Goal: Task Accomplishment & Management: Manage account settings

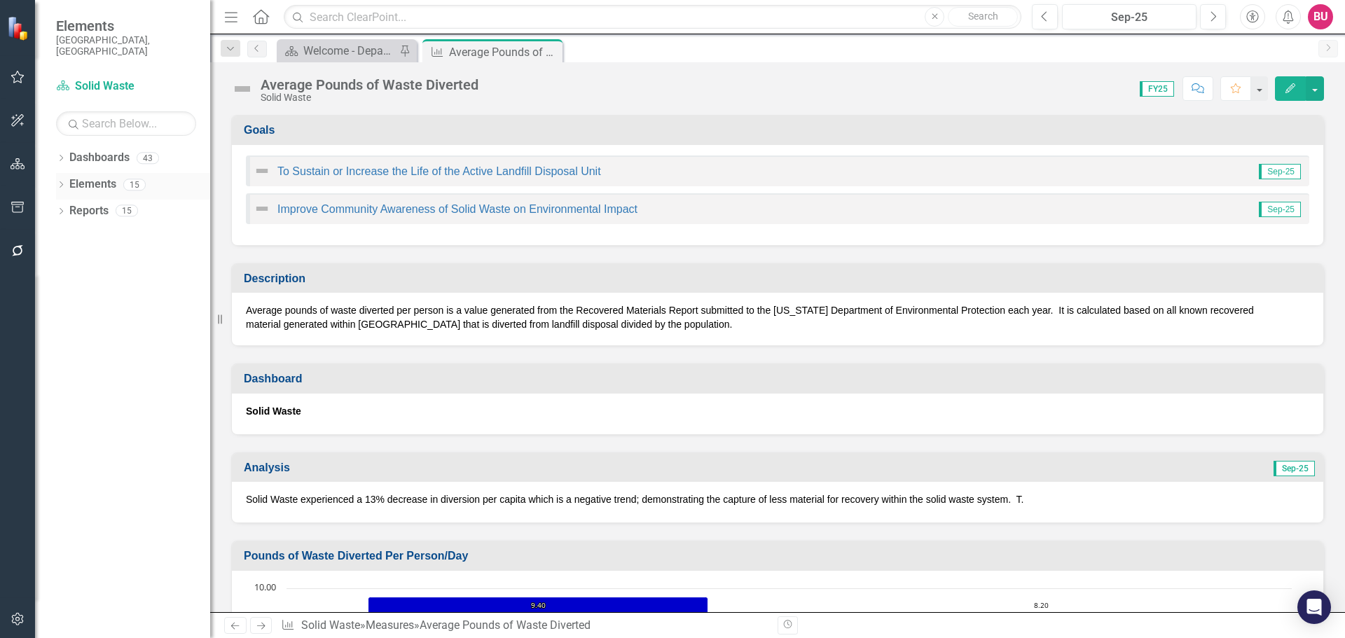
click at [63, 182] on icon "Dropdown" at bounding box center [61, 186] width 10 height 8
click at [68, 261] on icon at bounding box center [69, 264] width 4 height 6
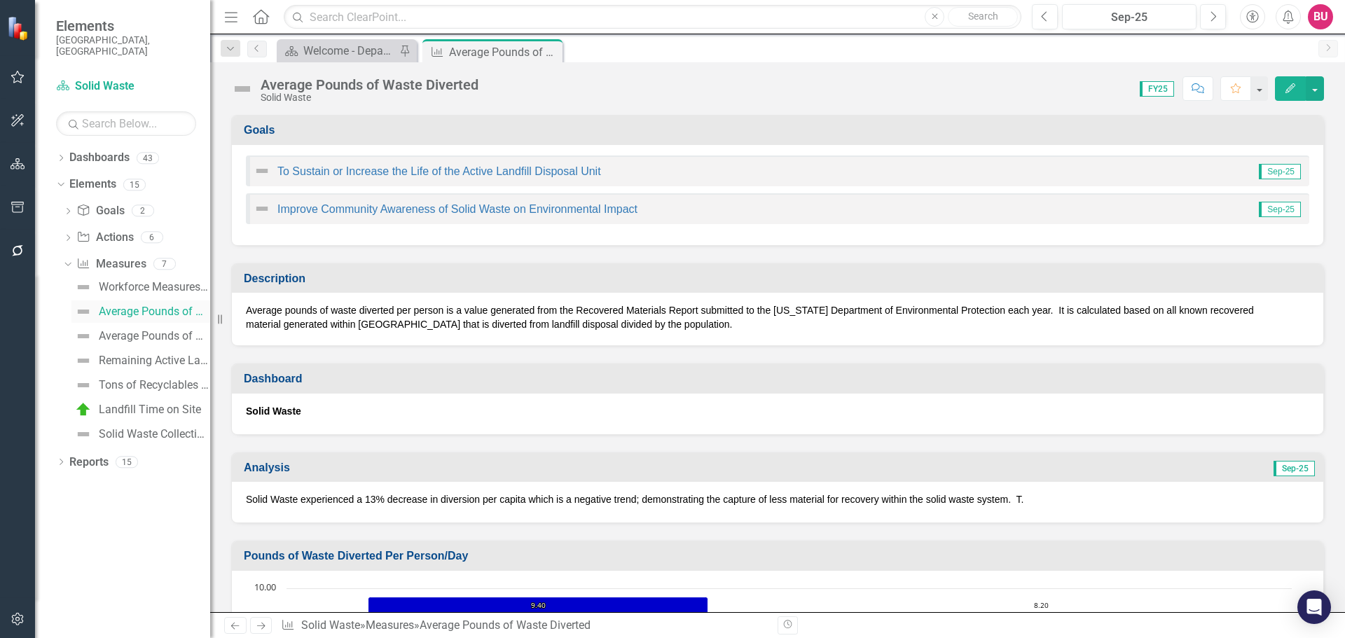
click at [134, 306] on div "Average Pounds of Waste Diverted" at bounding box center [154, 312] width 111 height 13
click at [116, 306] on div "Average Pounds of Waste Diverted" at bounding box center [154, 312] width 111 height 13
click at [337, 54] on div "Welcome - Department Snapshot" at bounding box center [349, 51] width 92 height 18
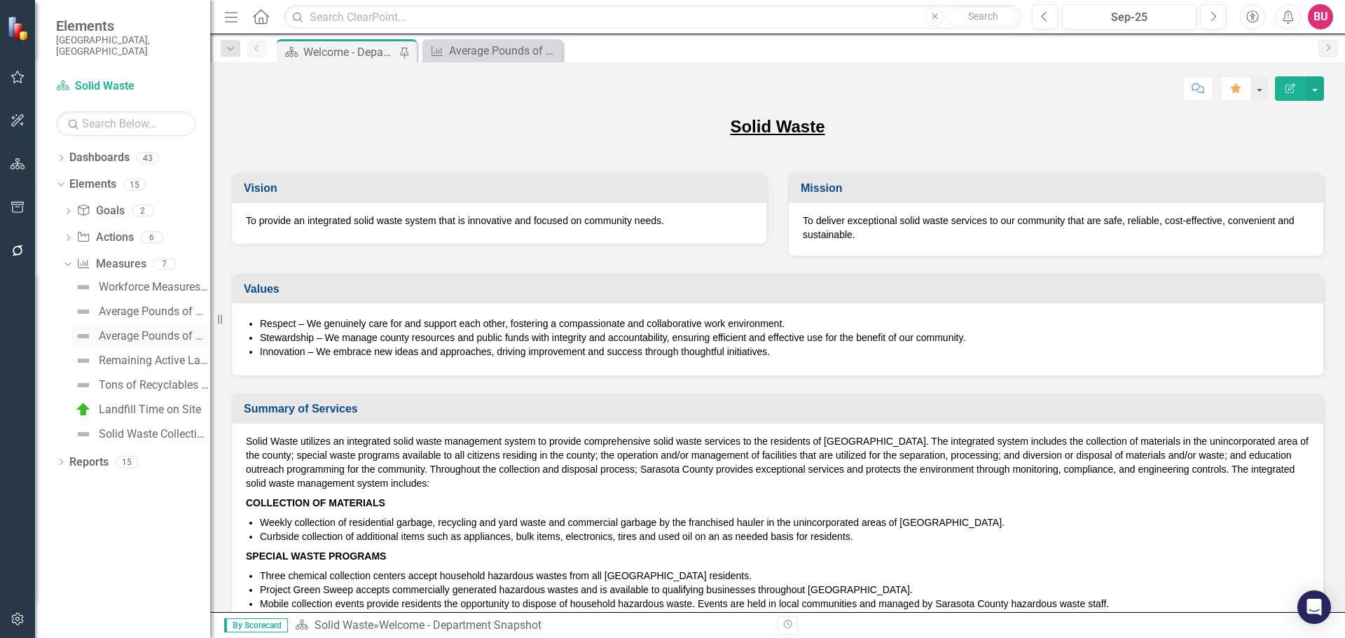
click at [149, 330] on div "Average Pounds of Waste Generated" at bounding box center [154, 336] width 111 height 13
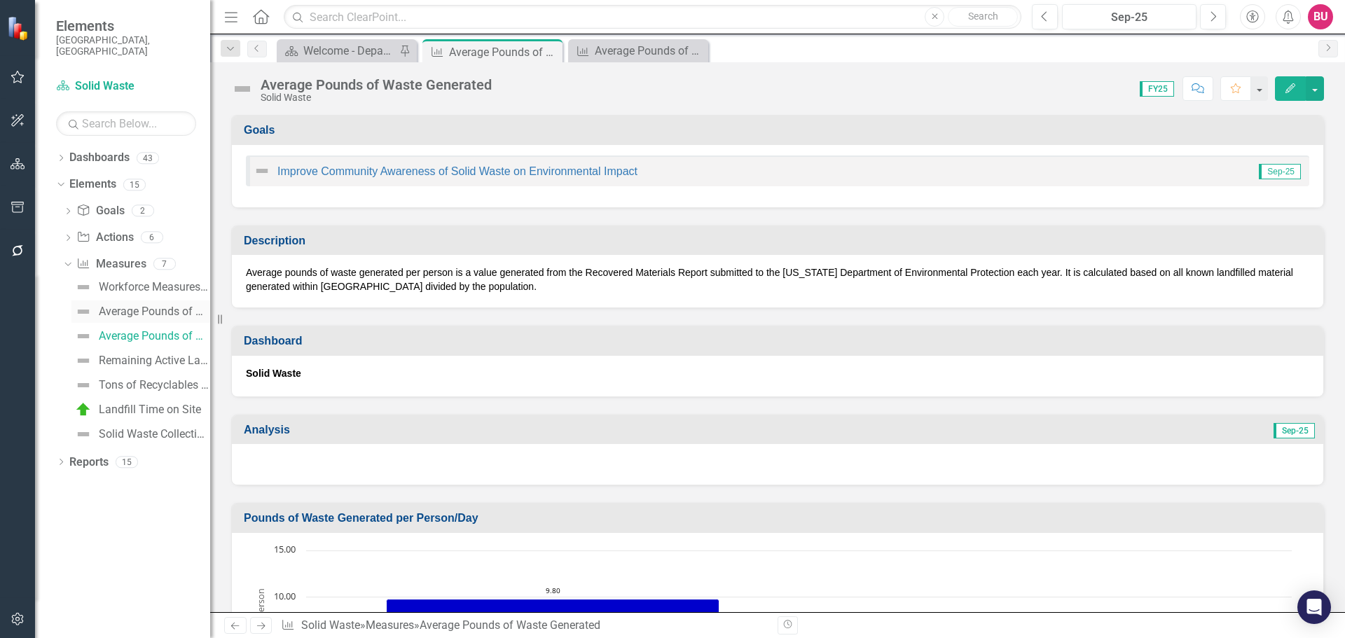
click at [148, 306] on div "Average Pounds of Waste Diverted" at bounding box center [154, 312] width 111 height 13
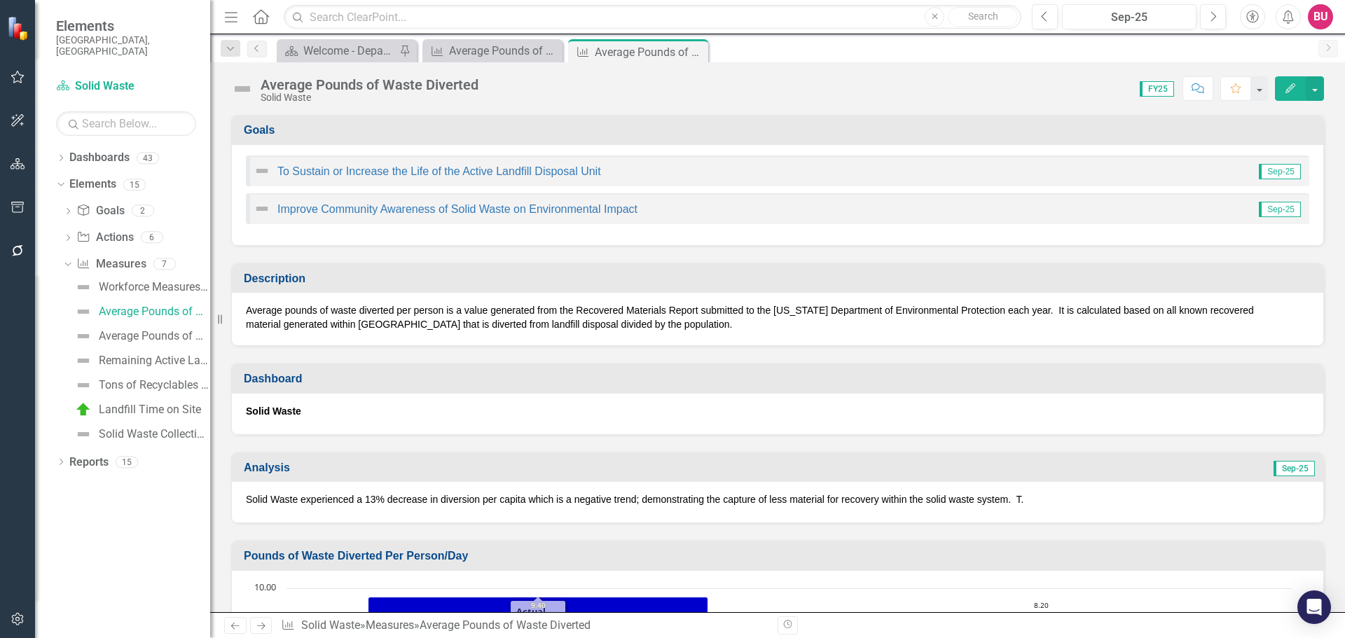
click at [481, 327] on p "Average pounds of waste diverted per person is a value generated from the Recov…" at bounding box center [778, 317] width 1064 height 28
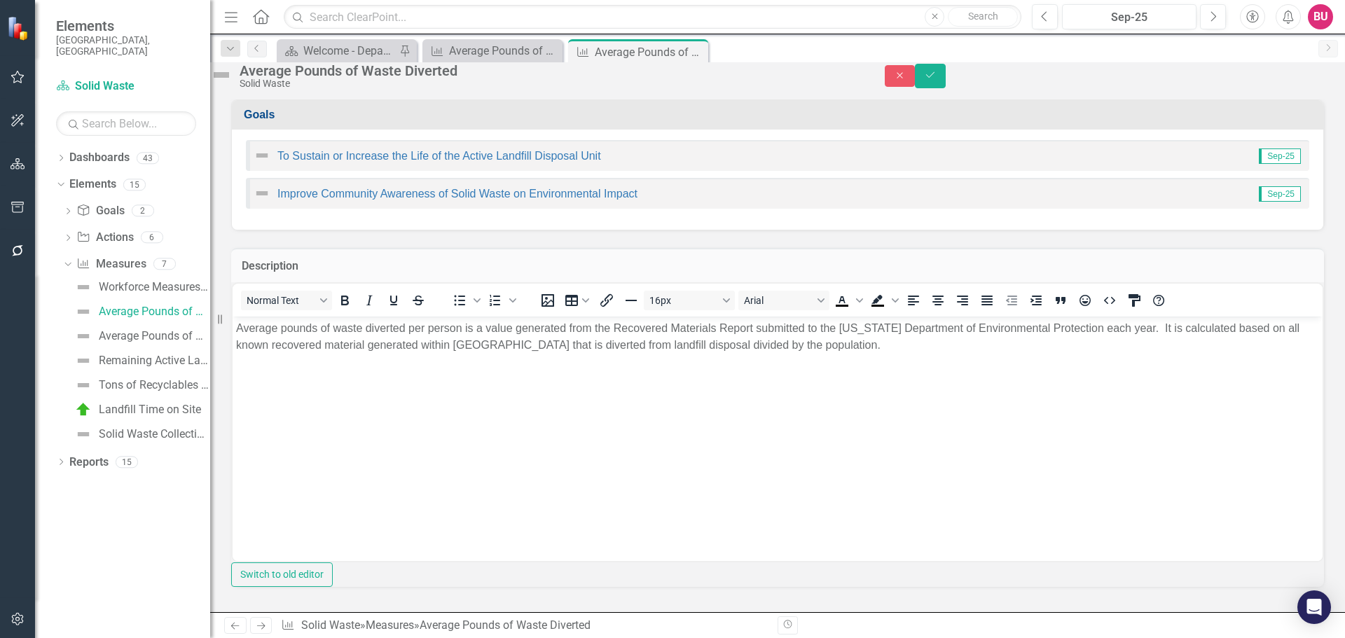
click at [774, 348] on p "Average pounds of waste diverted per person is a value generated from the Recov…" at bounding box center [777, 337] width 1083 height 34
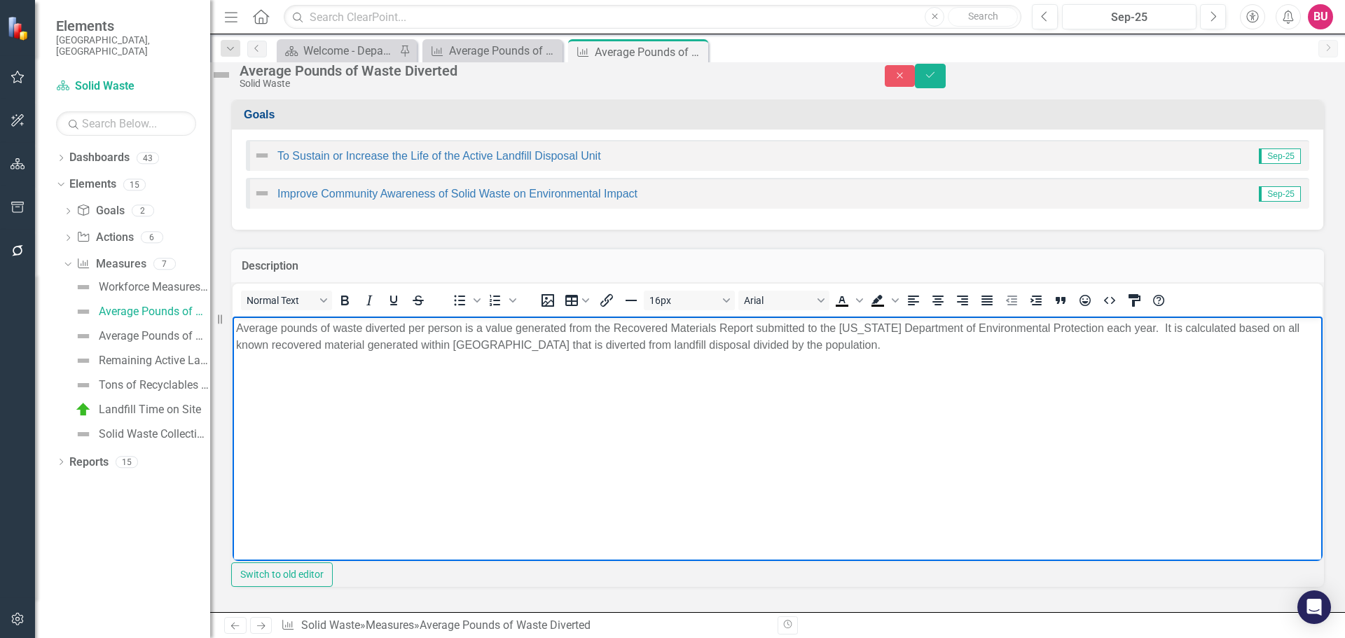
click at [232, 434] on div "<p>Average pounds of waste diverted per person&nbsp;is a value&nbsp;generated f…" at bounding box center [777, 434] width 1093 height 305
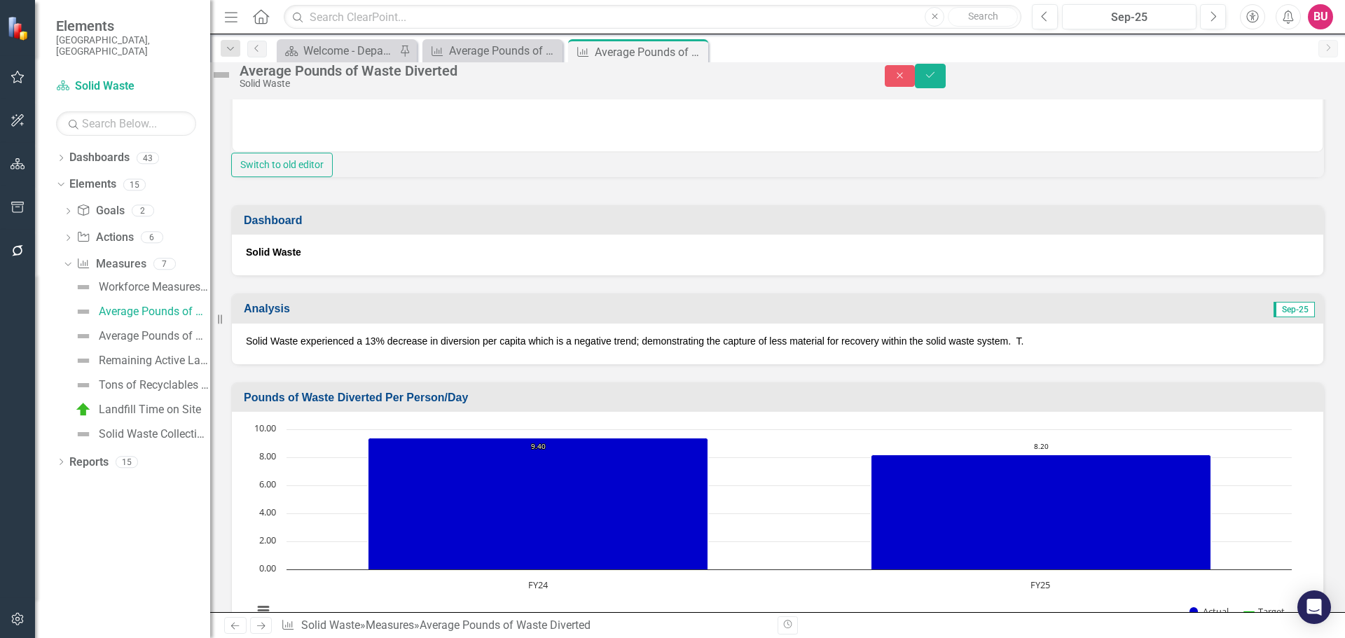
scroll to position [420, 0]
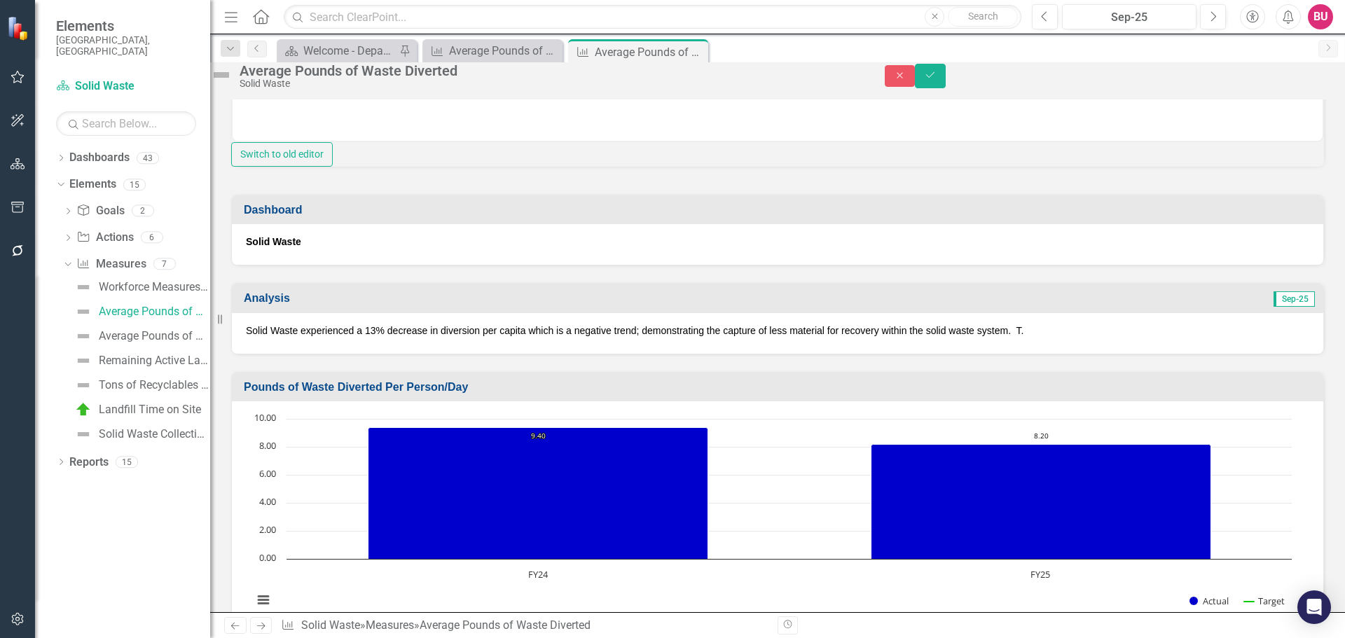
click at [462, 354] on div "Solid Waste experienced a 13% decrease in diversion per capita which is a negat…" at bounding box center [778, 333] width 1092 height 41
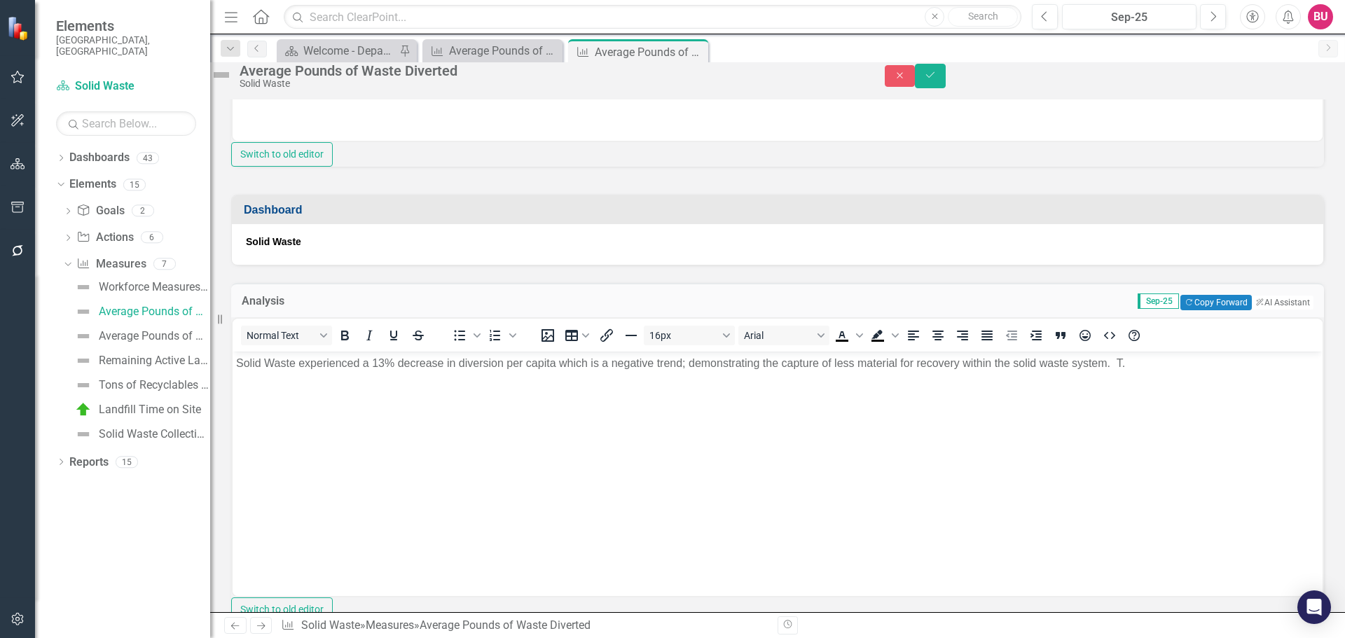
scroll to position [0, 0]
click at [1126, 362] on p "Solid Waste experienced a 13% decrease in diversion per capita which is a negat…" at bounding box center [777, 363] width 1083 height 17
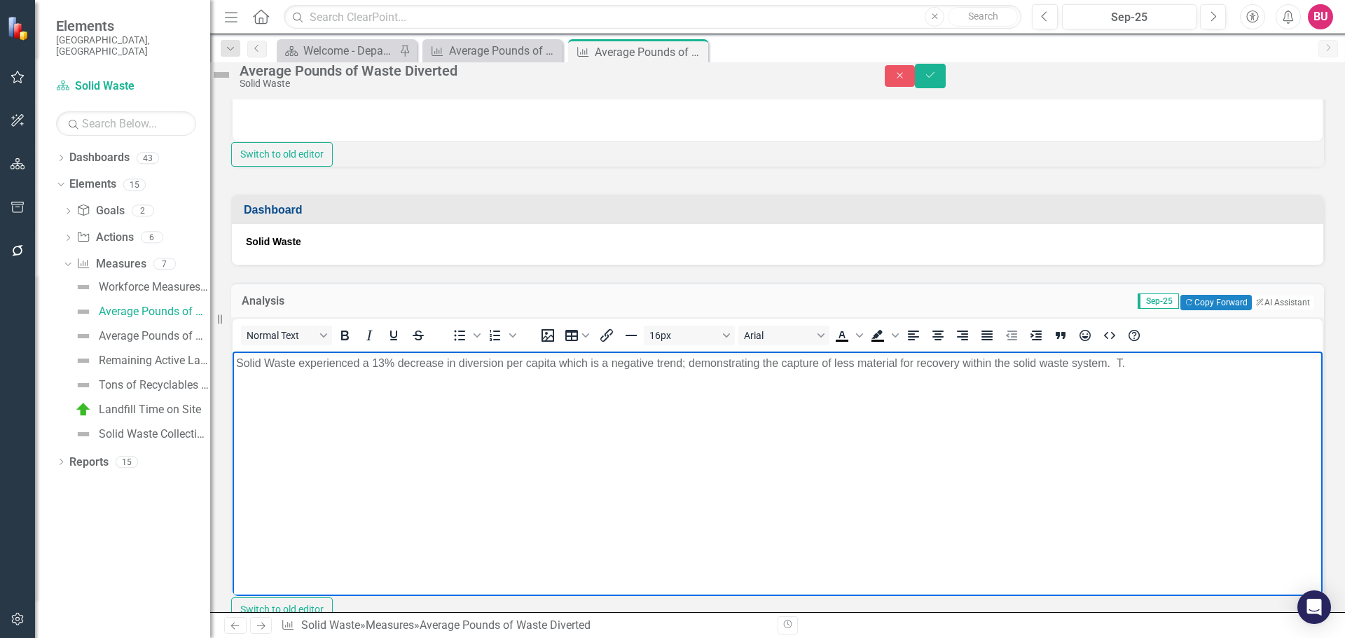
click at [1123, 363] on p "Solid Waste experienced a 13% decrease in diversion per capita which is a negat…" at bounding box center [777, 363] width 1083 height 17
click at [565, 378] on p "Solid Waste experienced a 13% decrease in diversion per capita which is a negat…" at bounding box center [777, 372] width 1083 height 34
click at [625, 378] on p "Solid Waste experienced a 13% decrease in diversion per capita which is a negat…" at bounding box center [777, 372] width 1083 height 34
click at [578, 380] on p "Solid Waste experienced a 13% decrease in diversion per capita which is a negat…" at bounding box center [777, 372] width 1083 height 34
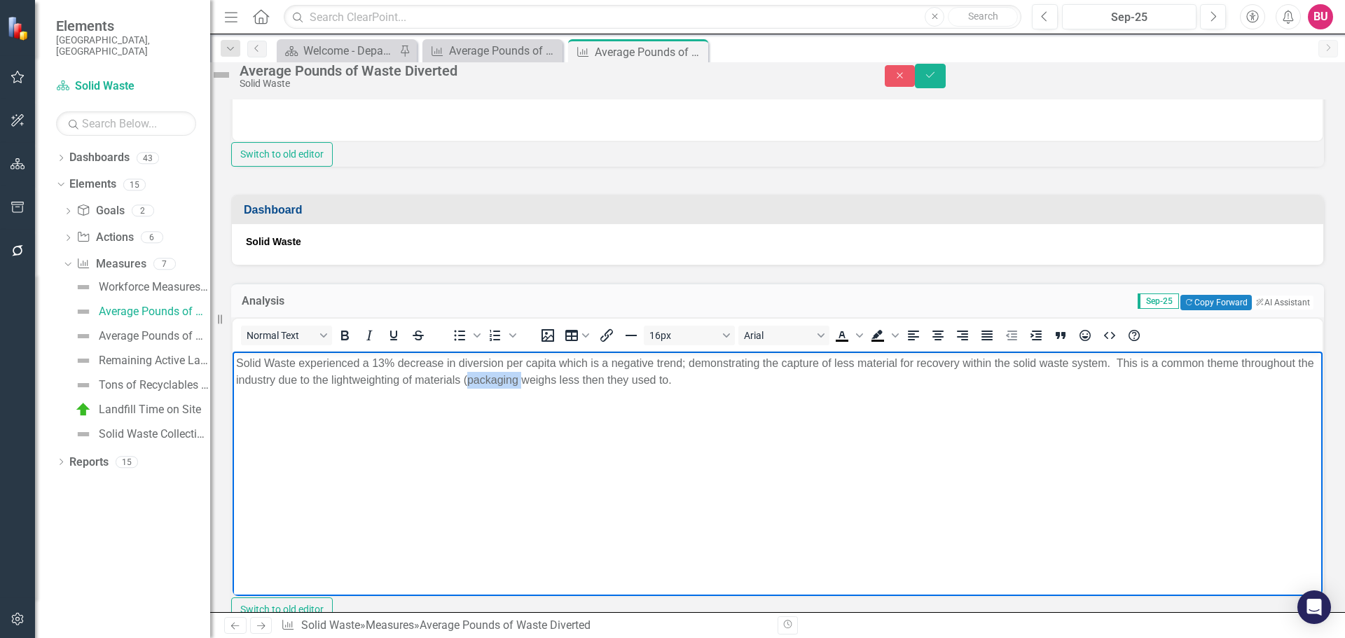
click at [578, 380] on p "Solid Waste experienced a 13% decrease in diversion per capita which is a negat…" at bounding box center [777, 372] width 1083 height 34
click at [593, 378] on p "Solid Waste experienced a 13% decrease in diversion per capita which is a negat…" at bounding box center [777, 372] width 1083 height 34
click at [811, 380] on p "Solid Waste experienced a 13% decrease in diversion per capita which is a negat…" at bounding box center [777, 372] width 1083 height 34
click at [570, 406] on body "Solid Waste experienced a 13% decrease in diversion per capita which is a negat…" at bounding box center [778, 456] width 1090 height 210
click at [434, 378] on p "Solid Waste experienced a 13% decrease in diversion per capita which is a negat…" at bounding box center [777, 372] width 1083 height 34
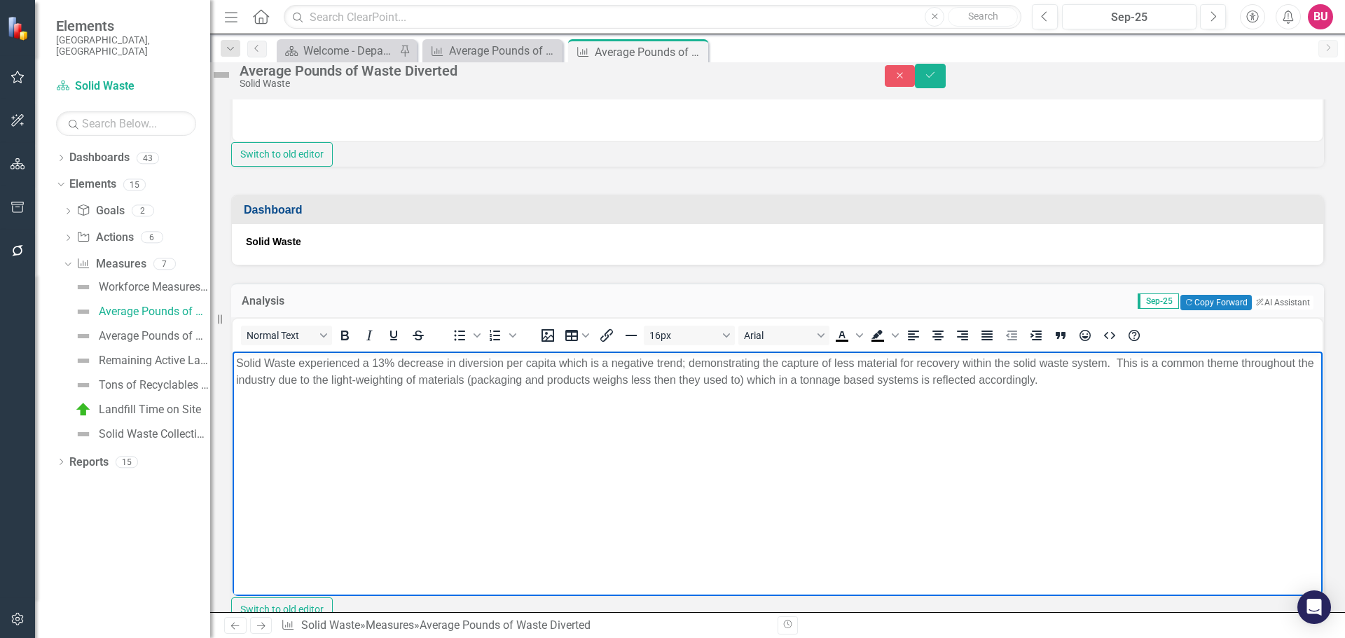
click at [494, 422] on body "Solid Waste experienced a 13% decrease in diversion per capita which is a negat…" at bounding box center [778, 456] width 1090 height 210
click at [1146, 380] on p "Solid Waste experienced a 13% decrease in diversion per capita which is a negat…" at bounding box center [777, 372] width 1083 height 34
click at [989, 378] on p "Solid Waste experienced a 13% decrease in diversion per capita which is a negat…" at bounding box center [777, 372] width 1083 height 34
click at [1127, 380] on p "Solid Waste experienced a 13% decrease in diversion per capita which is a negat…" at bounding box center [777, 372] width 1083 height 34
click at [356, 379] on p "Solid Waste experienced a 13% decrease in diversion per capita which is a negat…" at bounding box center [777, 372] width 1083 height 34
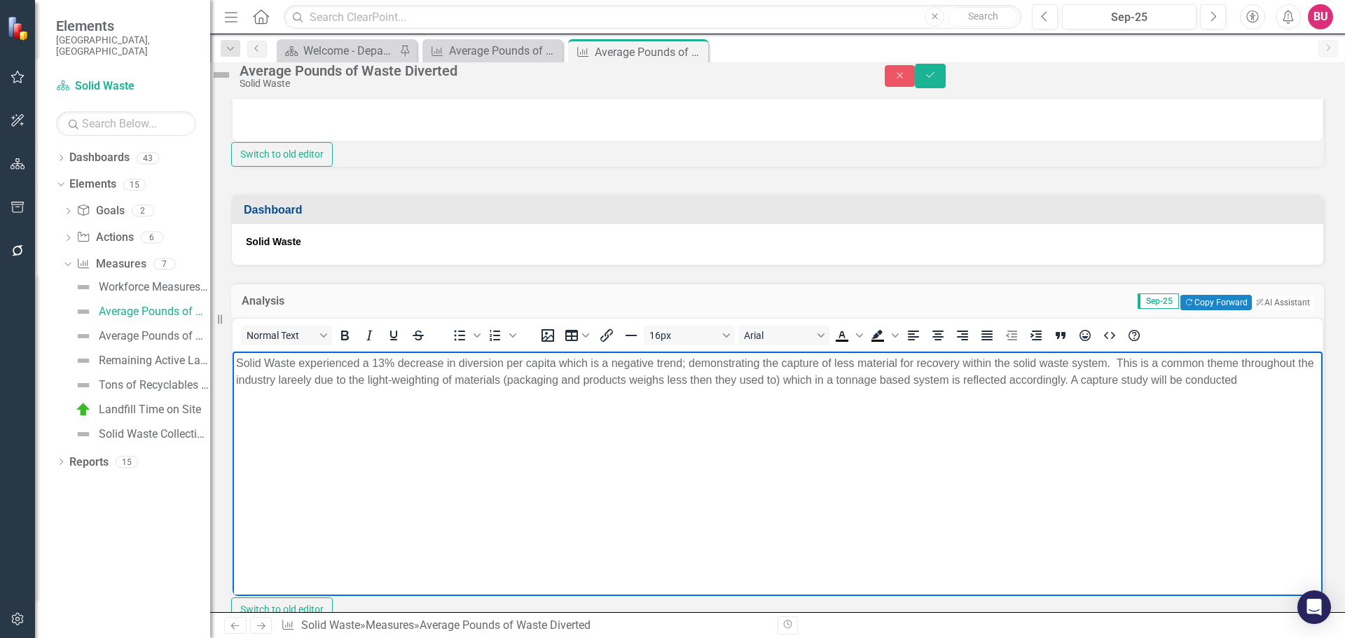
click at [368, 376] on p "Solid Waste experienced a 13% decrease in diversion per capita which is a negat…" at bounding box center [777, 372] width 1083 height 34
click at [455, 411] on body "Solid Waste experienced a 13% decrease in diversion per capita which is a negat…" at bounding box center [778, 456] width 1090 height 210
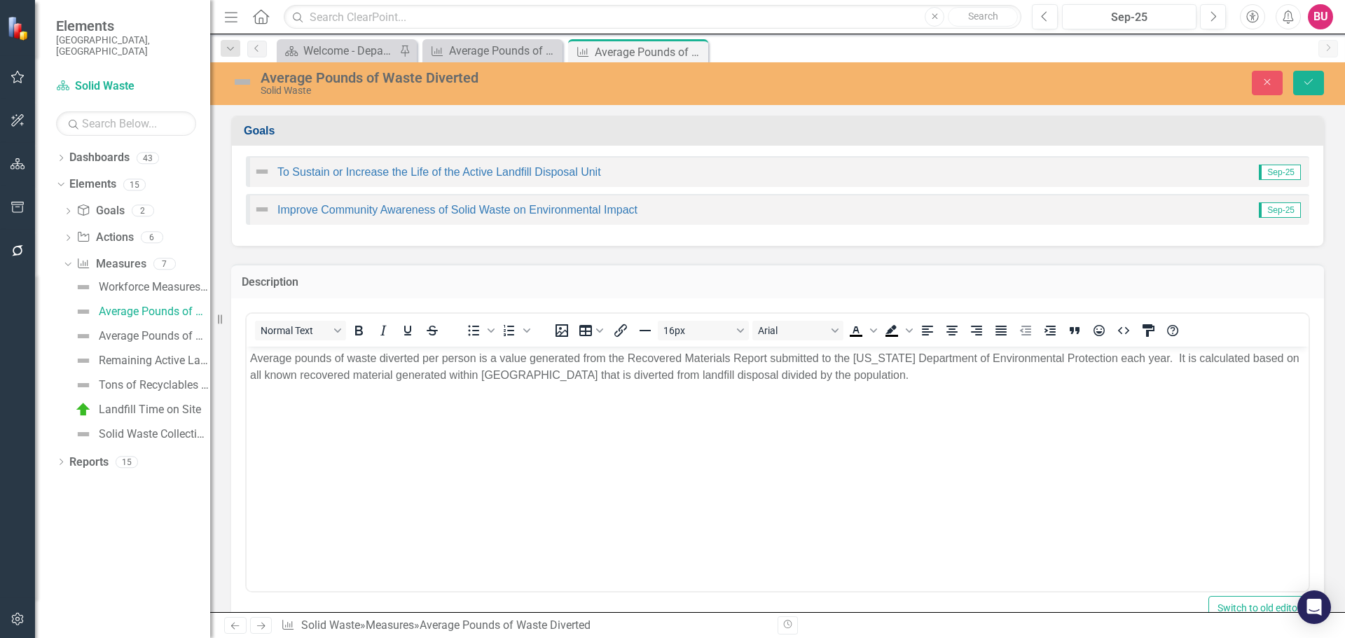
scroll to position [420, 0]
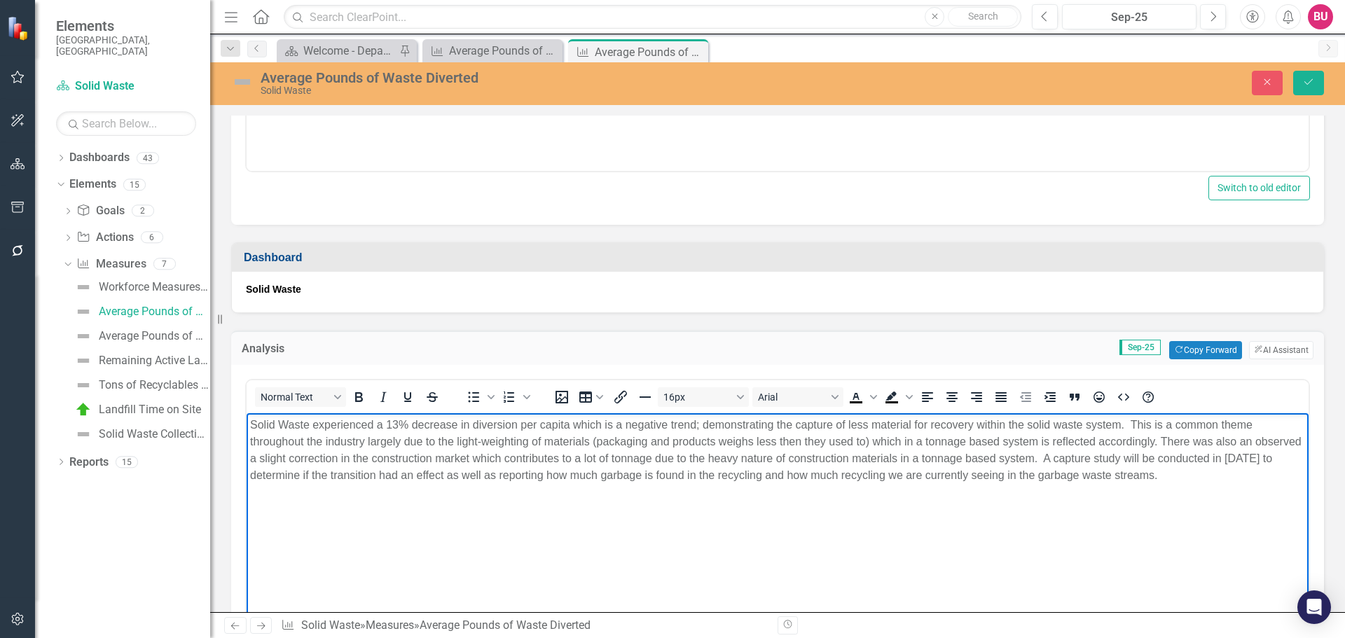
click at [371, 475] on p "Solid Waste experienced a 13% decrease in diversion per capita which is a negat…" at bounding box center [777, 450] width 1055 height 67
click at [1125, 423] on p "Solid Waste experienced a 13% decrease in diversion per capita which is a negat…" at bounding box center [777, 450] width 1055 height 67
click at [377, 442] on p "Solid Waste experienced a 13% decrease in diversion per capita which is a negat…" at bounding box center [777, 459] width 1055 height 84
click at [462, 444] on p "Solid Waste experienced a 13% decrease in diversion per capita which is a negat…" at bounding box center [777, 459] width 1055 height 84
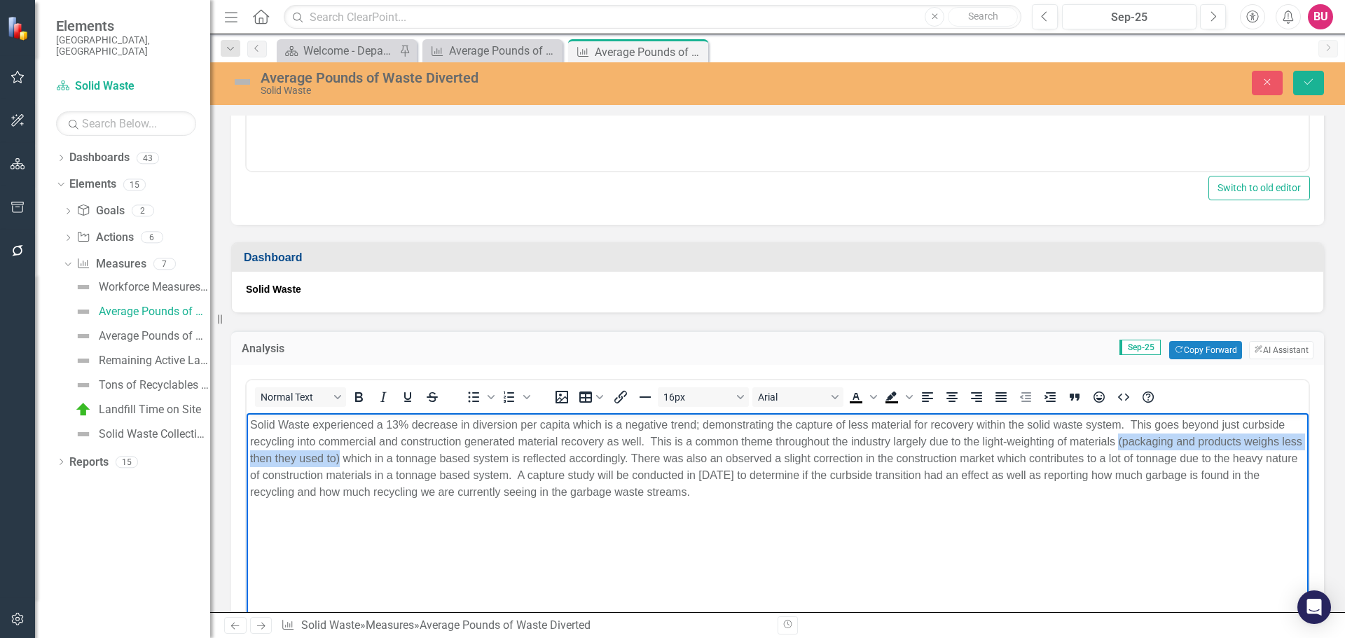
drag, startPoint x: 1118, startPoint y: 441, endPoint x: 364, endPoint y: 453, distance: 754.7
click at [364, 453] on p "Solid Waste experienced a 13% decrease in diversion per capita which is a negat…" at bounding box center [777, 459] width 1055 height 84
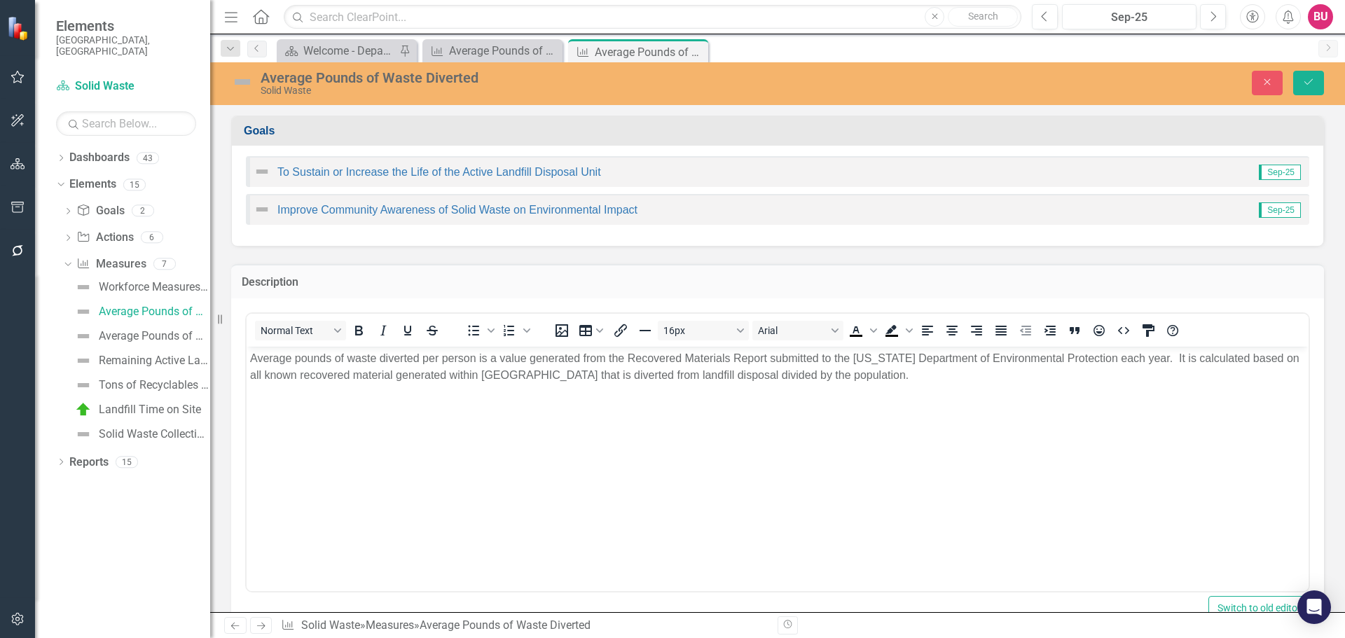
scroll to position [420, 0]
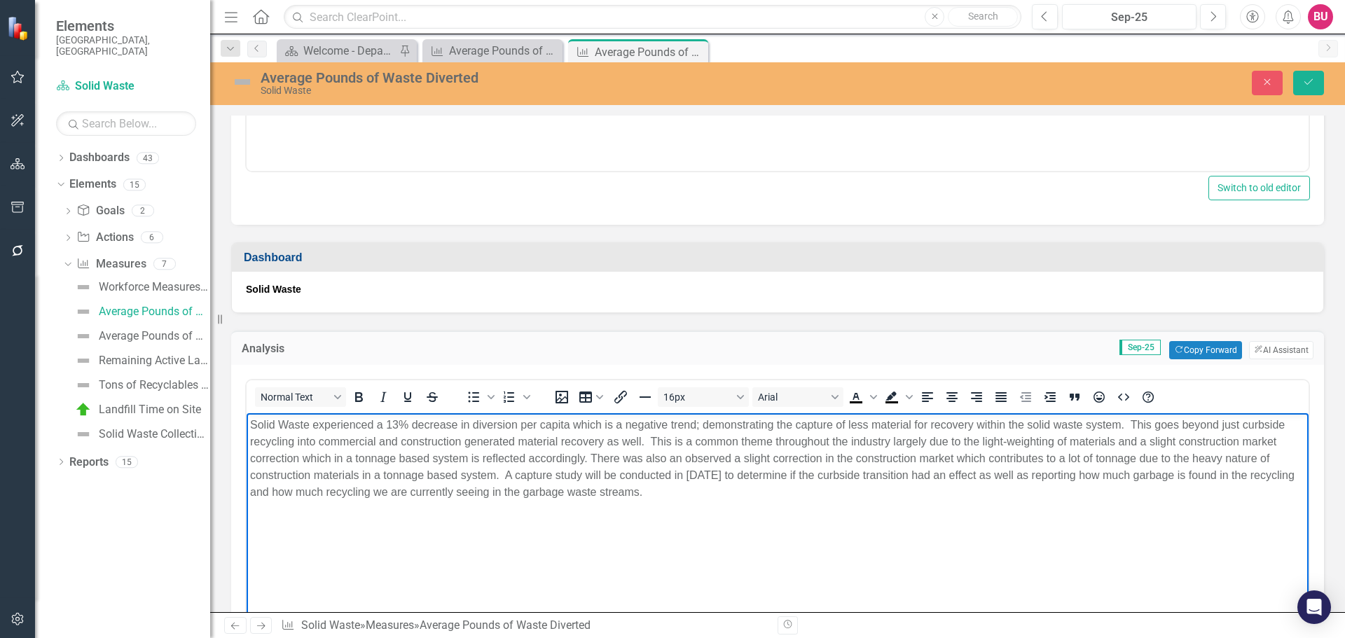
click at [1168, 444] on p "Solid Waste experienced a 13% decrease in diversion per capita which is a negat…" at bounding box center [777, 459] width 1055 height 84
click at [584, 459] on p "Solid Waste experienced a 13% decrease in diversion per capita which is a negat…" at bounding box center [777, 459] width 1055 height 84
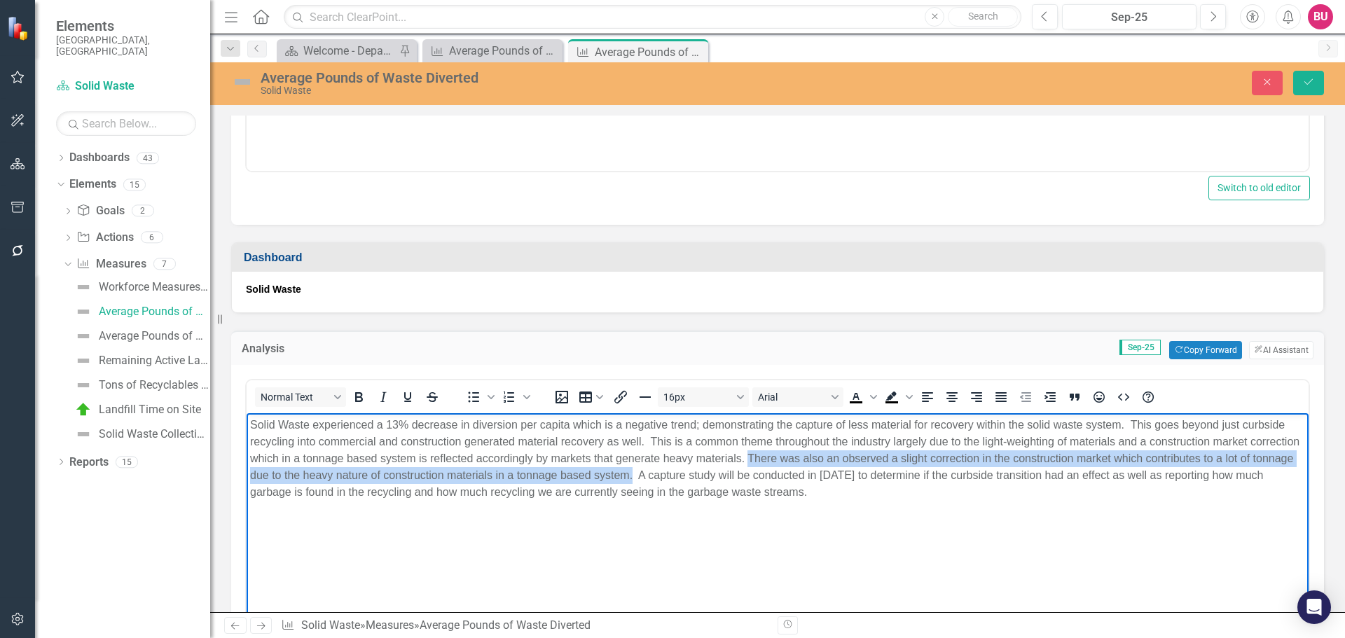
drag, startPoint x: 802, startPoint y: 458, endPoint x: 690, endPoint y: 480, distance: 113.6
click at [690, 480] on p "Solid Waste experienced a 13% decrease in diversion per capita which is a negat…" at bounding box center [777, 459] width 1055 height 84
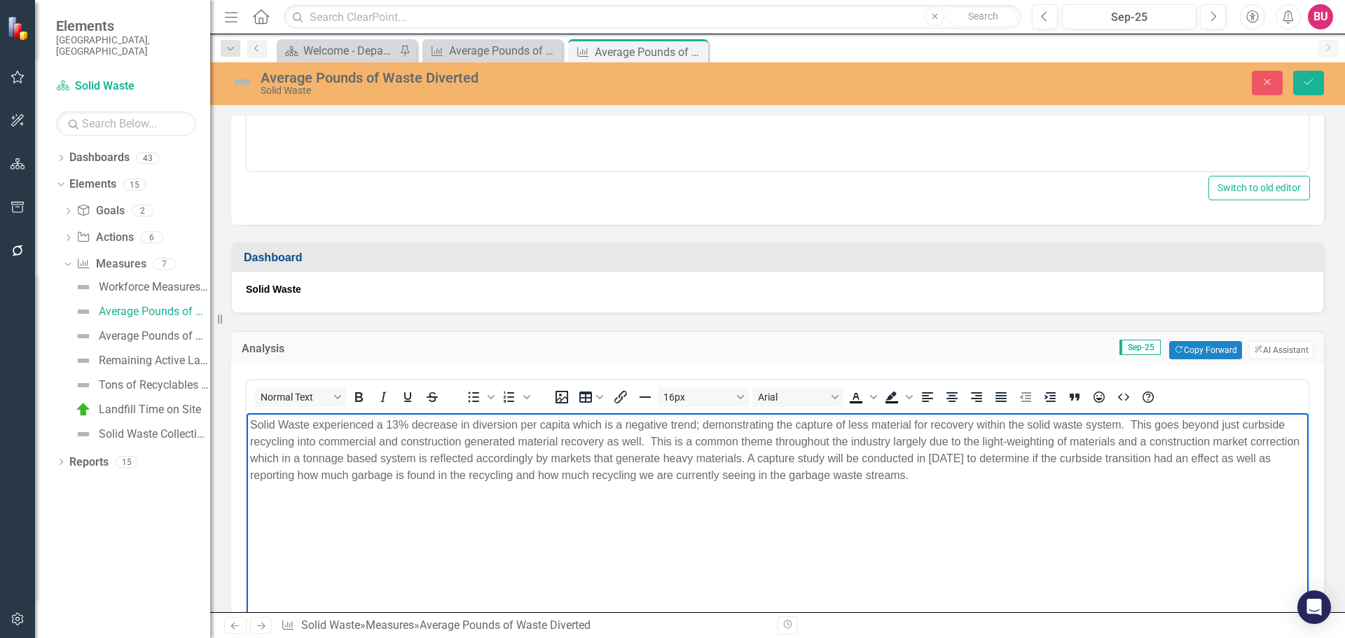
click at [1263, 458] on p "Solid Waste experienced a 13% decrease in diversion per capita which is a negat…" at bounding box center [777, 450] width 1055 height 67
click at [1055, 476] on p "Solid Waste experienced a 13% decrease in diversion per capita which is a negat…" at bounding box center [777, 450] width 1055 height 67
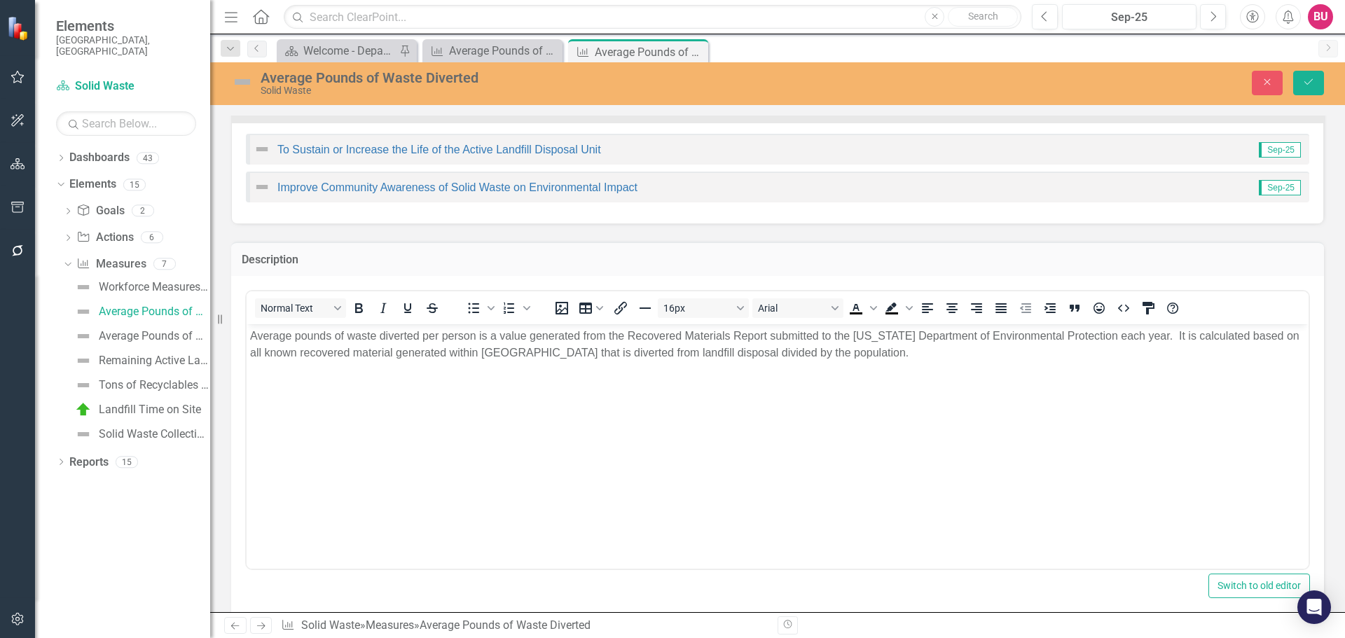
scroll to position [0, 0]
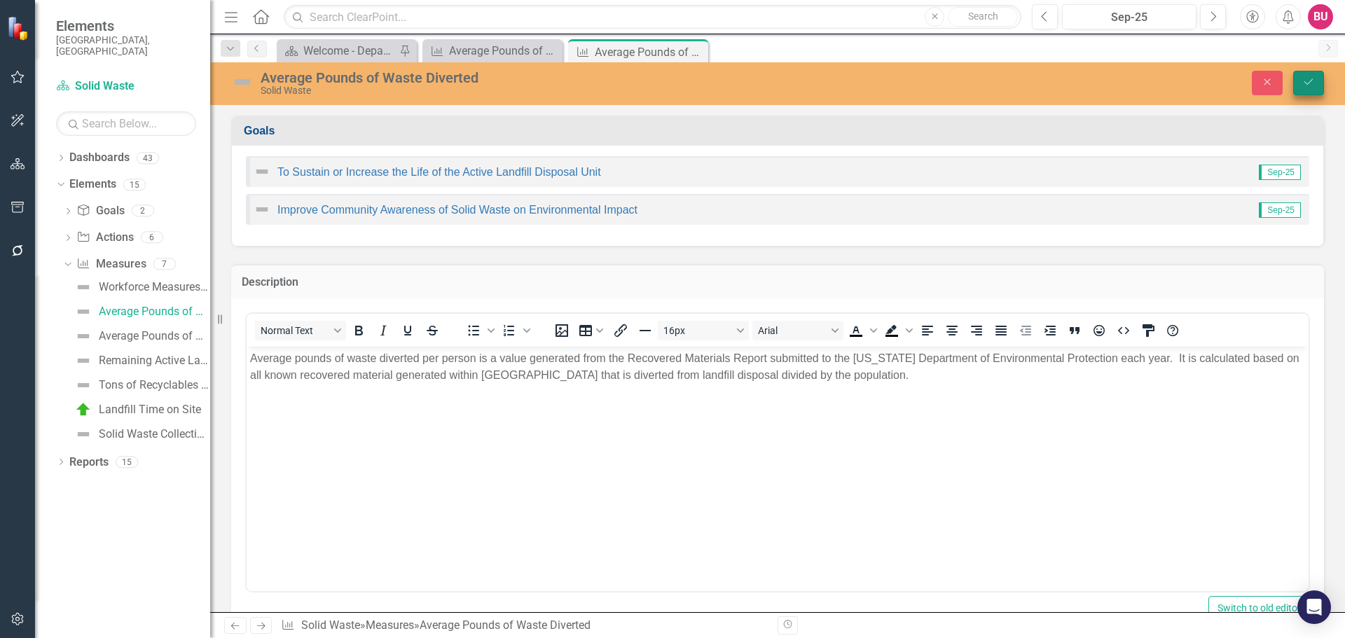
click at [1311, 83] on icon "Save" at bounding box center [1309, 82] width 13 height 10
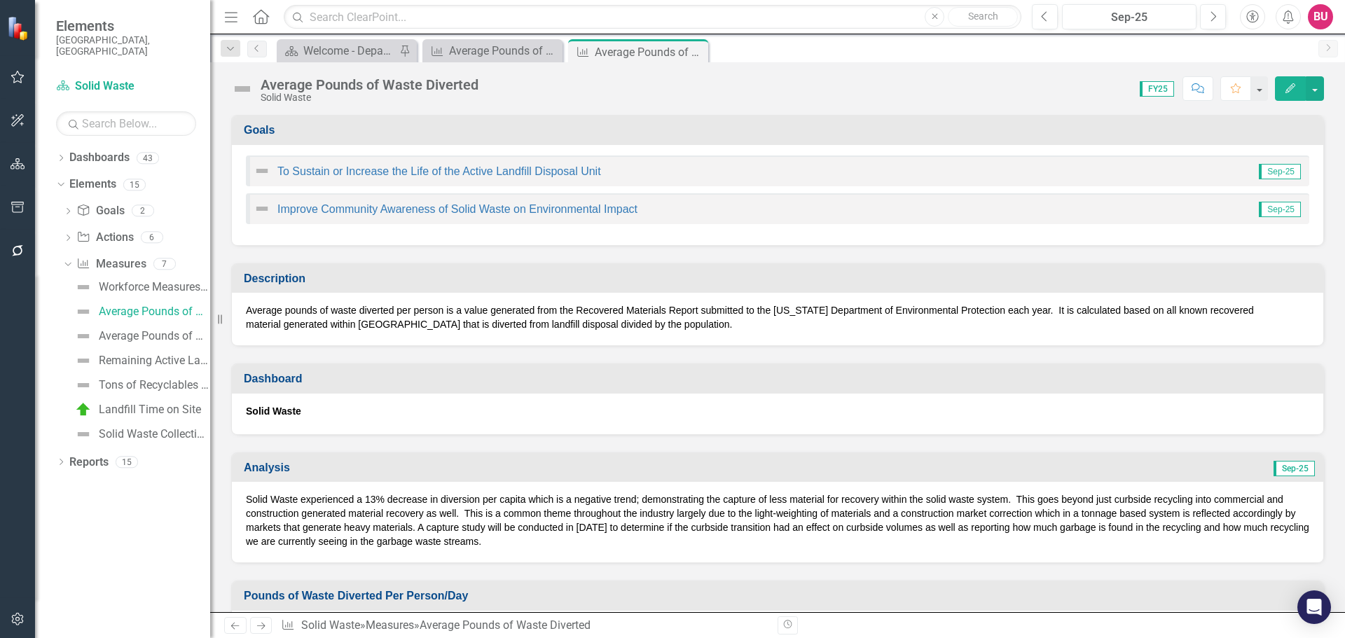
click at [245, 87] on img at bounding box center [242, 89] width 22 height 22
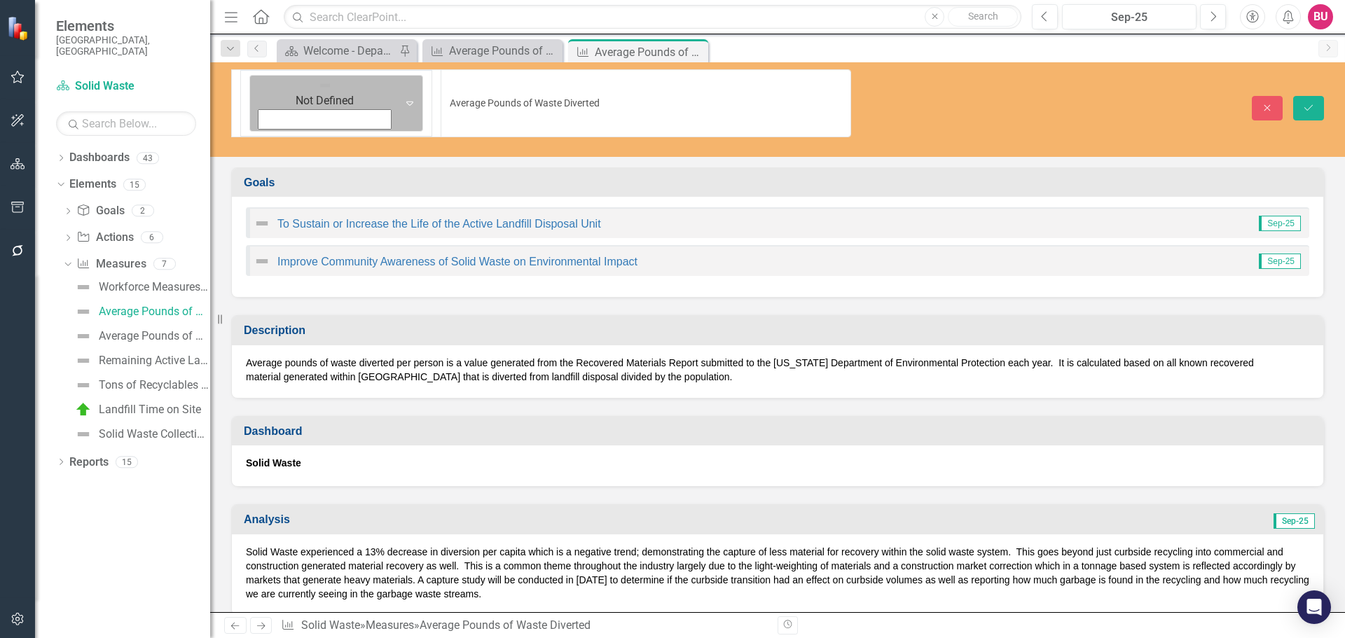
click at [397, 88] on div "Expand" at bounding box center [409, 103] width 25 height 55
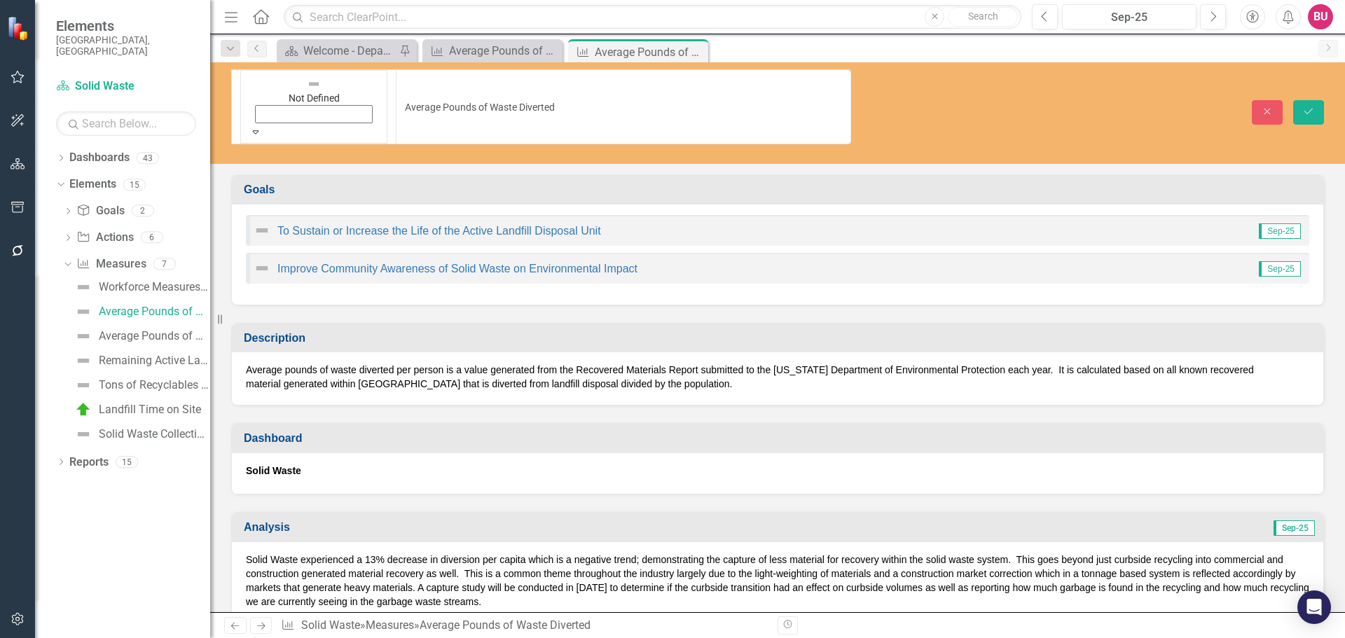
click at [1312, 109] on icon "submit" at bounding box center [1309, 112] width 8 height 6
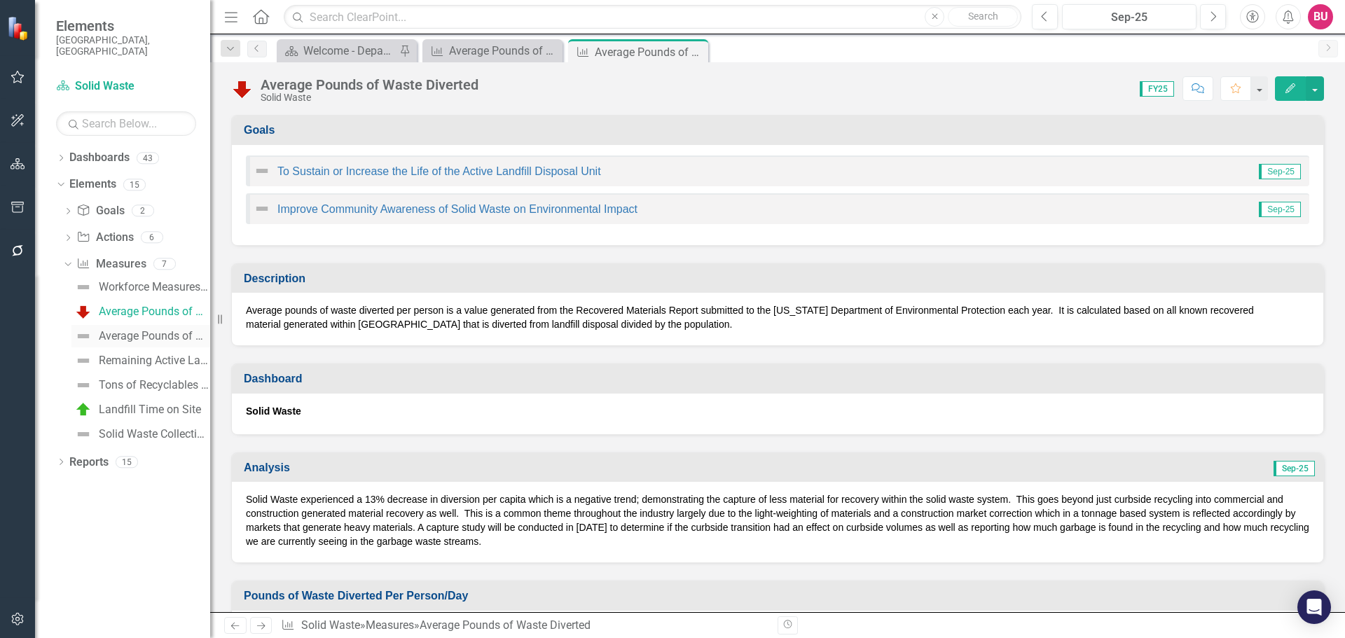
click at [163, 330] on div "Average Pounds of Waste Generated" at bounding box center [154, 336] width 111 height 13
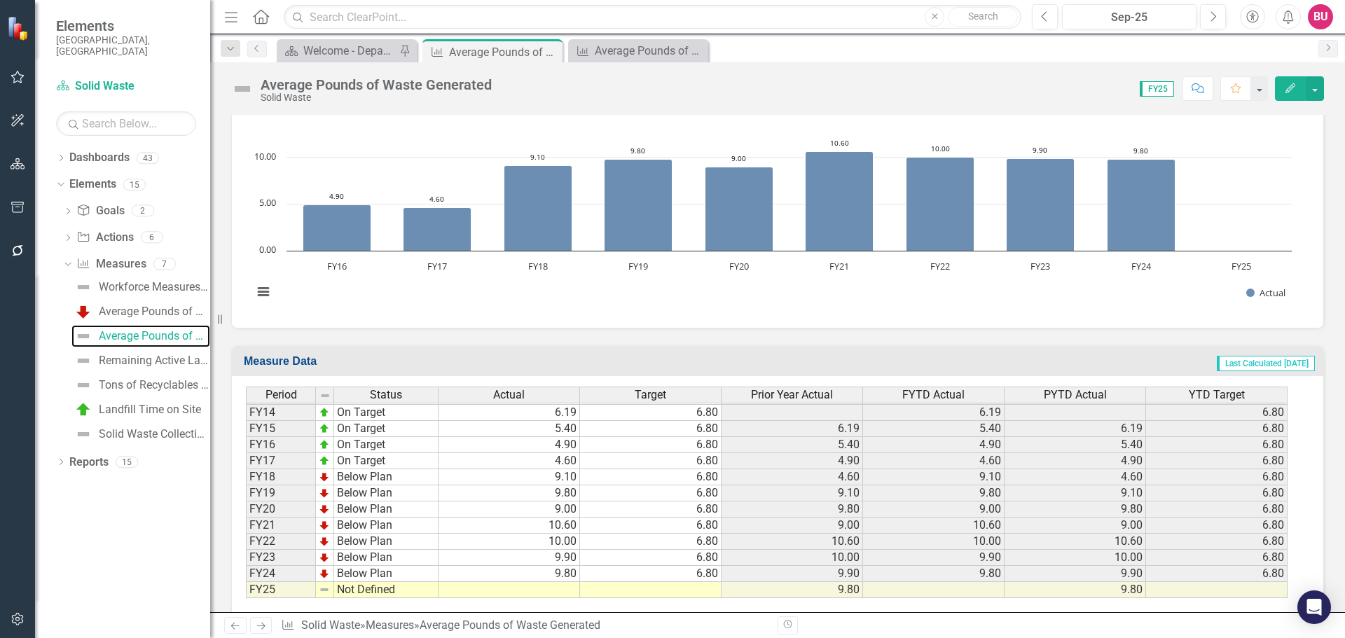
scroll to position [834, 0]
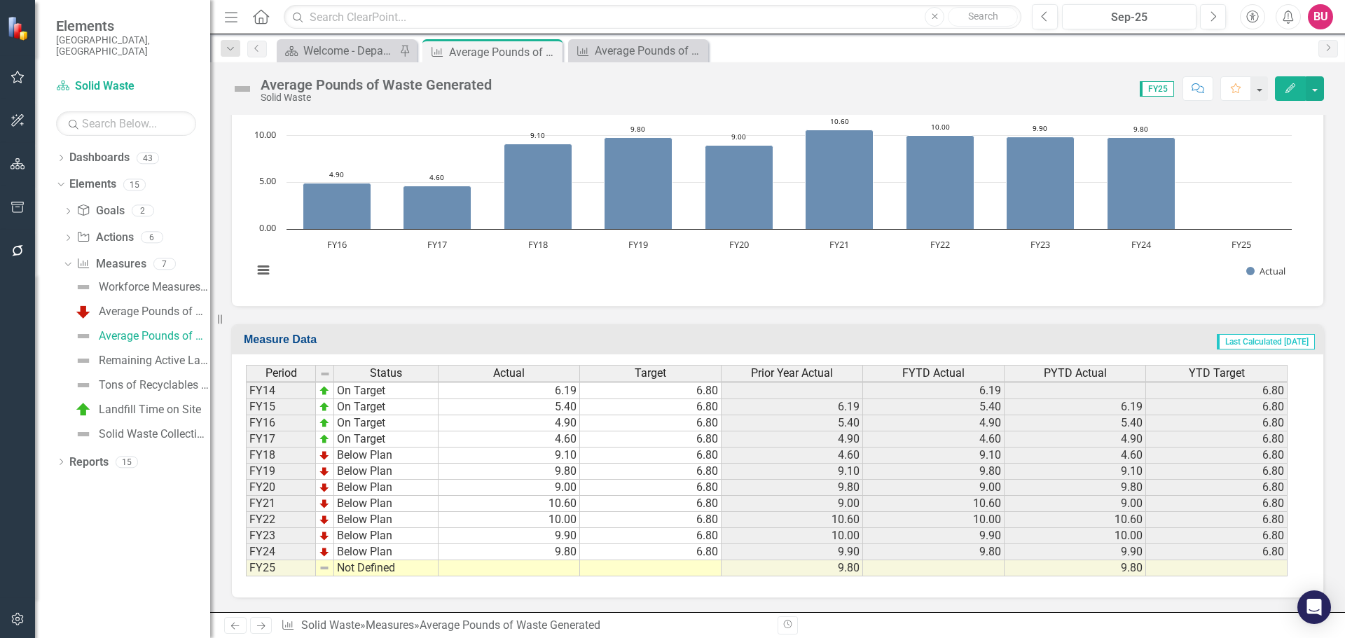
click at [525, 565] on td at bounding box center [510, 569] width 142 height 16
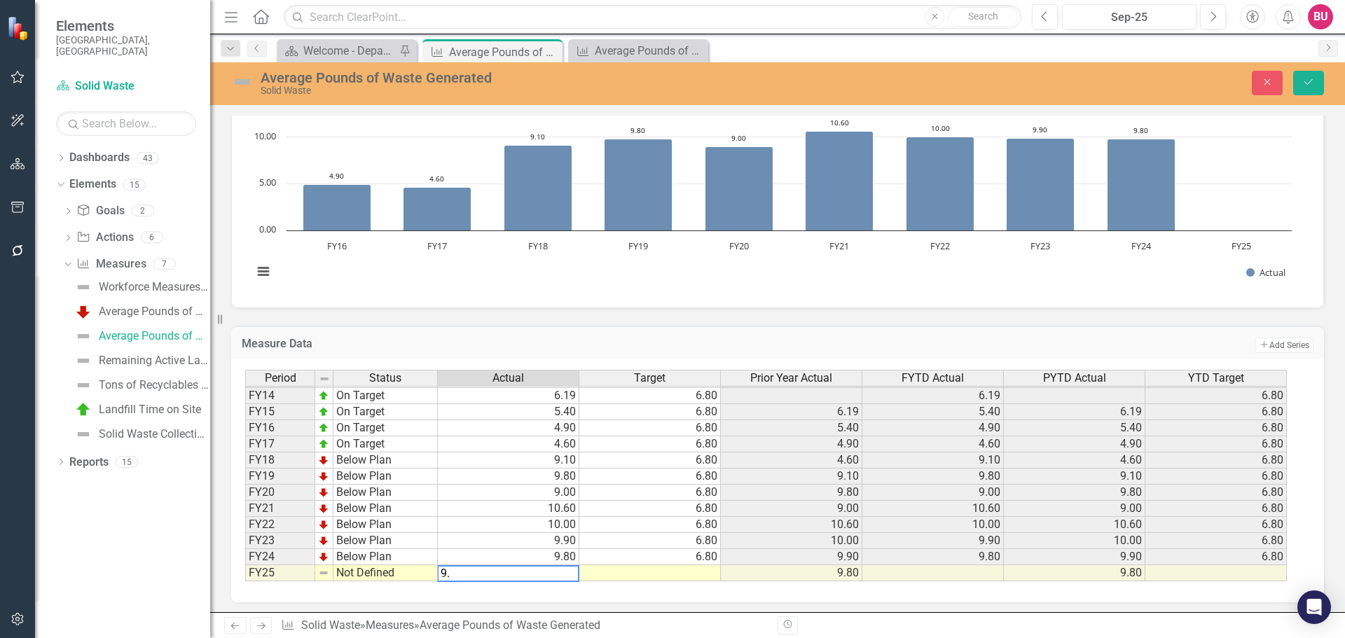
type textarea "9.5"
click at [1301, 82] on button "Save" at bounding box center [1308, 83] width 31 height 25
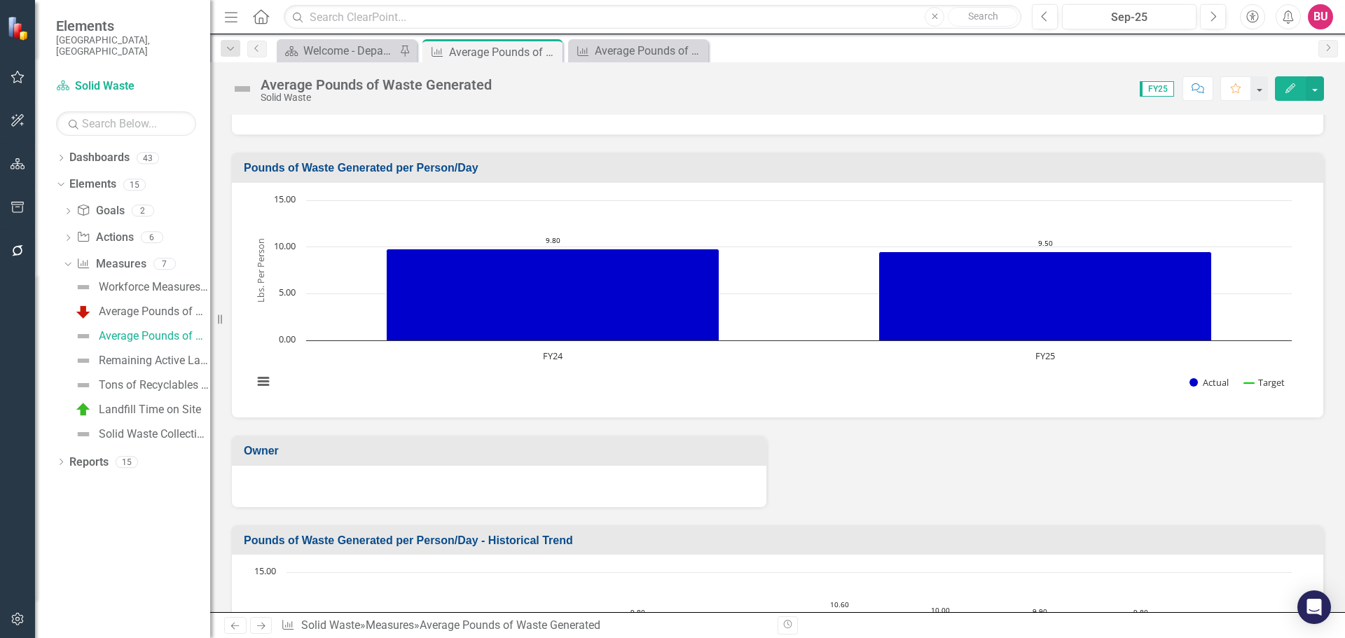
scroll to position [280, 0]
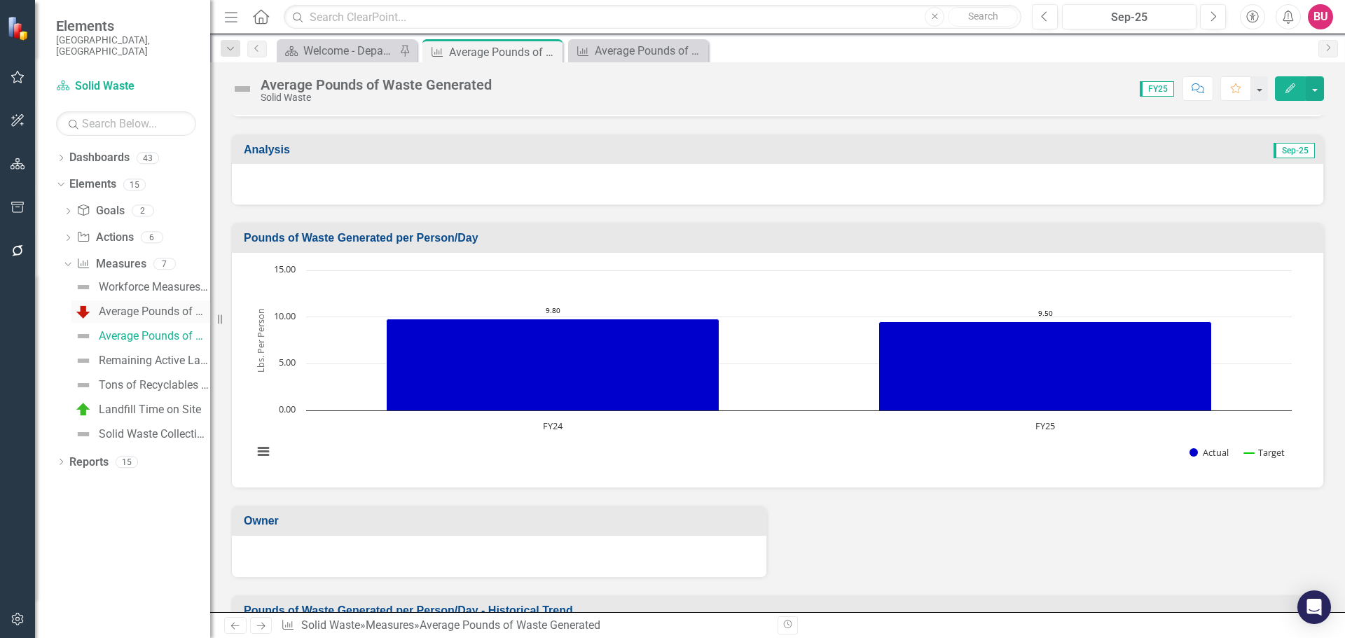
click at [121, 306] on div "Average Pounds of Waste Diverted" at bounding box center [154, 312] width 111 height 13
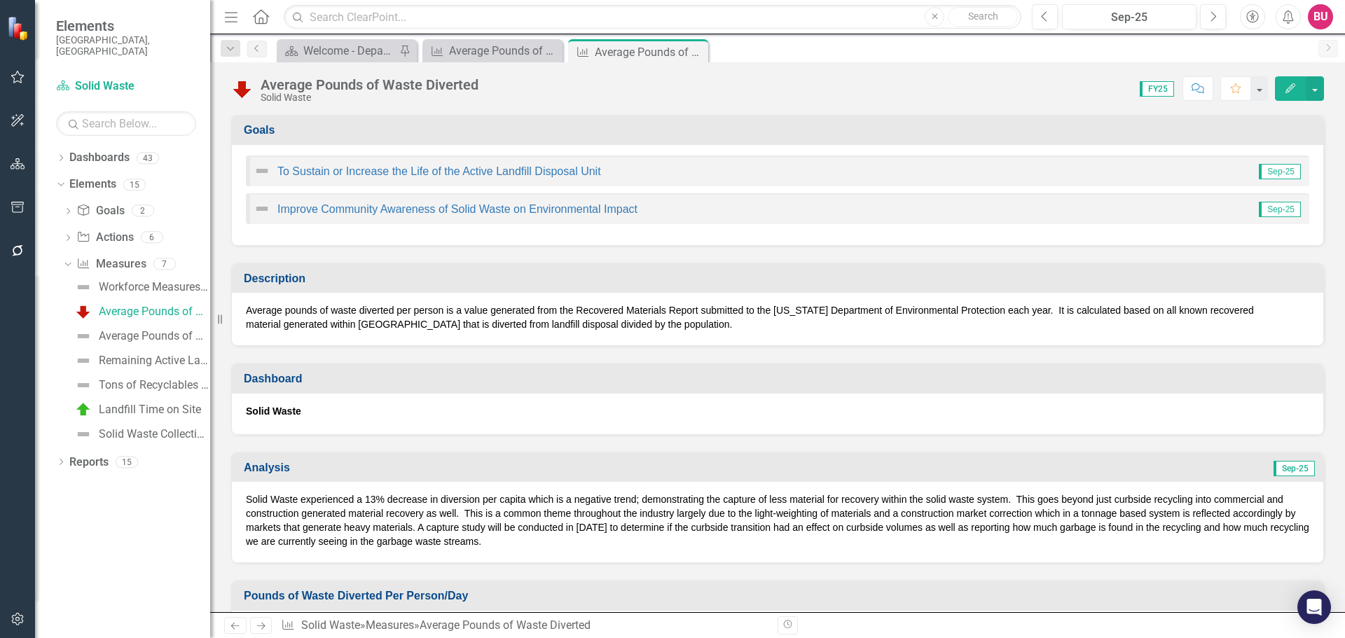
click at [536, 479] on td "Analysis" at bounding box center [522, 469] width 557 height 23
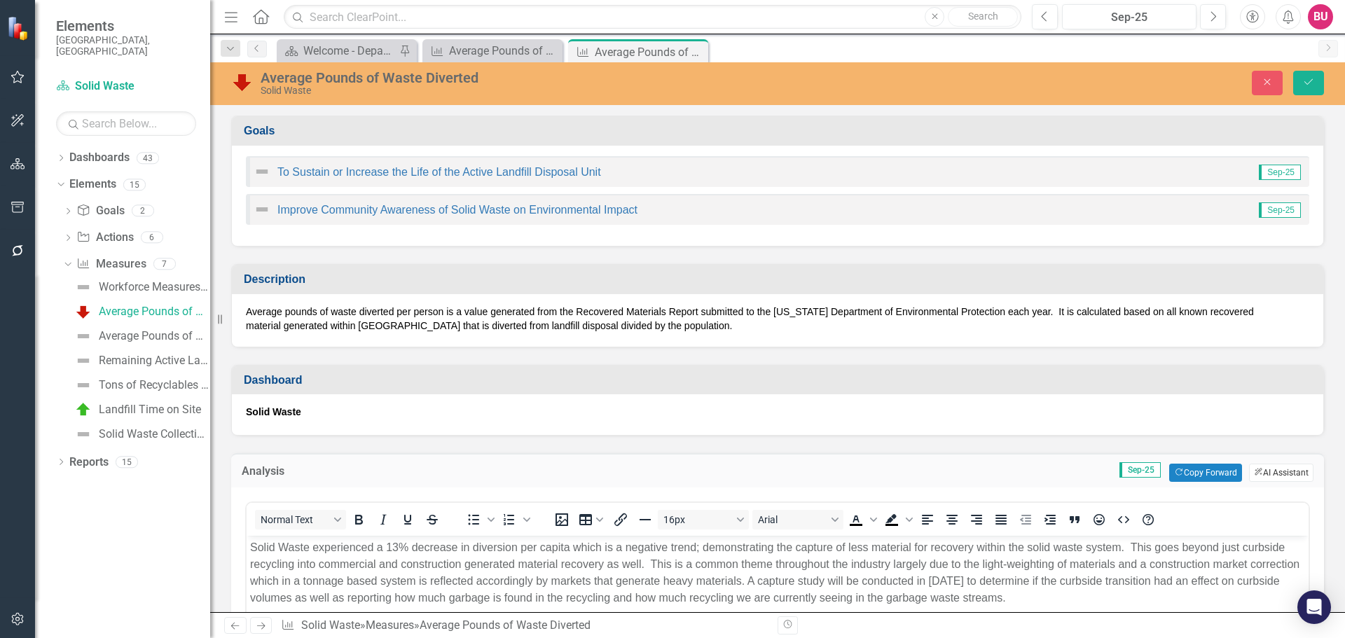
click at [1270, 469] on button "ClearPoint AI AI Assistant" at bounding box center [1281, 473] width 64 height 18
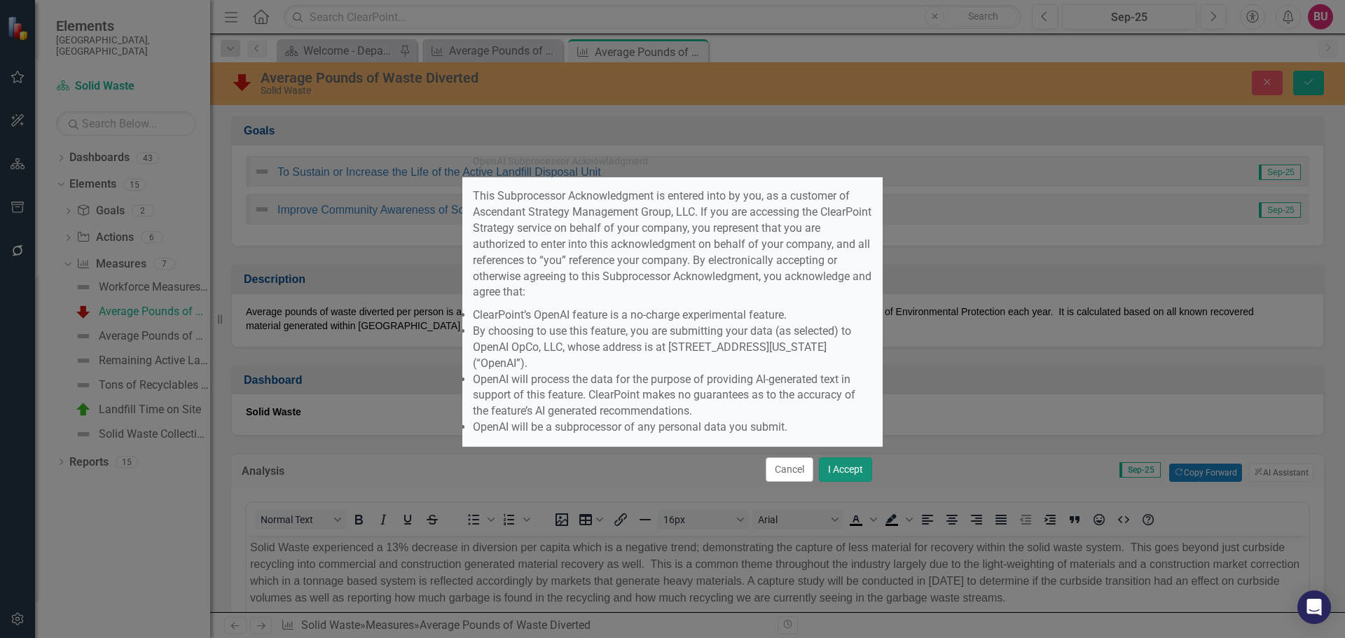
click at [842, 458] on button "I Accept" at bounding box center [845, 470] width 53 height 25
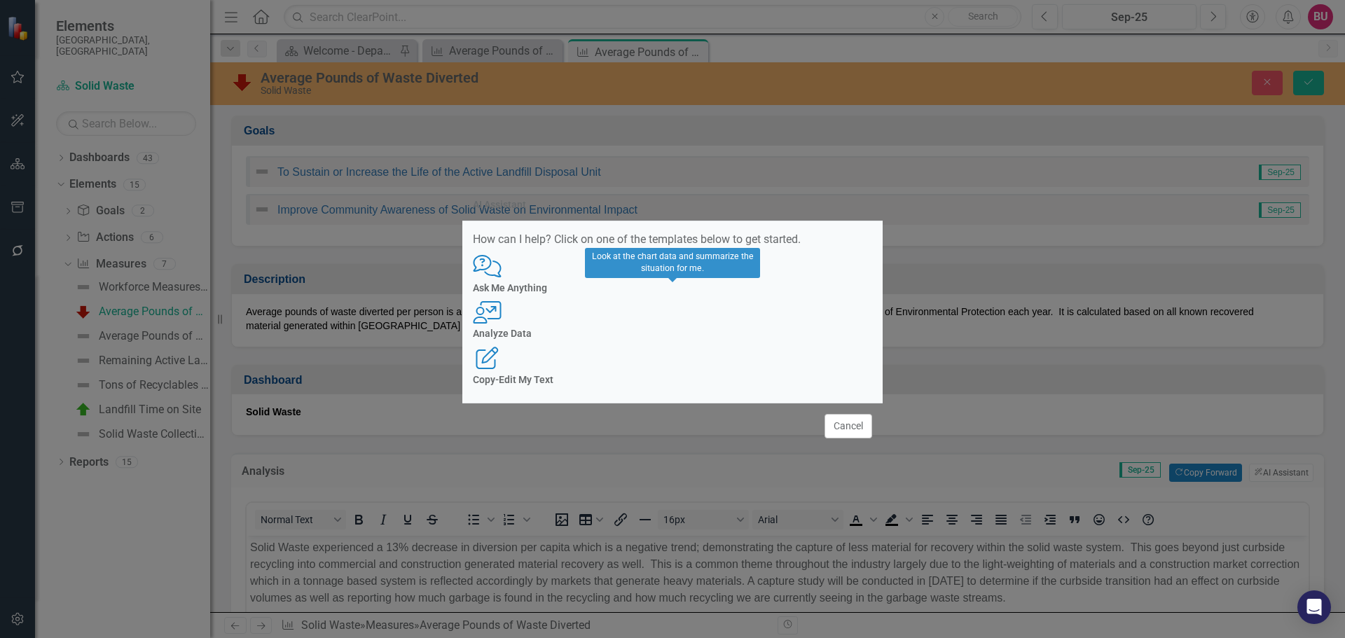
click at [675, 339] on div "Analyze Data" at bounding box center [672, 334] width 399 height 11
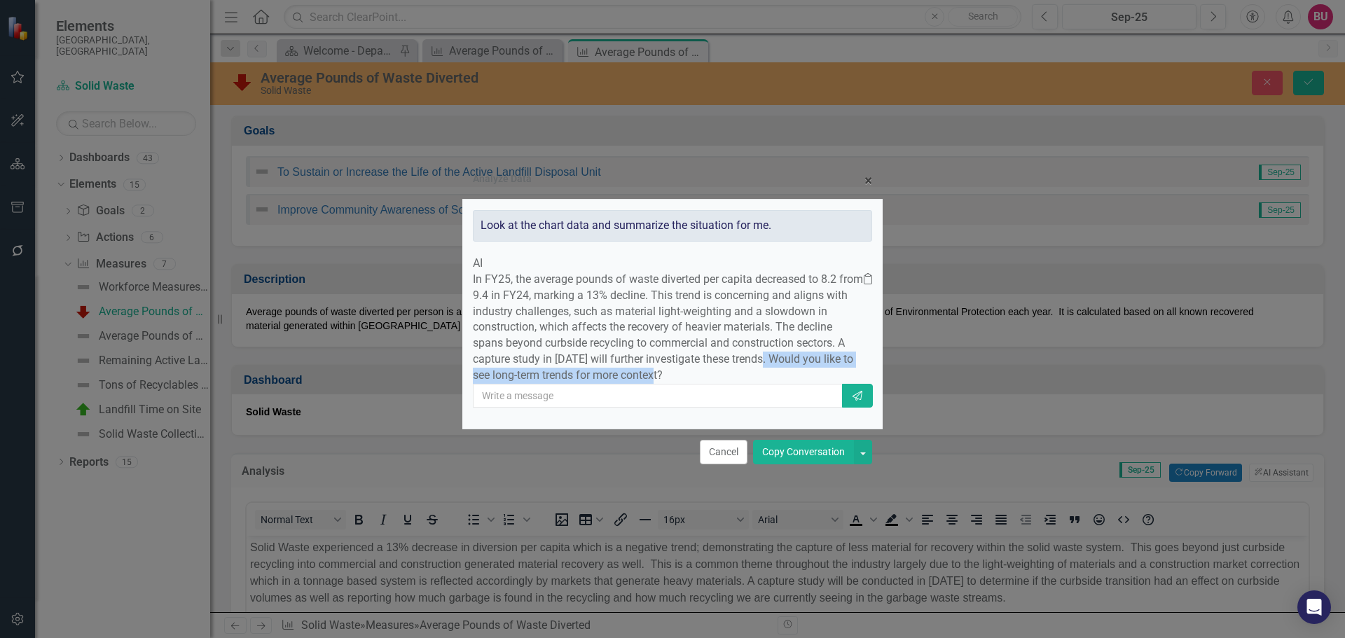
drag, startPoint x: 554, startPoint y: 376, endPoint x: 834, endPoint y: 372, distance: 279.6
click at [834, 372] on p "In FY25, the average pounds of waste diverted per capita decreased to 8.2 from …" at bounding box center [668, 328] width 391 height 112
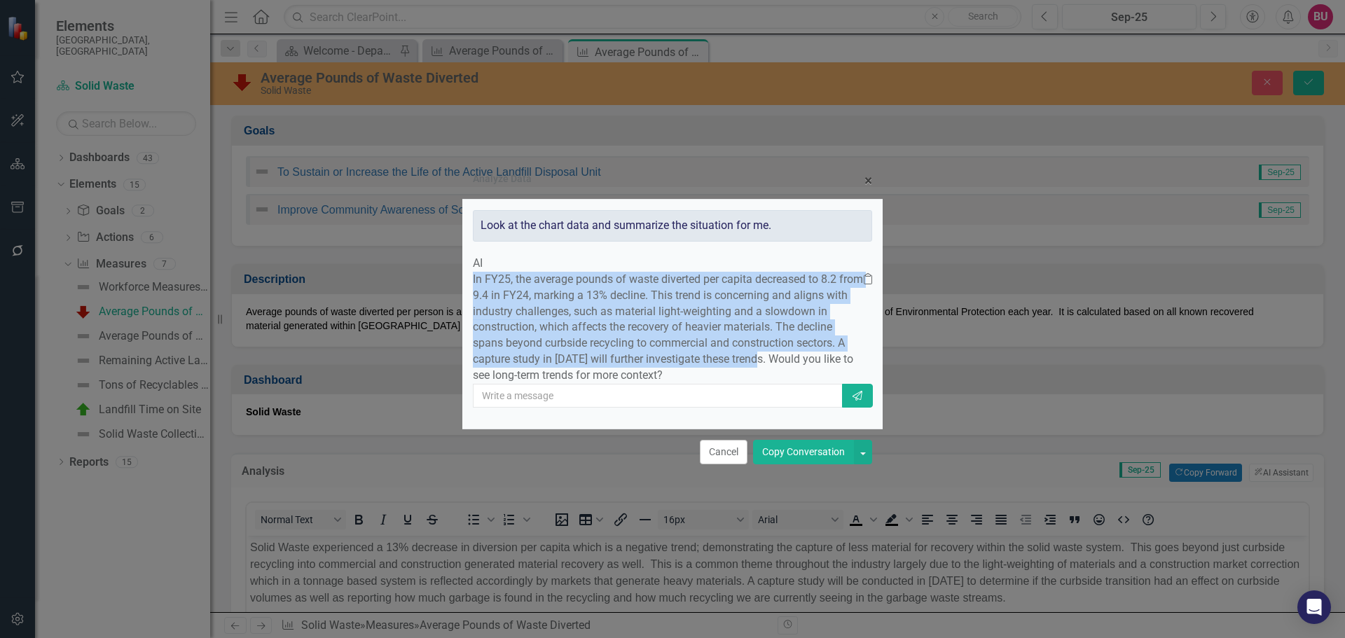
drag, startPoint x: 516, startPoint y: 259, endPoint x: 551, endPoint y: 372, distance: 118.1
click at [551, 372] on p "In FY25, the average pounds of waste diverted per capita decreased to 8.2 from …" at bounding box center [668, 328] width 391 height 112
copy p "In FY25, the average pounds of waste diverted per capita decreased to 8.2 from …"
click at [780, 465] on button "Copy Conversation" at bounding box center [803, 452] width 101 height 25
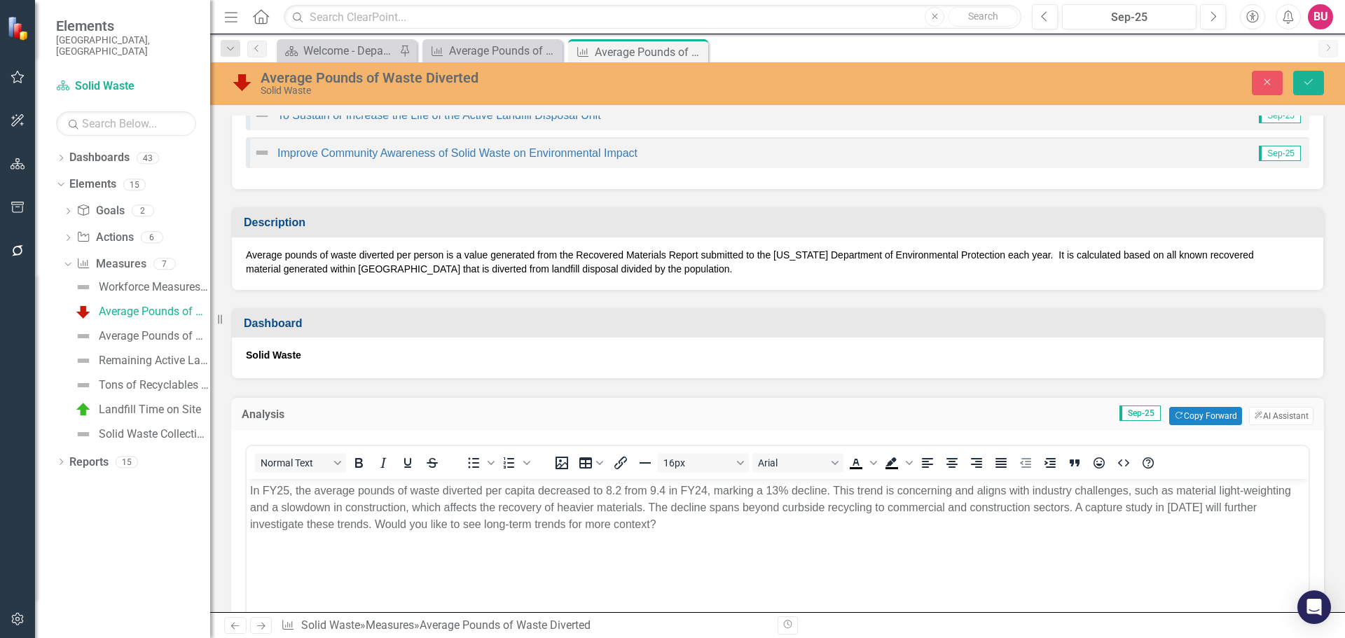
scroll to position [140, 0]
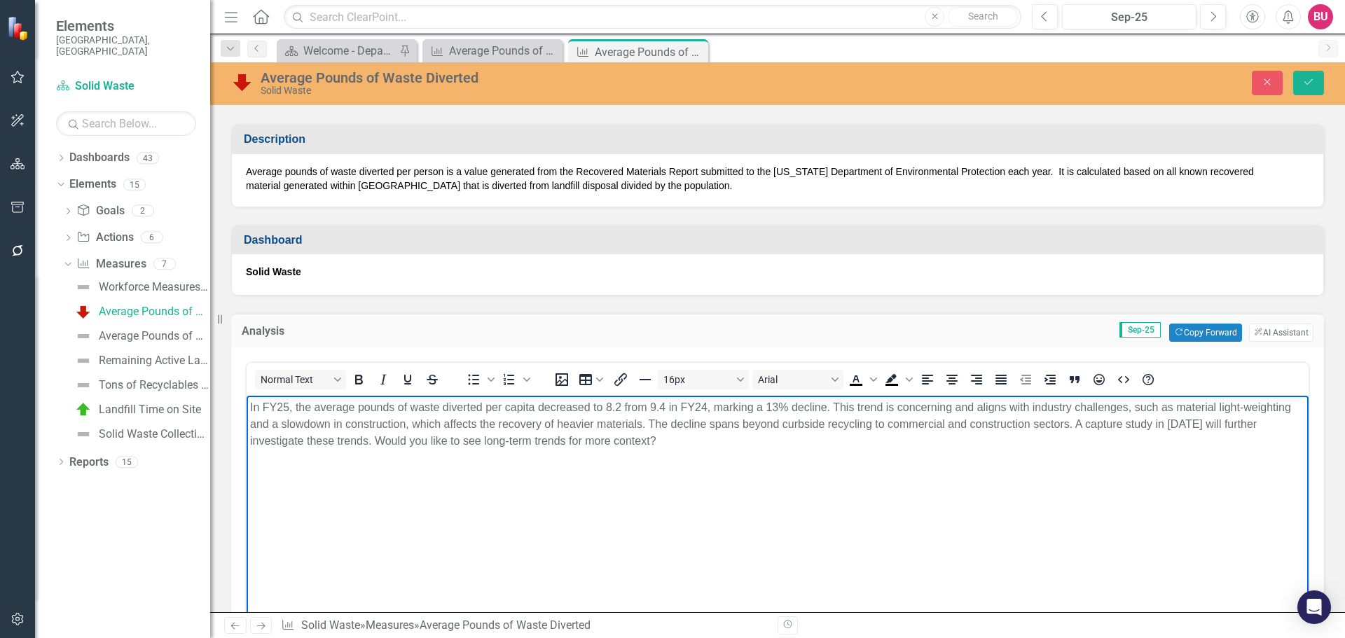
click at [319, 434] on p "In FY25, the average pounds of waste diverted per capita decreased to 8.2 from …" at bounding box center [777, 424] width 1055 height 50
click at [255, 410] on p "In FY25, the average pounds of waste diverted per capita decreased to 8.2 from …" at bounding box center [777, 424] width 1055 height 50
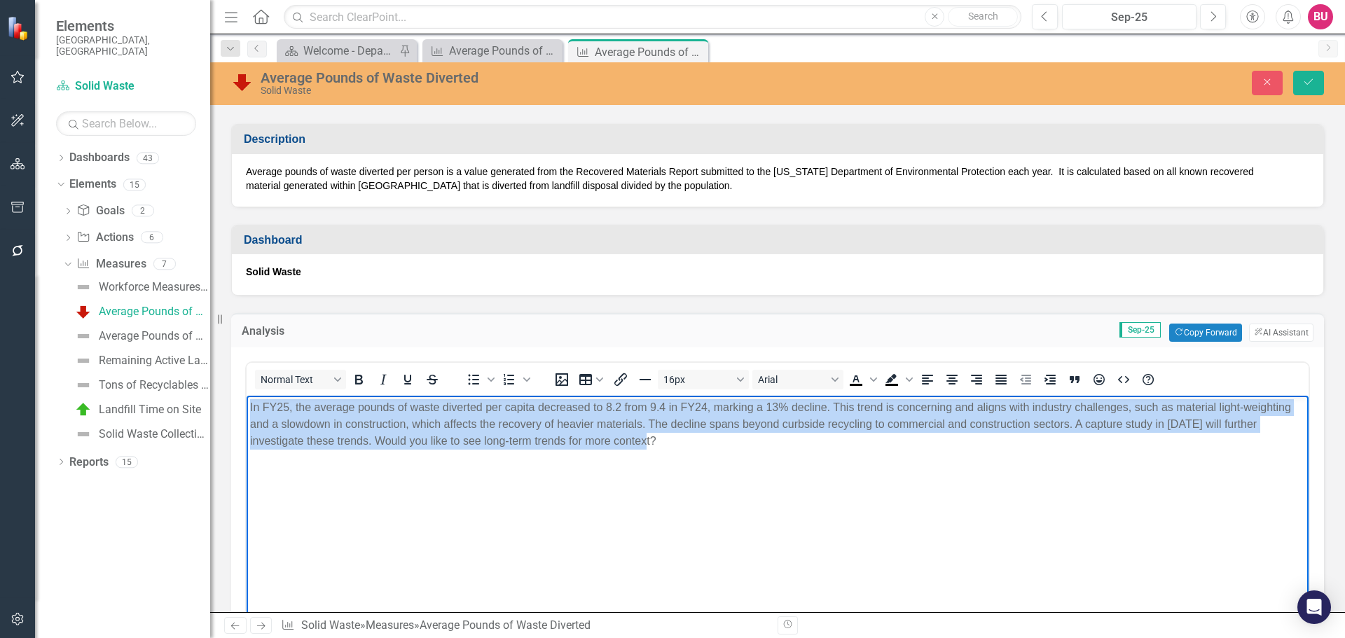
drag, startPoint x: 249, startPoint y: 405, endPoint x: 712, endPoint y: 439, distance: 463.7
click at [712, 439] on body "In FY25, the average pounds of waste diverted per capita decreased to 8.2 from …" at bounding box center [778, 501] width 1062 height 210
paste body "Rich Text Area. Press ALT-0 for help."
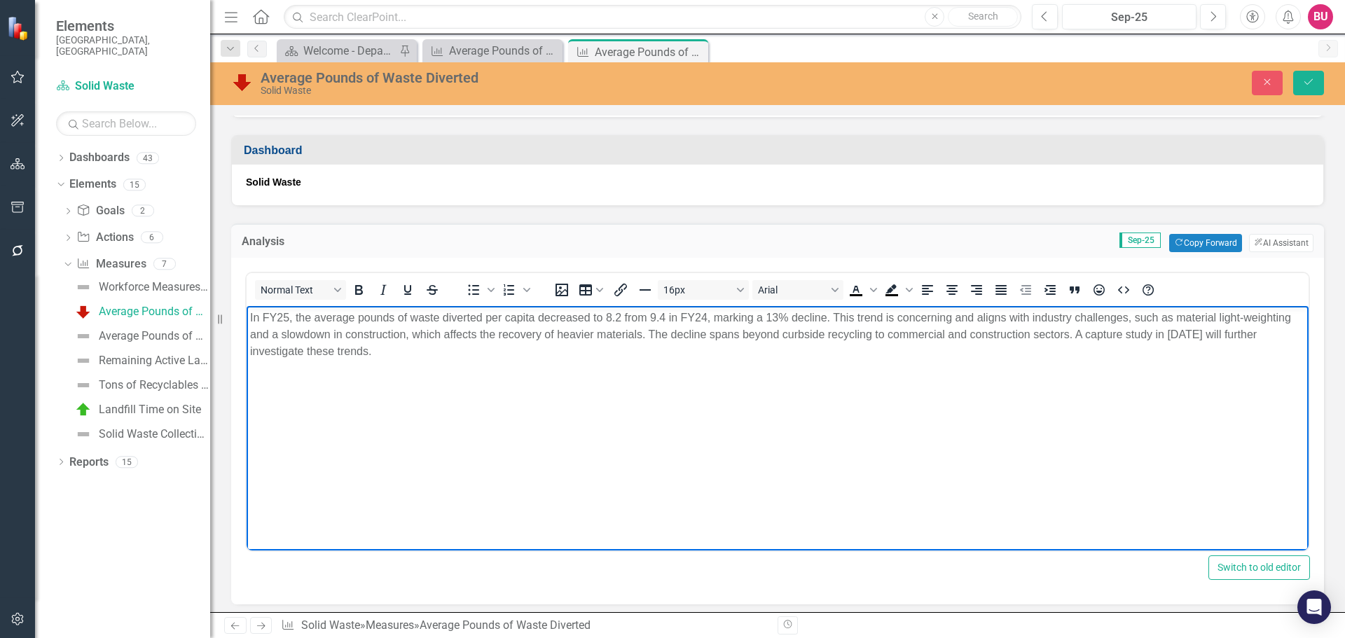
scroll to position [210, 0]
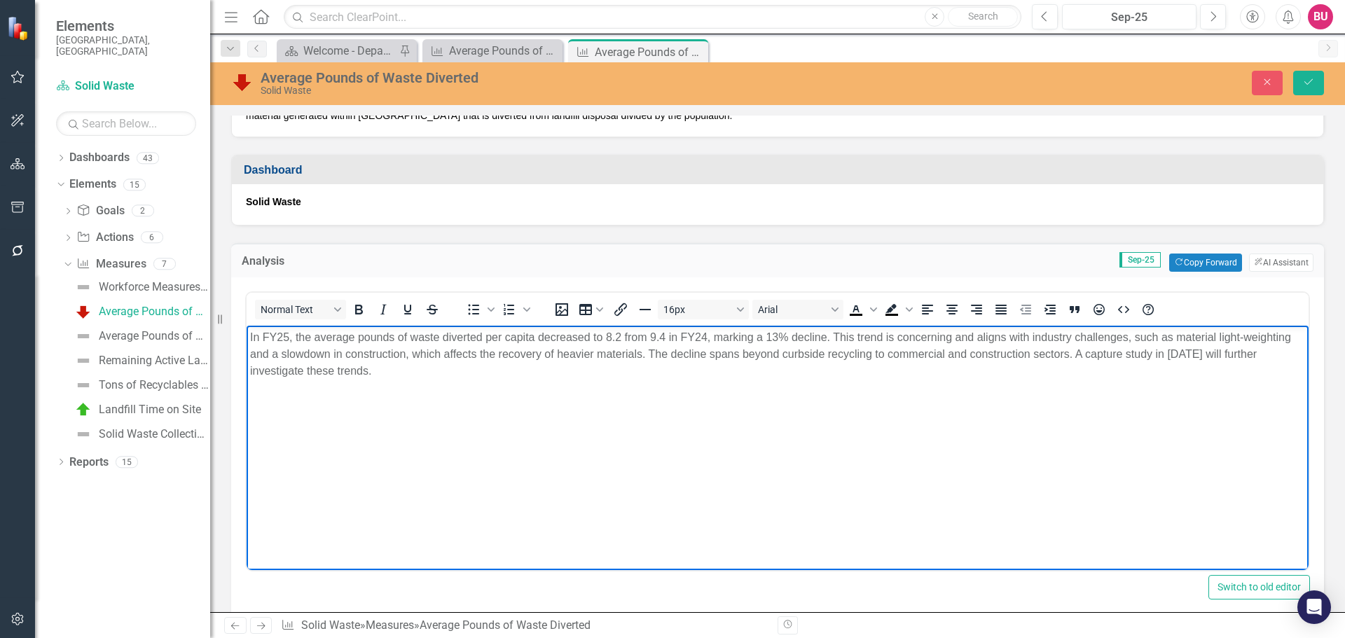
click at [641, 355] on p "In FY25, the average pounds of waste diverted per capita decreased to 8.2 from …" at bounding box center [777, 354] width 1055 height 50
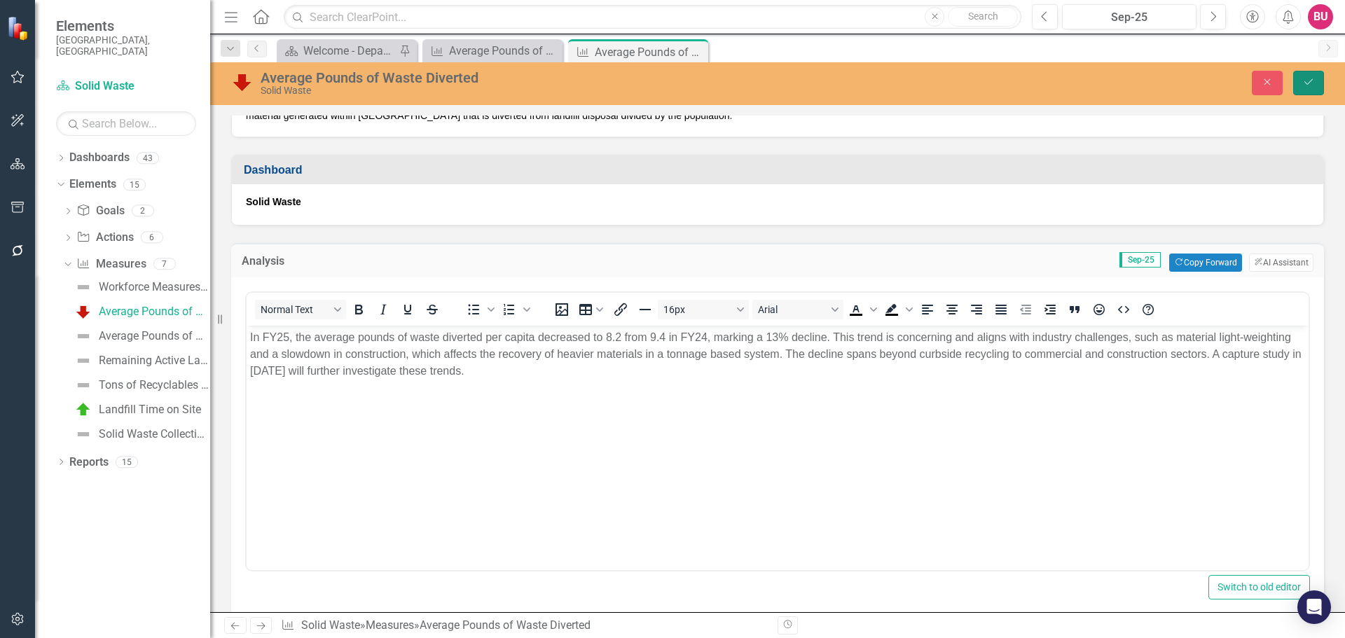
click at [1305, 84] on icon "Save" at bounding box center [1309, 82] width 13 height 10
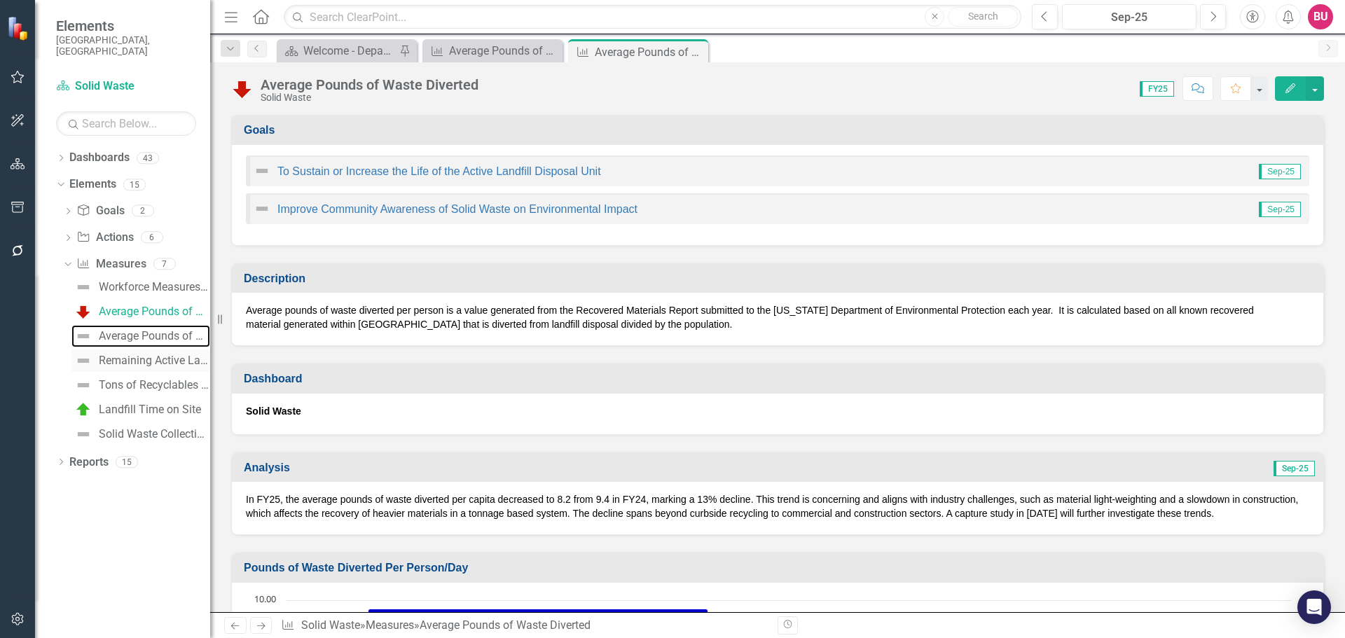
drag, startPoint x: 122, startPoint y: 327, endPoint x: 167, endPoint y: 341, distance: 47.9
click at [122, 330] on div "Average Pounds of Waste Generated" at bounding box center [154, 336] width 111 height 13
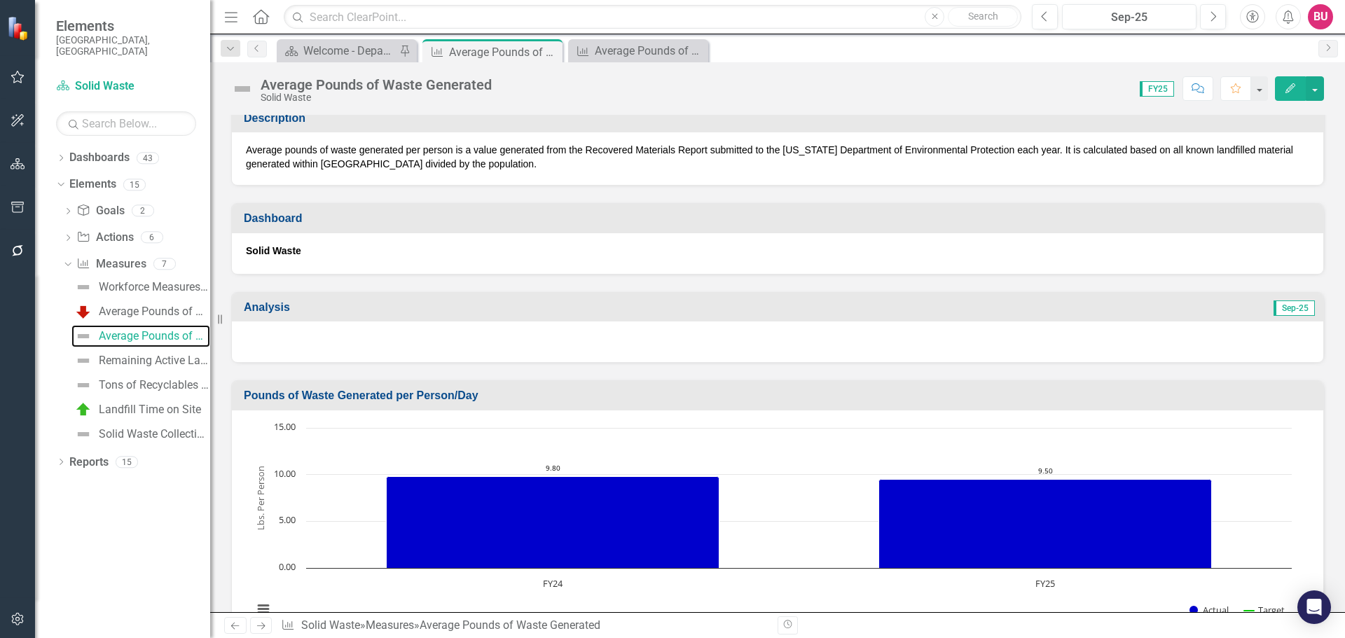
scroll to position [140, 0]
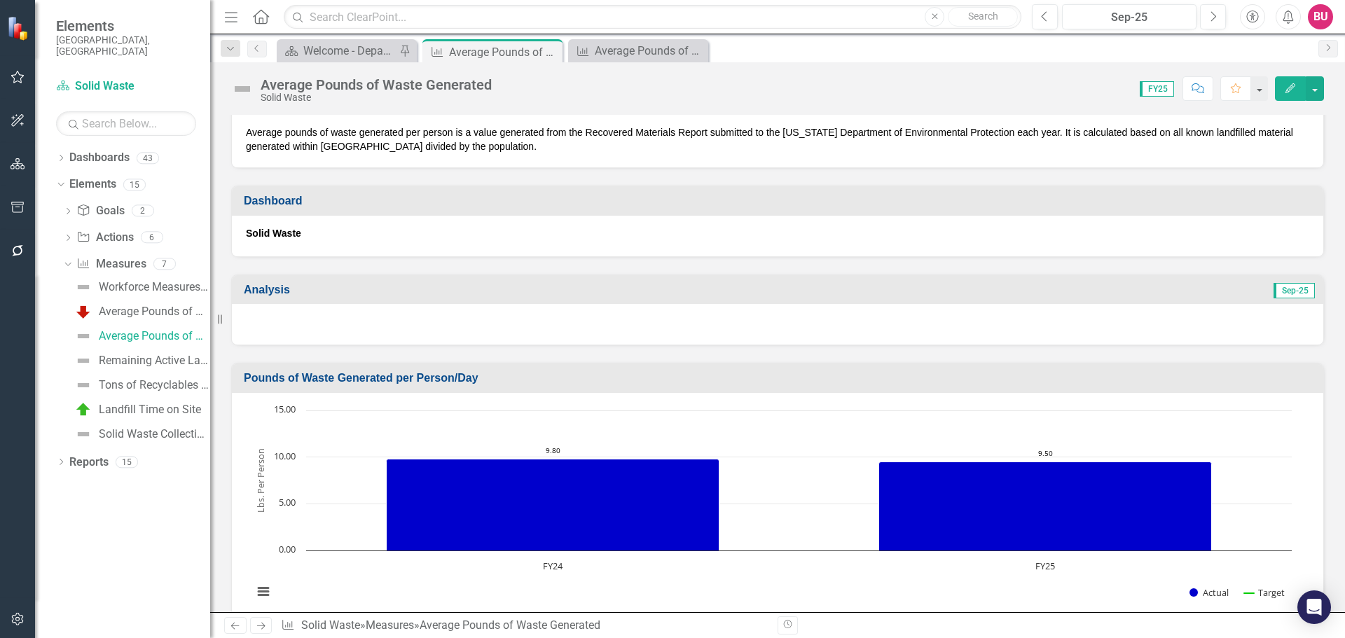
click at [467, 326] on div at bounding box center [778, 324] width 1092 height 41
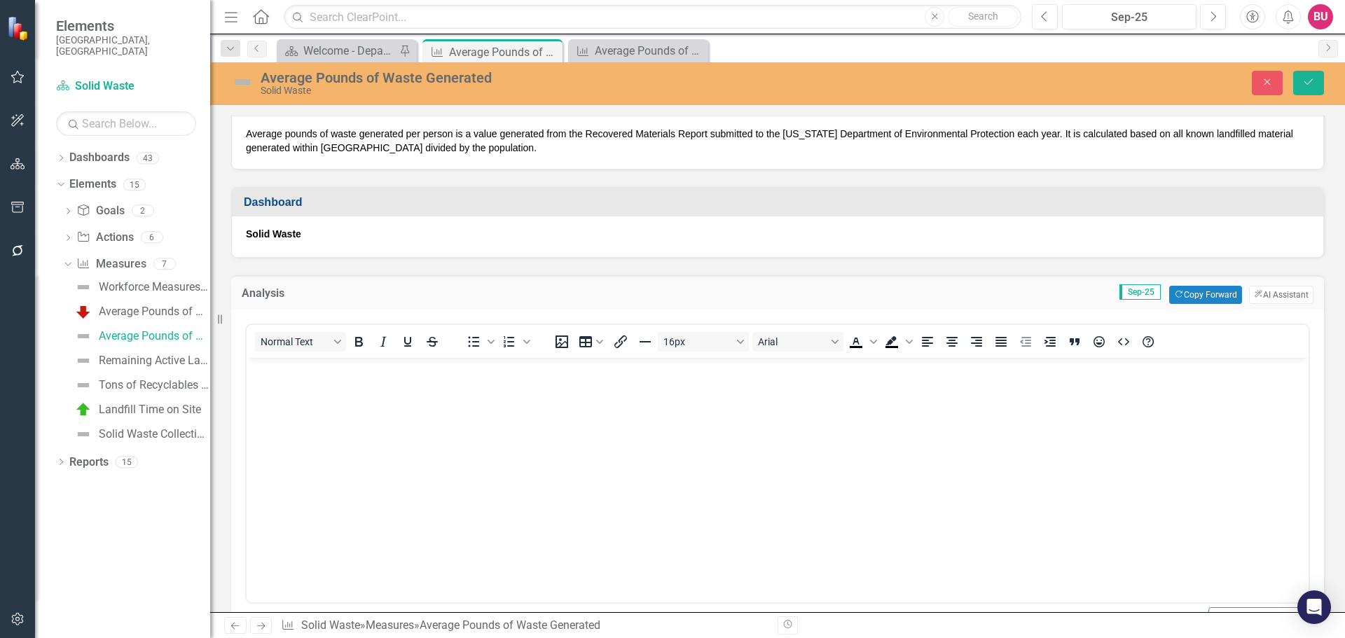
scroll to position [0, 0]
click at [1212, 294] on button "Copy Forward Copy Forward" at bounding box center [1205, 295] width 72 height 18
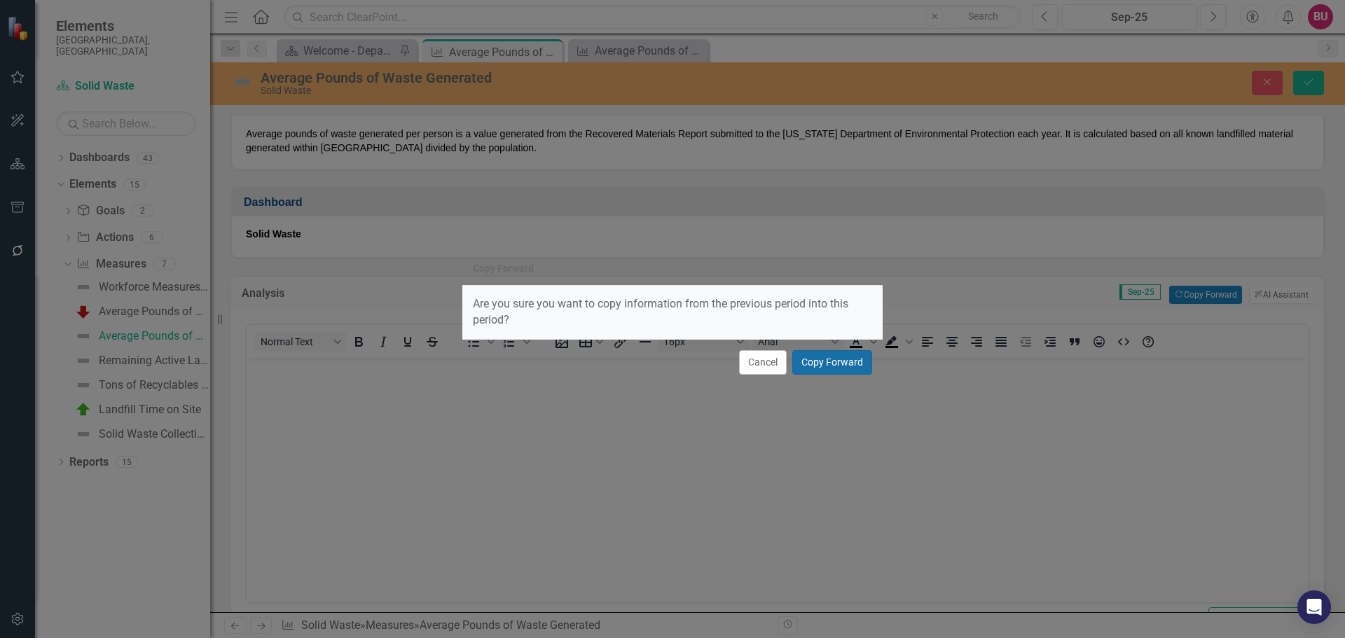
click at [828, 363] on button "Copy Forward" at bounding box center [832, 362] width 80 height 25
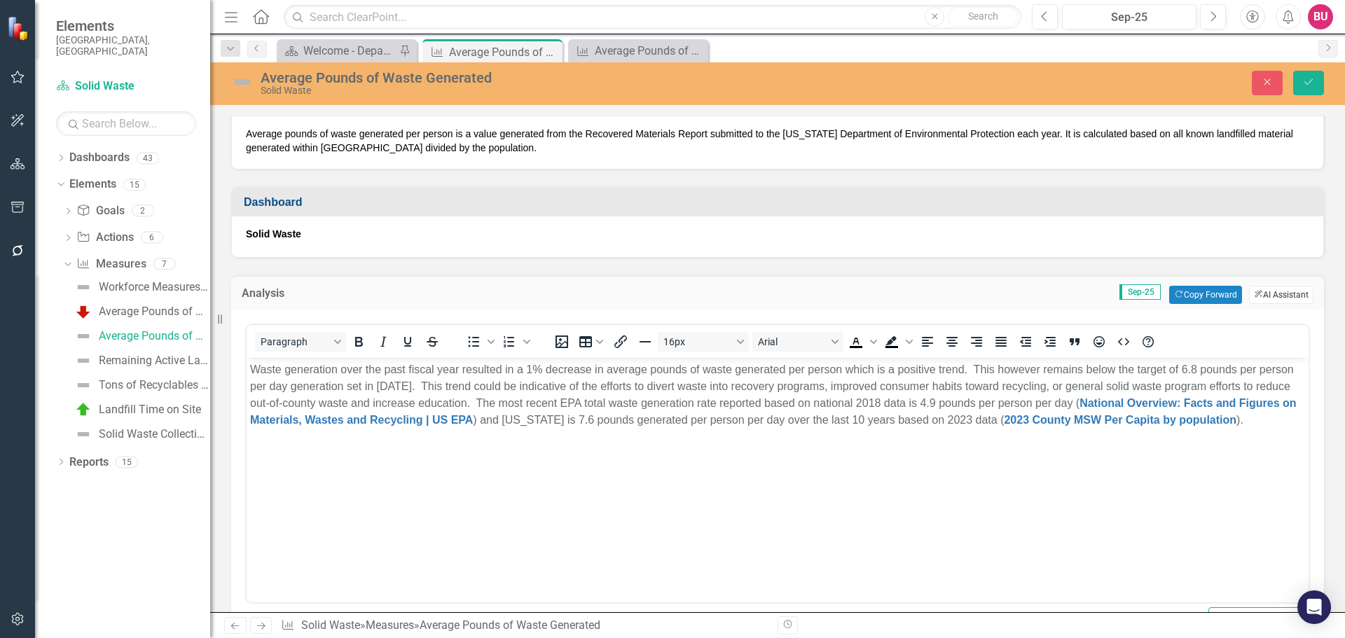
click at [1261, 298] on button "ClearPoint AI AI Assistant" at bounding box center [1281, 295] width 64 height 18
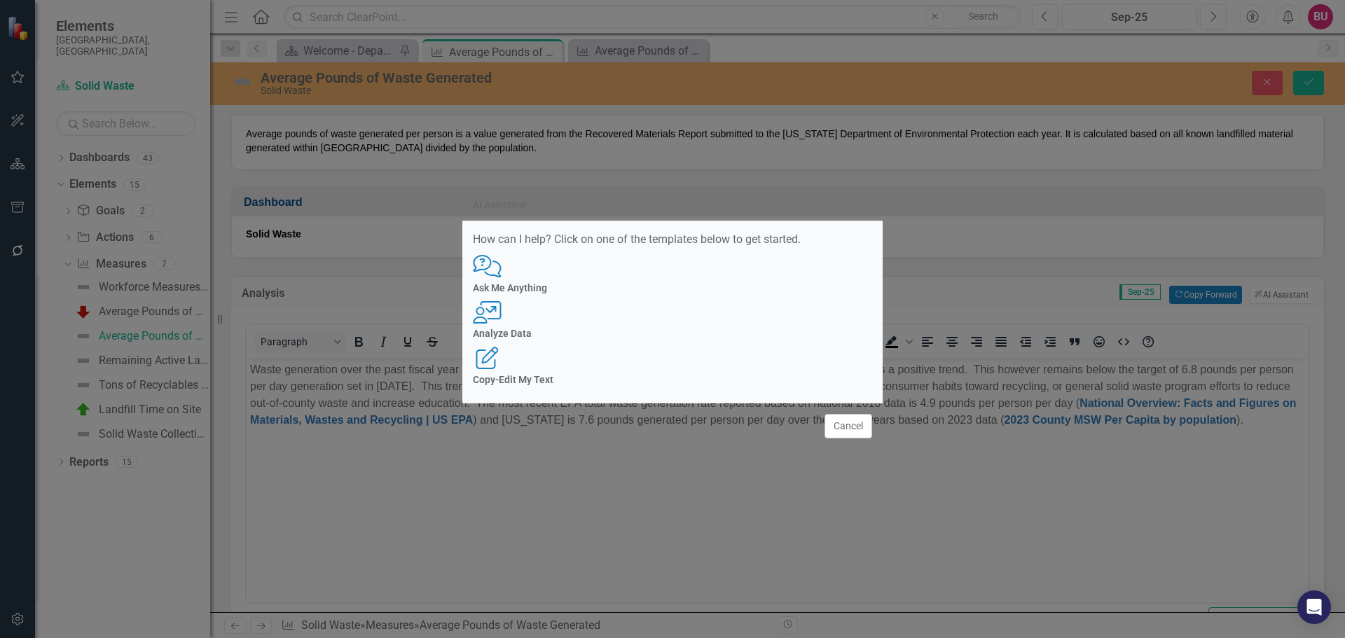
click at [675, 338] on h4 "Analyze Data" at bounding box center [672, 334] width 399 height 11
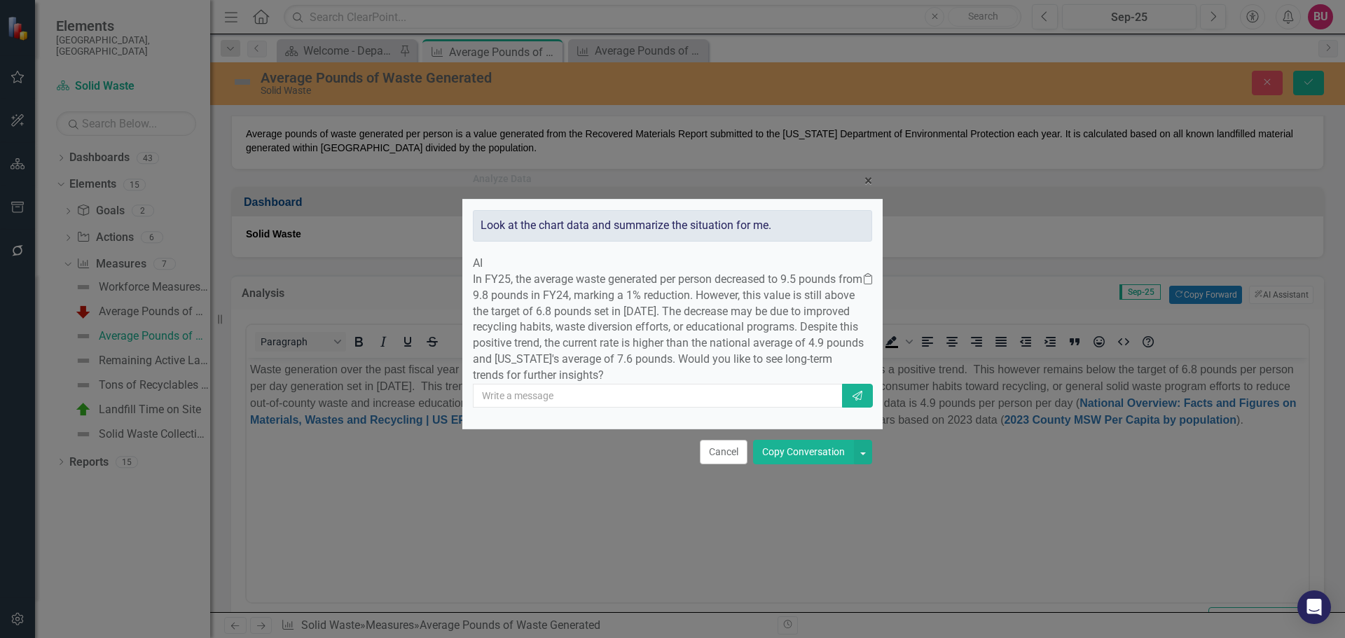
click at [828, 465] on button "Copy Conversation" at bounding box center [803, 452] width 101 height 25
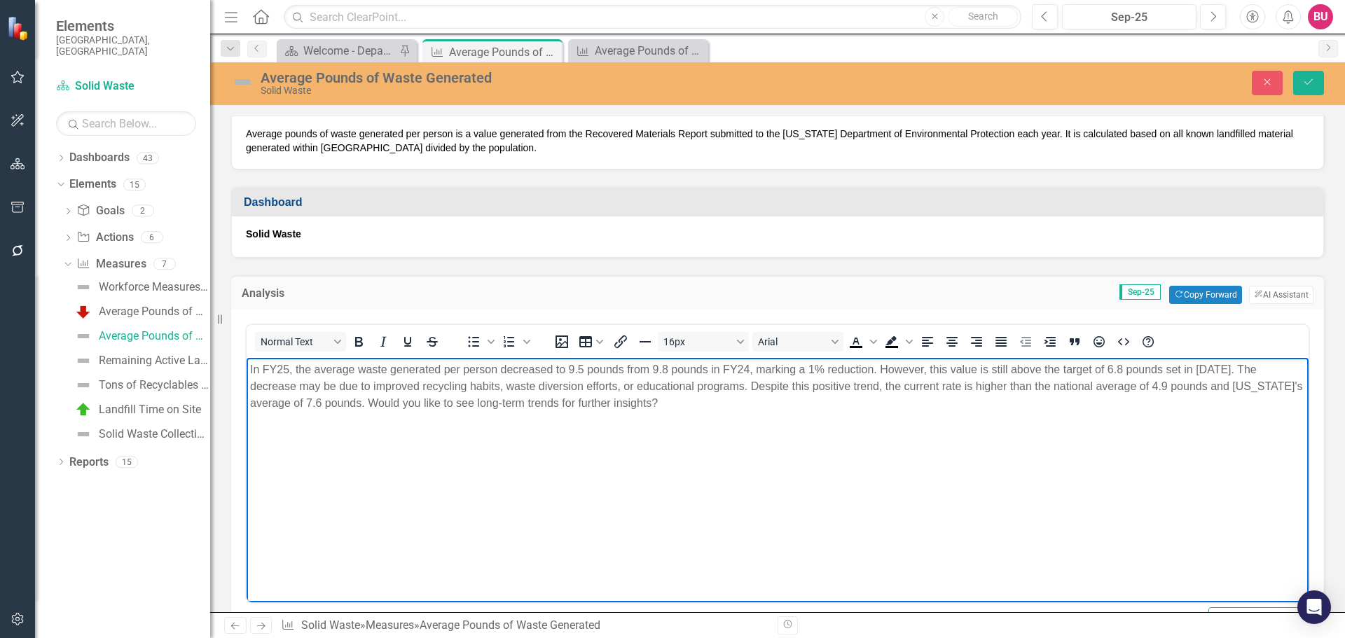
click at [483, 435] on body "In FY25, the average waste generated per person decreased to 9.5 pounds from 9.…" at bounding box center [778, 463] width 1062 height 210
click at [881, 369] on p "In FY25, the average waste generated per person decreased to 9.5 pounds from 9.…" at bounding box center [777, 387] width 1055 height 50
click at [1080, 416] on body "In FY25, the average waste generated per person decreased to 9.5 pounds from 9.…" at bounding box center [778, 463] width 1062 height 210
click at [336, 388] on p "In FY25, the average waste generated per person decreased to 9.5 pounds from 9.…" at bounding box center [777, 387] width 1055 height 50
click at [453, 384] on p "In FY25, the average waste generated per person decreased to 9.5 pounds from 9.…" at bounding box center [777, 387] width 1055 height 50
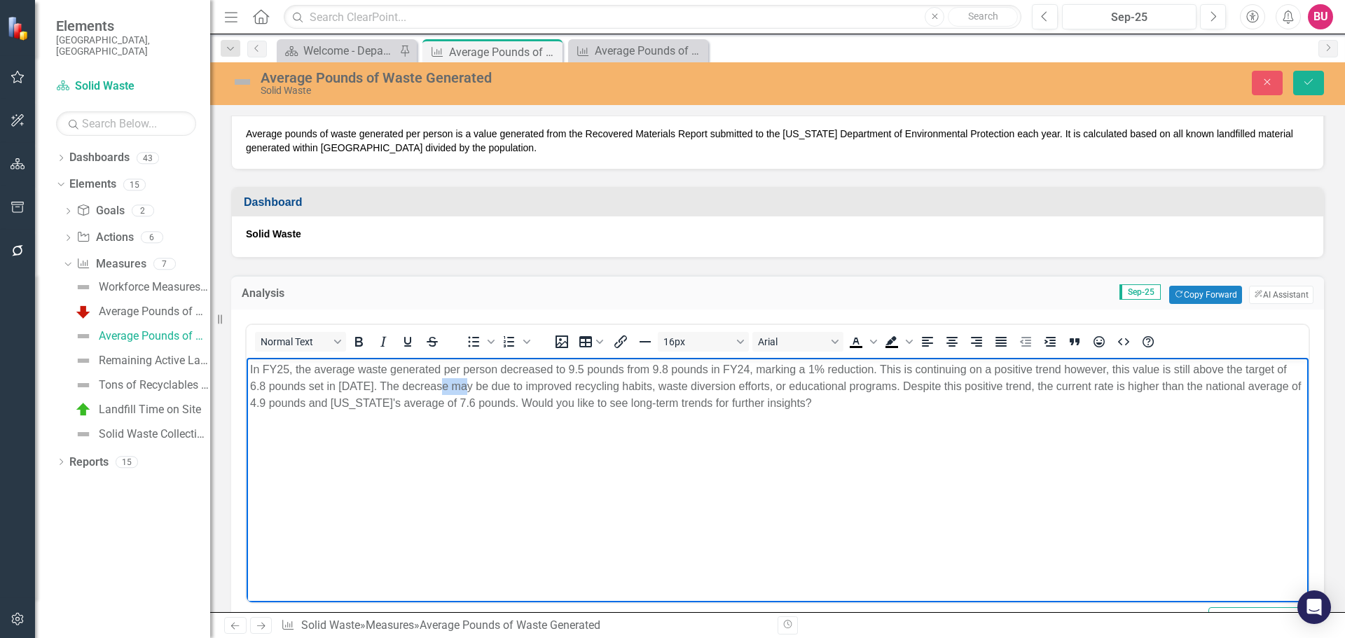
click at [453, 384] on p "In FY25, the average waste generated per person decreased to 9.5 pounds from 9.…" at bounding box center [777, 387] width 1055 height 50
click at [463, 389] on p "In FY25, the average waste generated per person decreased to 9.5 pounds from 9.…" at bounding box center [777, 387] width 1055 height 50
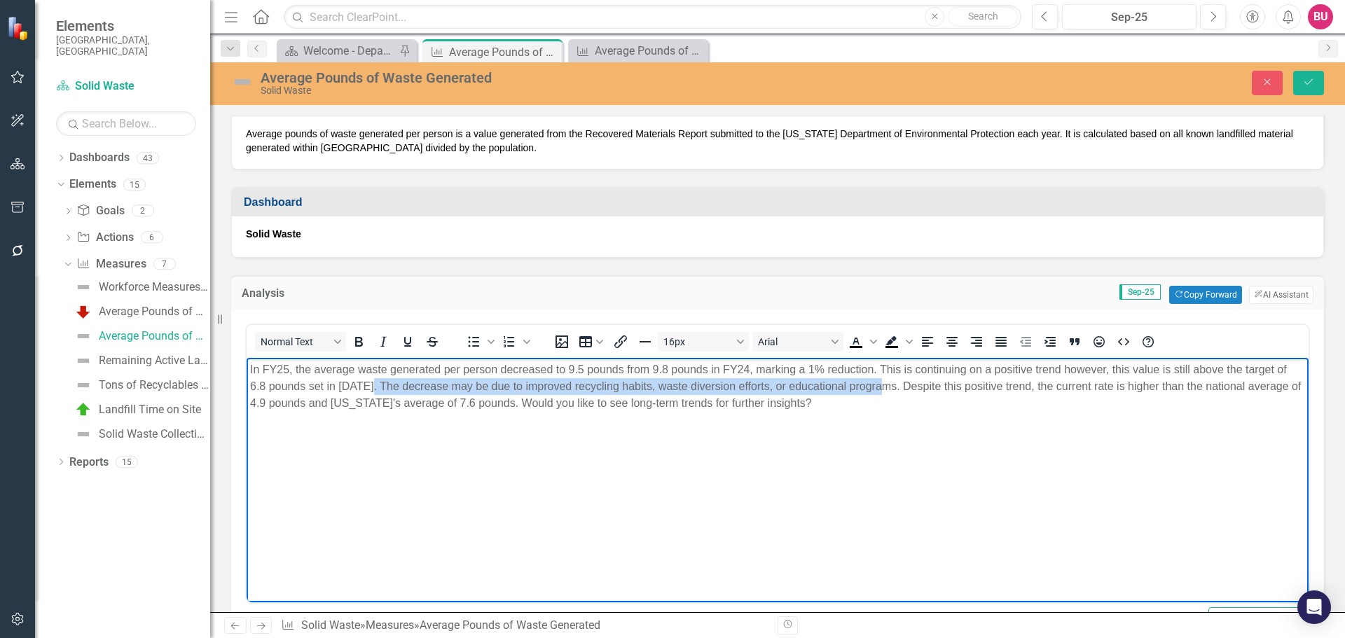
drag, startPoint x: 371, startPoint y: 385, endPoint x: 885, endPoint y: 387, distance: 514.3
click at [885, 387] on p "In FY25, the average waste generated per person decreased to 9.5 pounds from 9.…" at bounding box center [777, 387] width 1055 height 50
click at [451, 387] on p "In FY25, the average waste generated per person decreased to 9.5 pounds from 9.…" at bounding box center [777, 387] width 1055 height 50
drag, startPoint x: 514, startPoint y: 385, endPoint x: 886, endPoint y: 389, distance: 371.4
click at [886, 389] on p "In FY25, the average waste generated per person decreased to 9.5 pounds from 9.…" at bounding box center [777, 387] width 1055 height 50
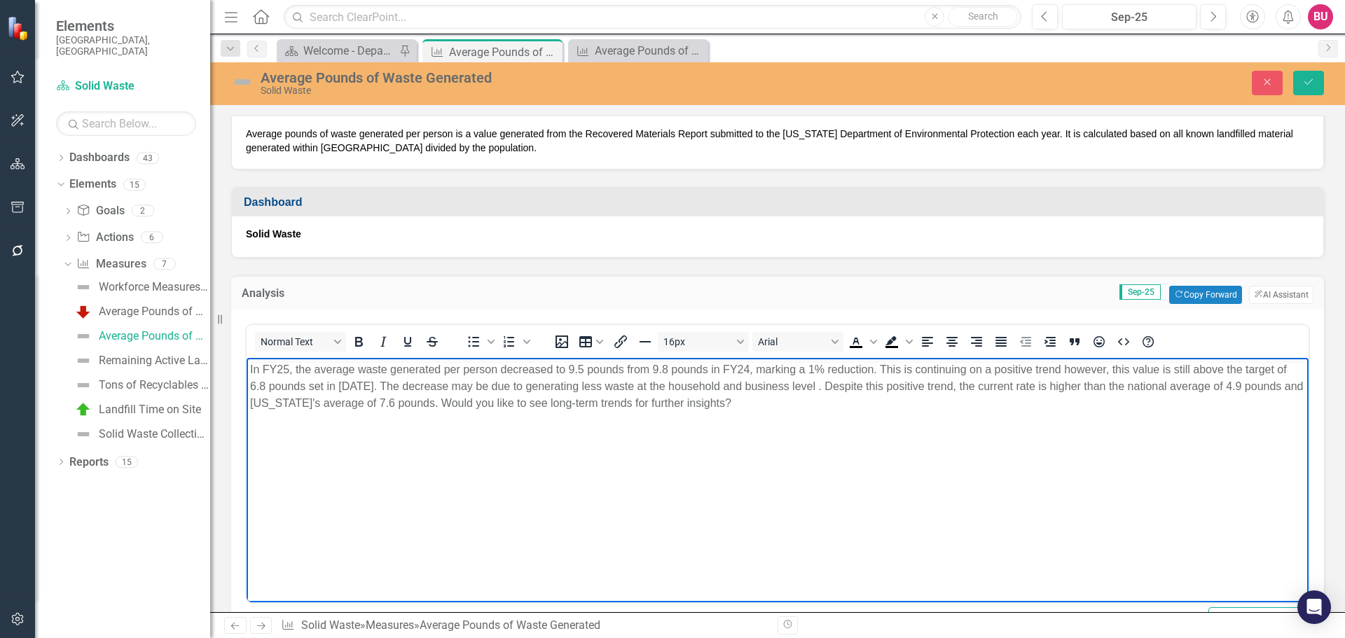
click at [626, 385] on p "In FY25, the average waste generated per person decreased to 9.5 pounds from 9.…" at bounding box center [777, 387] width 1055 height 50
click at [806, 386] on p "In FY25, the average waste generated per person decreased to 9.5 pounds from 9.…" at bounding box center [777, 387] width 1055 height 50
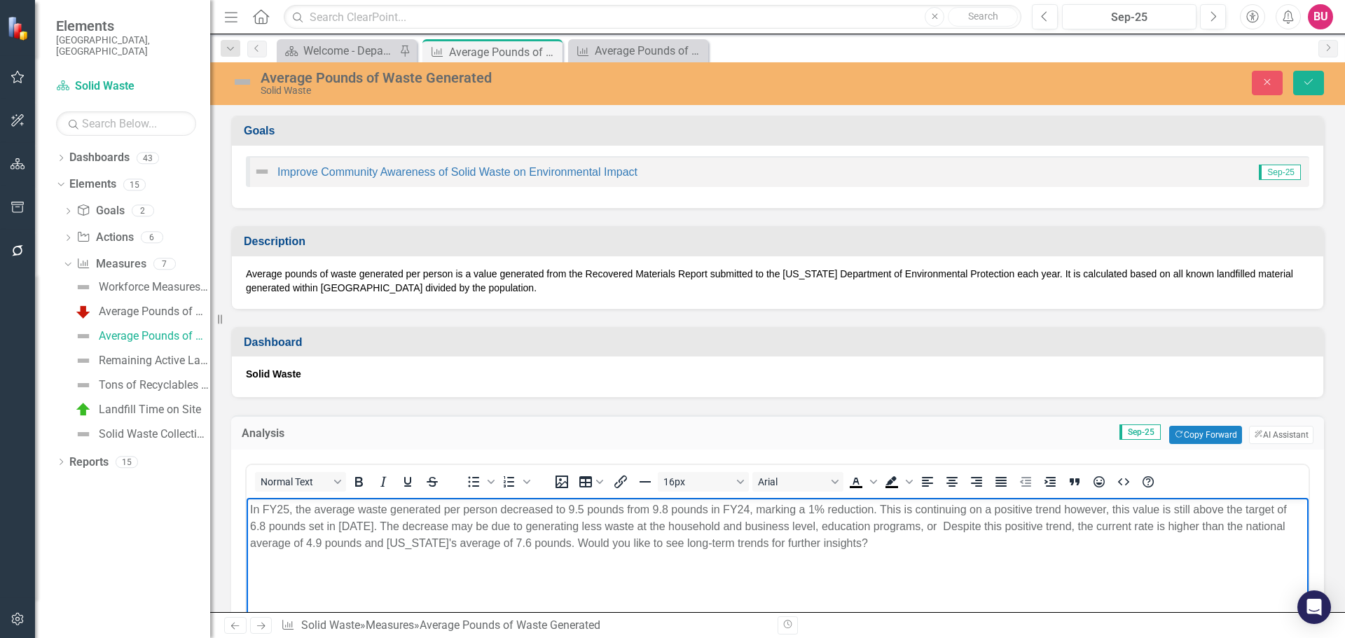
scroll to position [140, 0]
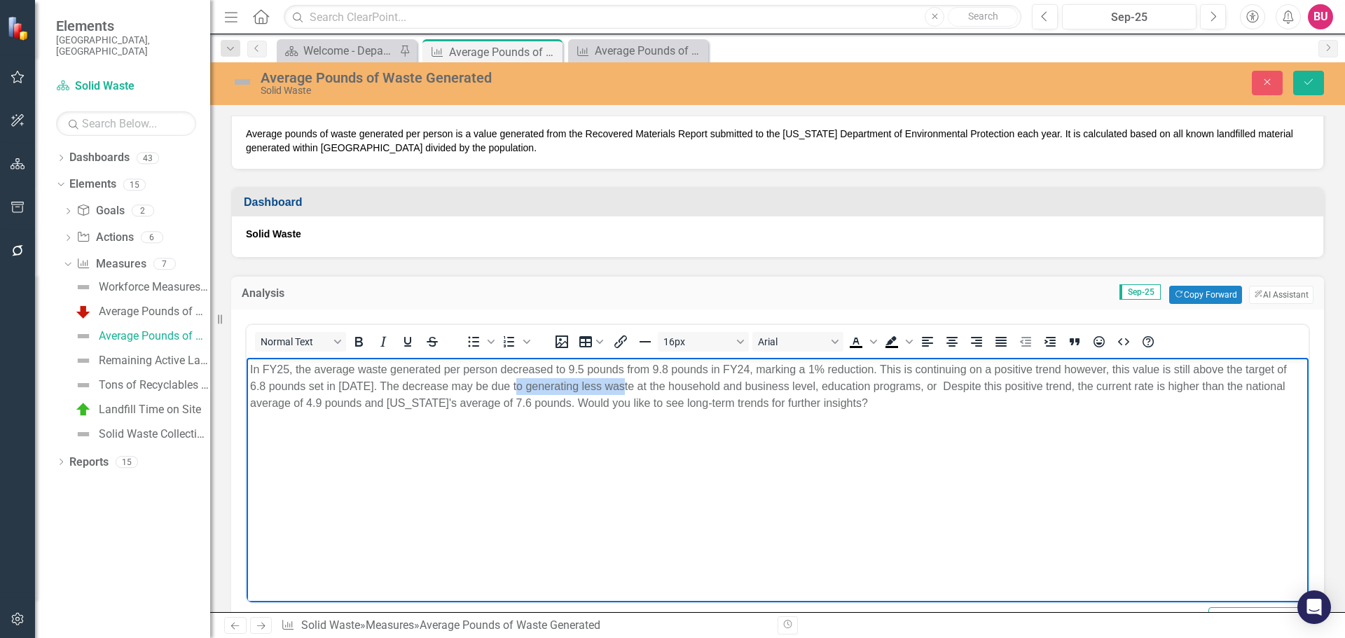
drag, startPoint x: 515, startPoint y: 387, endPoint x: 623, endPoint y: 386, distance: 107.9
click at [623, 386] on p "In FY25, the average waste generated per person decreased to 9.5 pounds from 9.…" at bounding box center [777, 387] width 1055 height 50
click at [901, 388] on p "In FY25, the average waste generated per person decreased to 9.5 pounds from 9.…" at bounding box center [777, 387] width 1055 height 50
click at [905, 387] on p "In FY25, the average waste generated per person decreased to 9.5 pounds from 9.…" at bounding box center [777, 387] width 1055 height 50
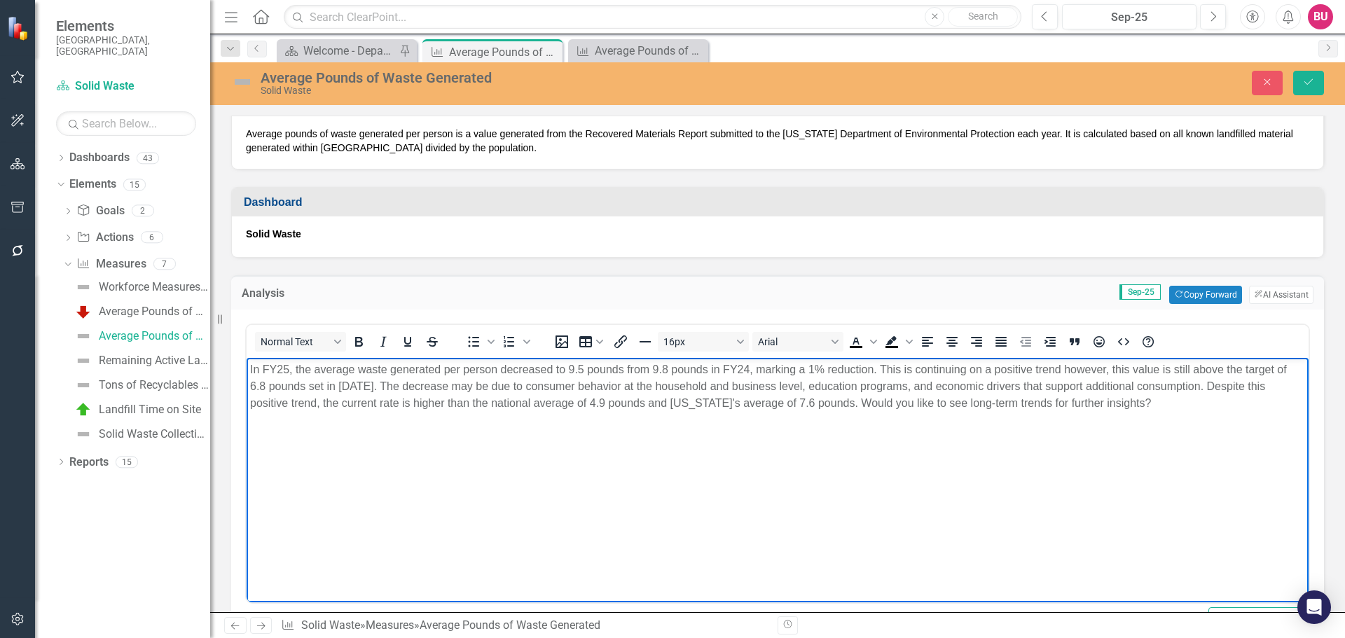
click at [1094, 383] on p "In FY25, the average waste generated per person decreased to 9.5 pounds from 9.…" at bounding box center [777, 387] width 1055 height 50
click at [1098, 404] on p "In FY25, the average waste generated per person decreased to 9.5 pounds from 9.…" at bounding box center [777, 387] width 1055 height 50
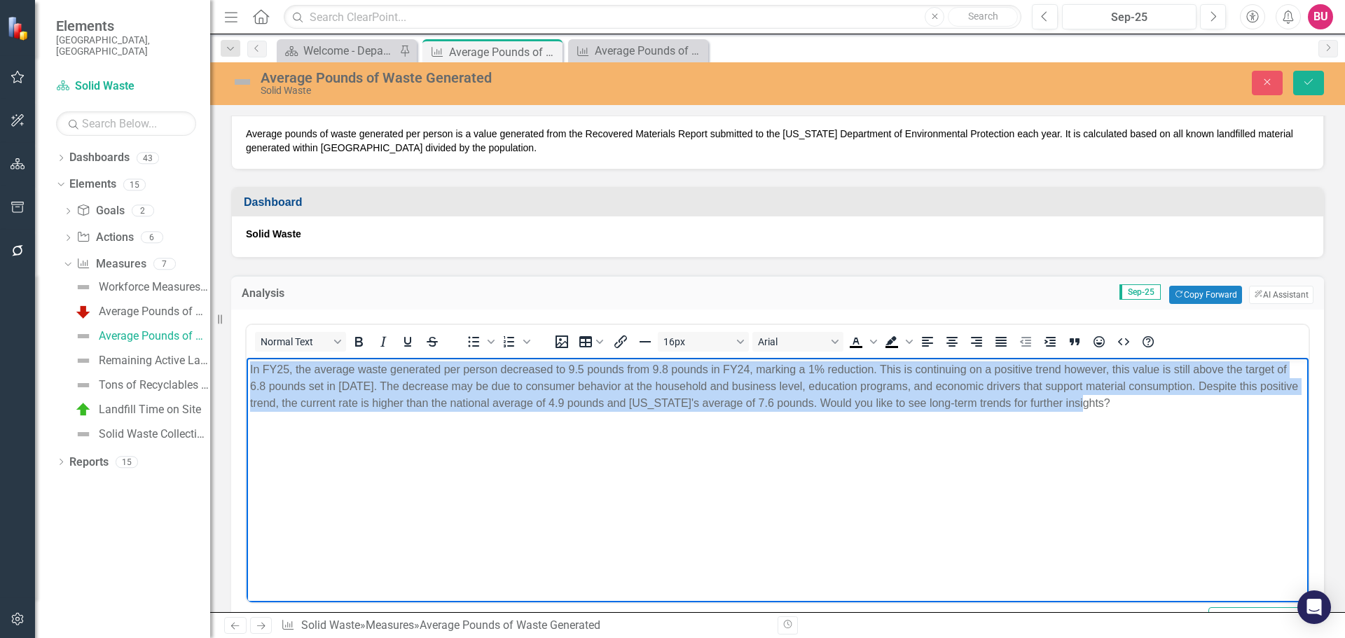
drag, startPoint x: 1101, startPoint y: 400, endPoint x: 247, endPoint y: 368, distance: 854.8
click at [247, 368] on body "In FY25, the average waste generated per person decreased to 9.5 pounds from 9.…" at bounding box center [778, 463] width 1062 height 210
copy p "In FY25, the average waste generated per person decreased to 9.5 pounds from 9.…"
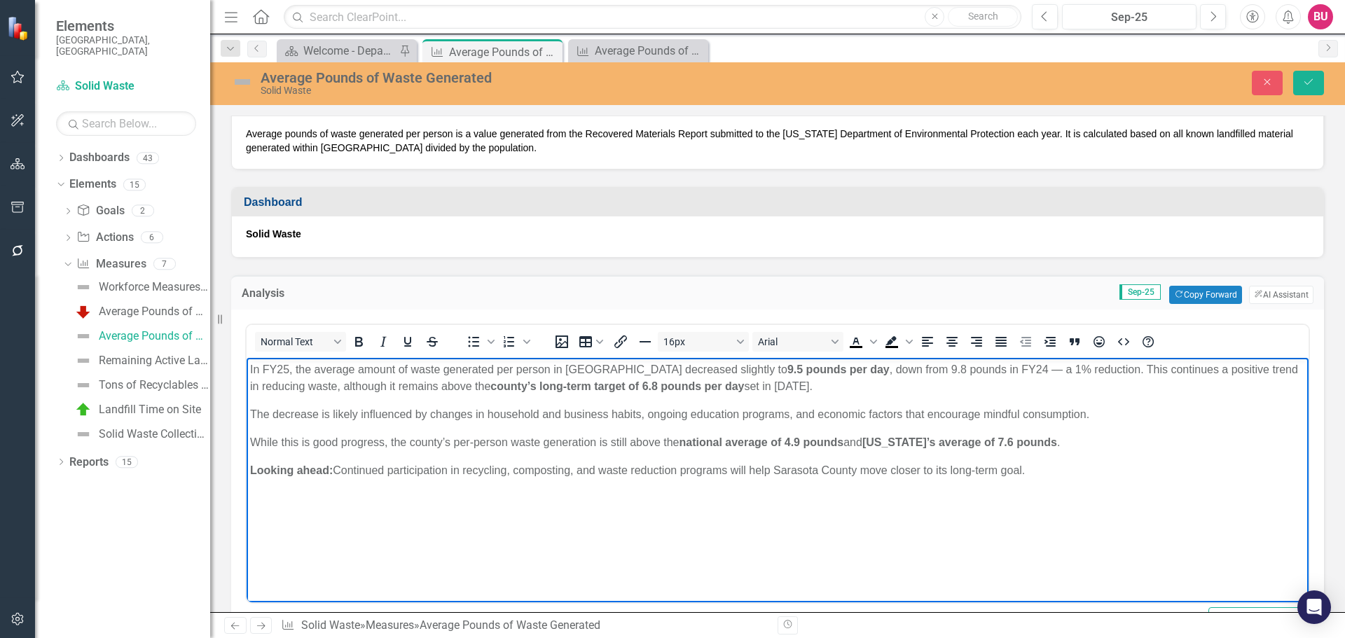
click at [1195, 373] on p "In FY25, the average amount of waste generated per person in Sarasota County de…" at bounding box center [777, 379] width 1055 height 34
click at [844, 386] on p "In FY25, the average amount of waste generated per person in Sarasota County de…" at bounding box center [777, 379] width 1055 height 34
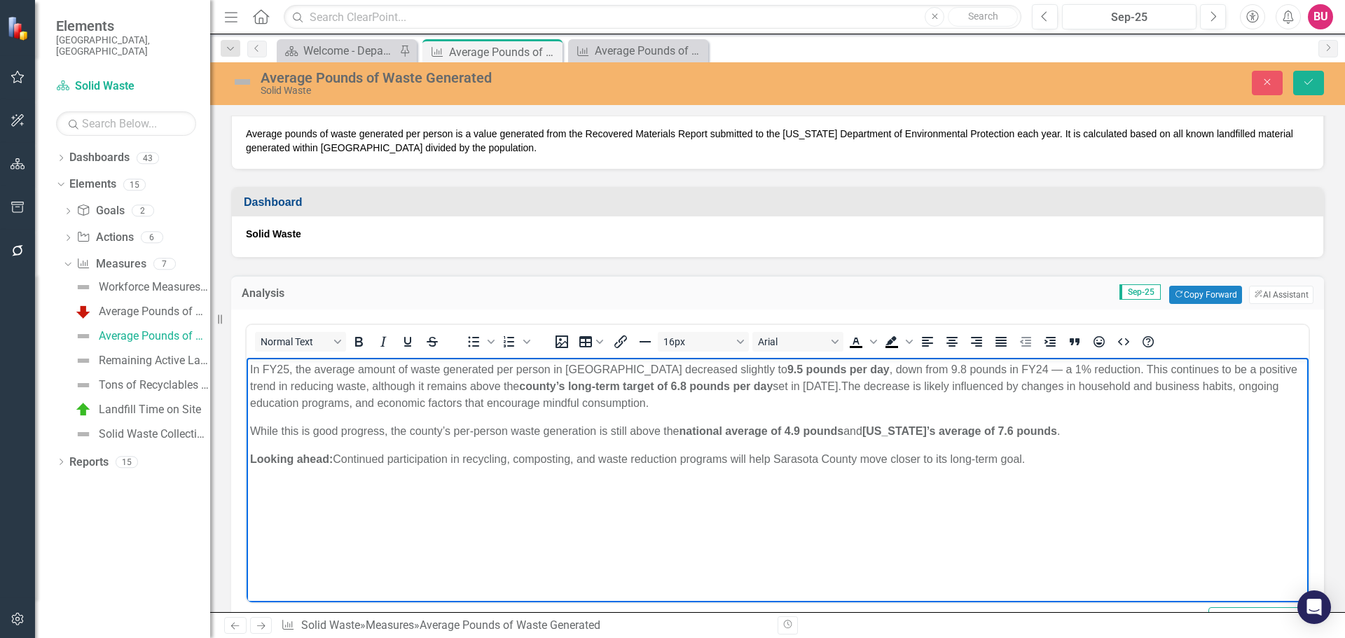
click at [678, 404] on p "In FY25, the average amount of waste generated per person in Sarasota County de…" at bounding box center [777, 387] width 1055 height 50
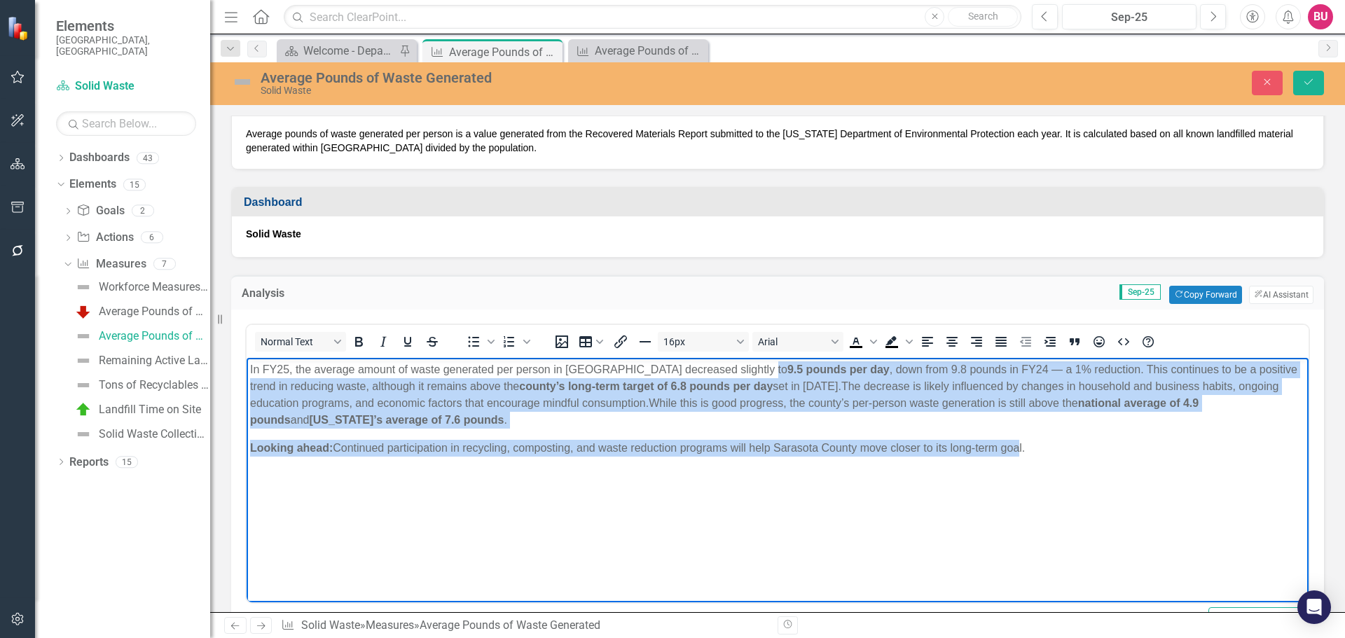
drag, startPoint x: 755, startPoint y: 368, endPoint x: 1016, endPoint y: 444, distance: 272.1
click at [1016, 444] on body "In FY25, the average amount of waste generated per person in Sarasota County de…" at bounding box center [778, 463] width 1062 height 210
click at [357, 341] on icon "Bold" at bounding box center [359, 342] width 8 height 10
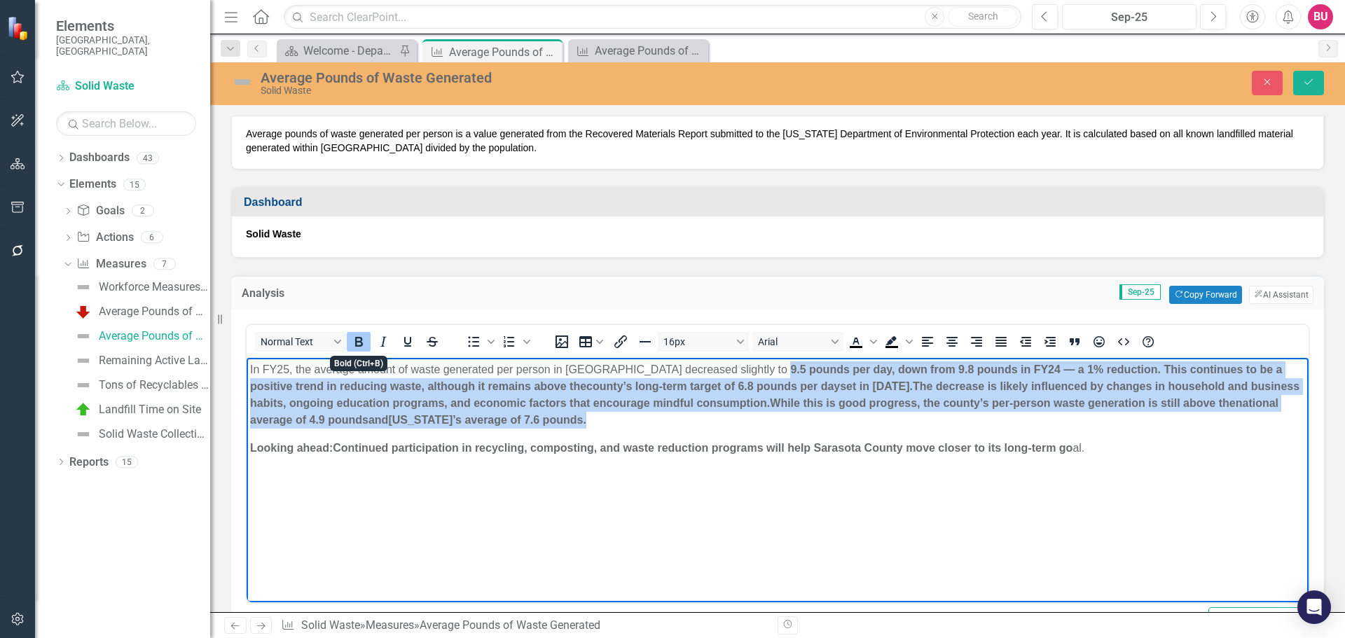
click at [357, 341] on icon "Bold" at bounding box center [359, 342] width 8 height 10
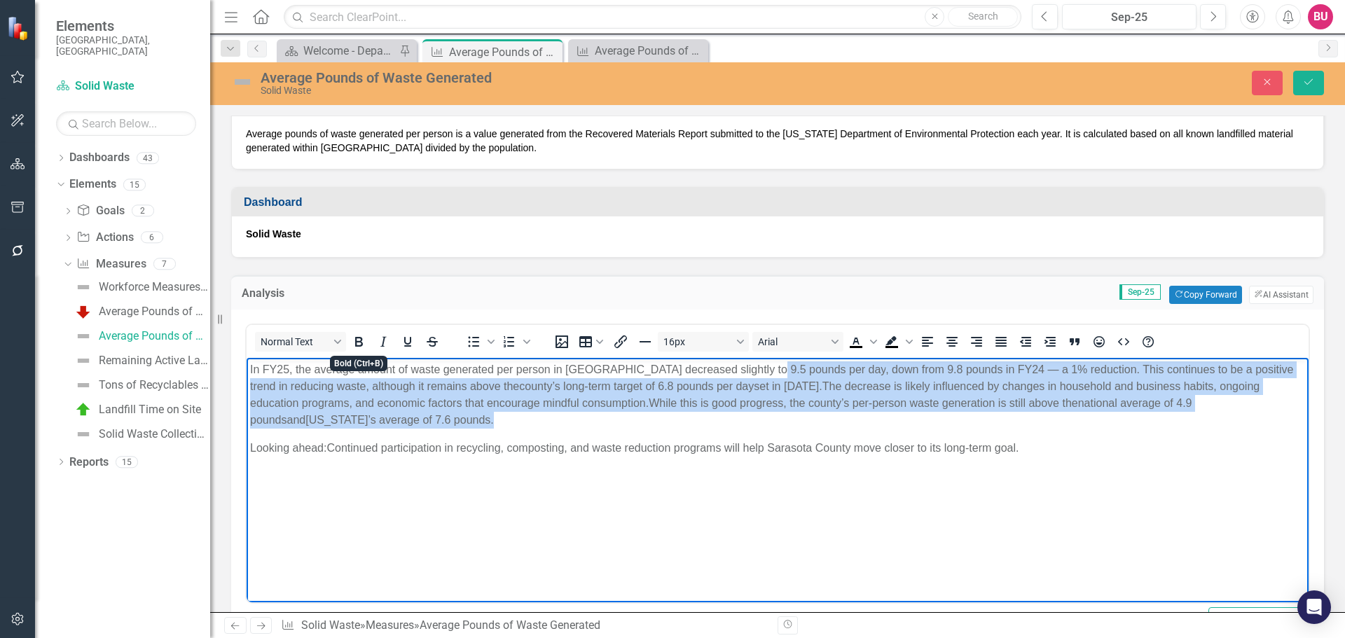
click at [684, 451] on p "Looking ahead: Continued participation in recycling, composting, and waste redu…" at bounding box center [777, 448] width 1055 height 17
click at [861, 448] on p "Looking ahead: Continued participation in recycling, composting, and waste redu…" at bounding box center [777, 448] width 1055 height 17
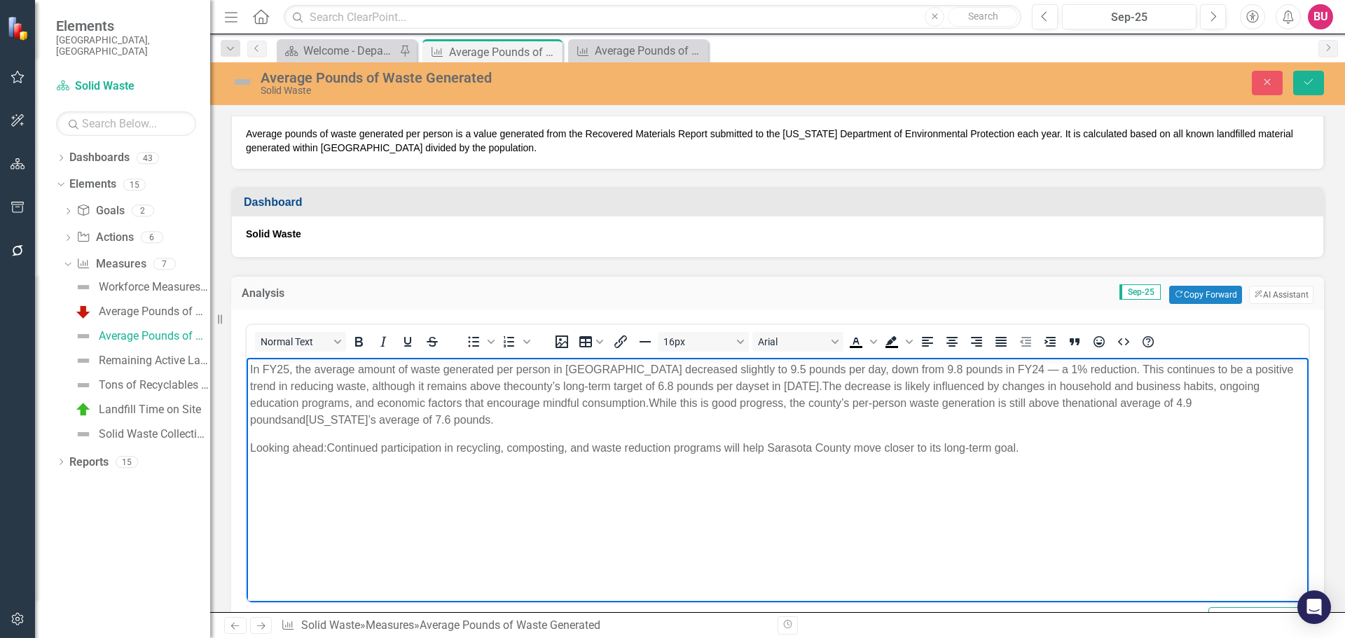
click at [416, 417] on p "In FY25, the average amount of waste generated per person in Sarasota County de…" at bounding box center [777, 395] width 1055 height 67
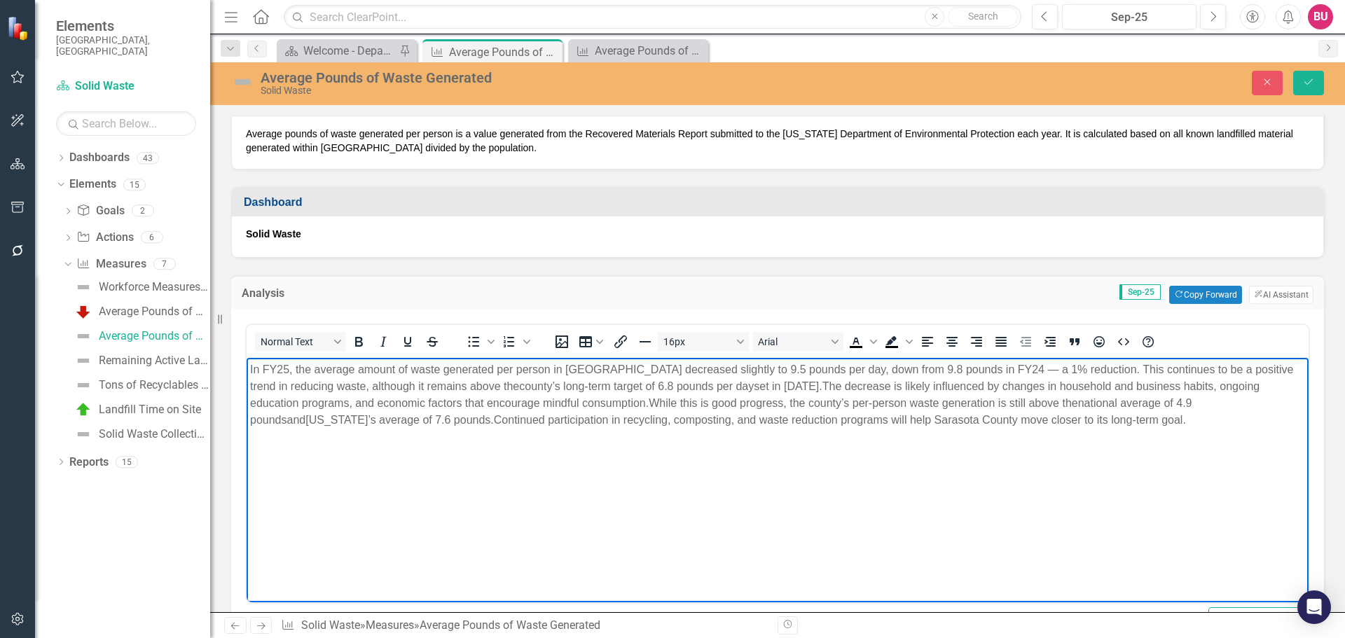
click at [551, 424] on p "In FY25, the average amount of waste generated per person in Sarasota County de…" at bounding box center [777, 395] width 1055 height 67
click at [551, 419] on p "In FY25, the average amount of waste generated per person in Sarasota County de…" at bounding box center [777, 395] width 1055 height 67
click at [542, 421] on p "In FY25, the average amount of waste generated per person in Sarasota County de…" at bounding box center [777, 395] width 1055 height 67
click at [679, 427] on p "In FY25, the average amount of waste generated per person in Sarasota County de…" at bounding box center [777, 395] width 1055 height 67
click at [1157, 416] on p "In FY25, the average amount of waste generated per person in Sarasota County de…" at bounding box center [777, 395] width 1055 height 67
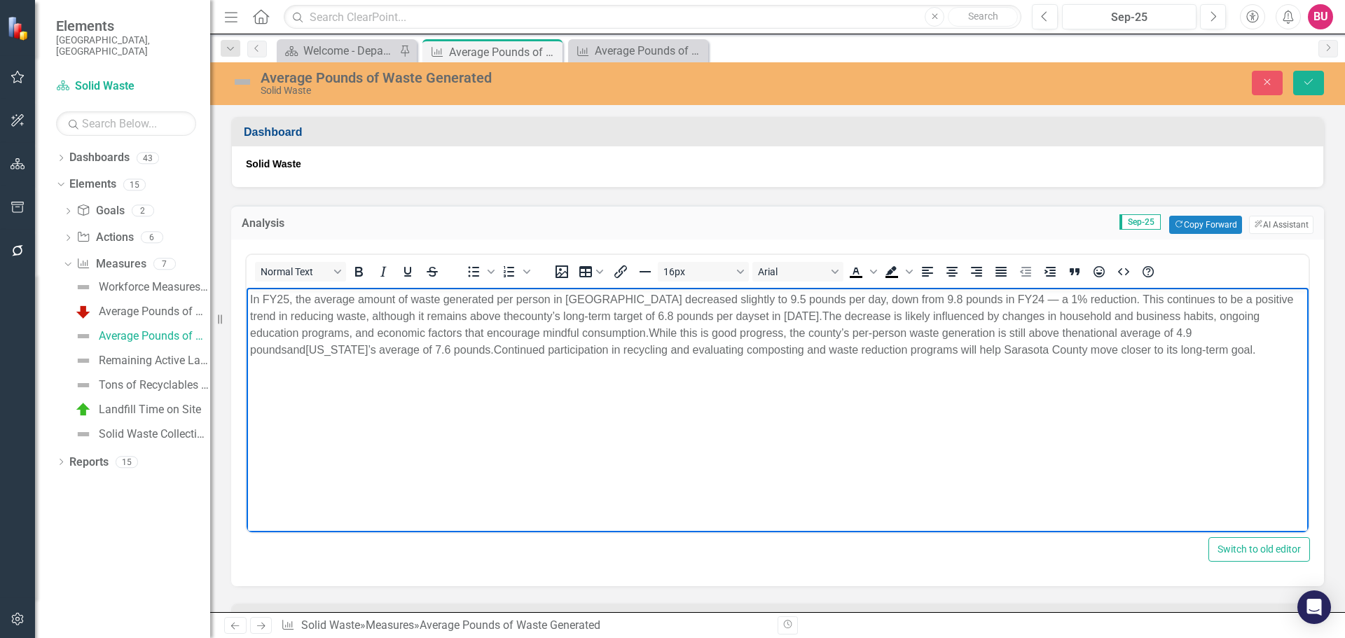
scroll to position [0, 0]
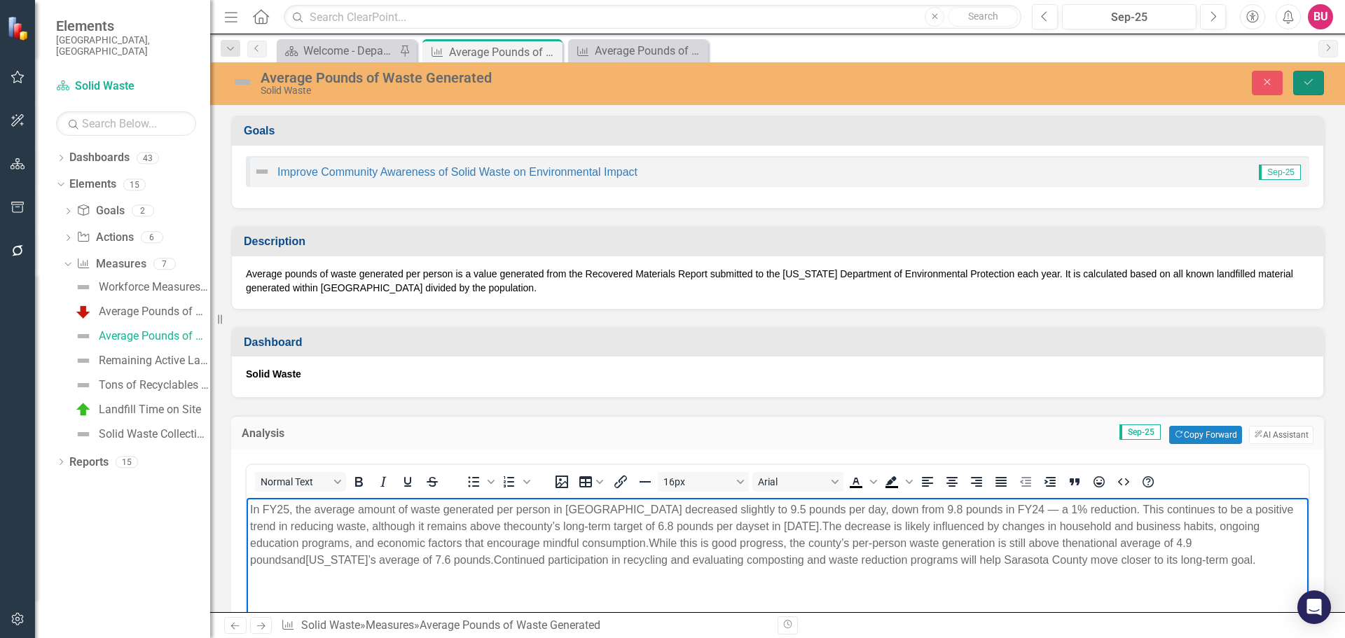
click at [1312, 85] on icon "Save" at bounding box center [1309, 82] width 13 height 10
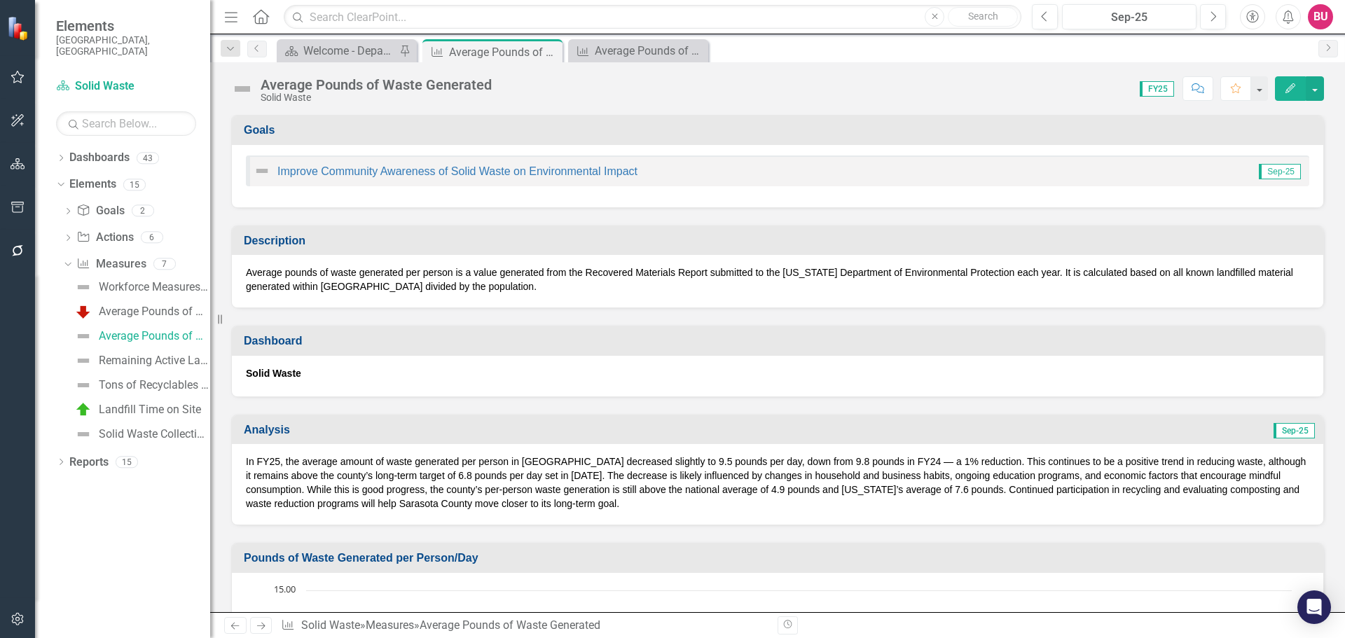
click at [243, 88] on img at bounding box center [242, 89] width 22 height 22
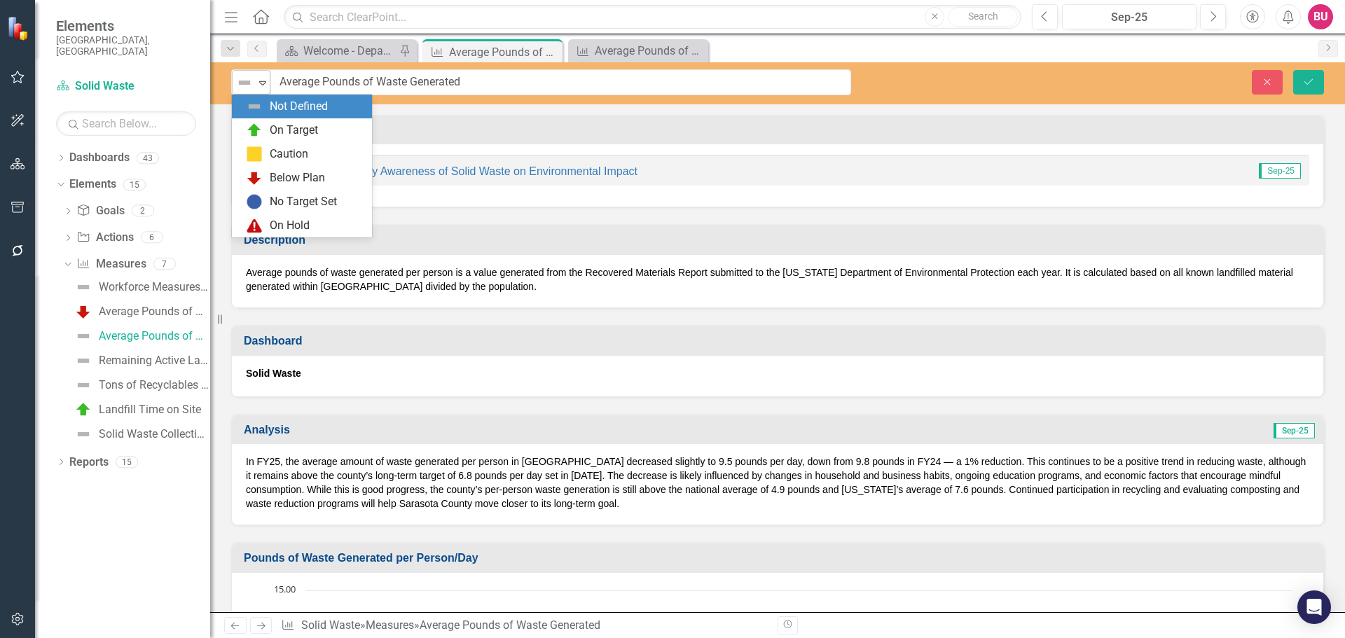
click at [258, 84] on icon "Expand" at bounding box center [263, 82] width 14 height 11
click at [275, 127] on div "On Target" at bounding box center [294, 131] width 48 height 16
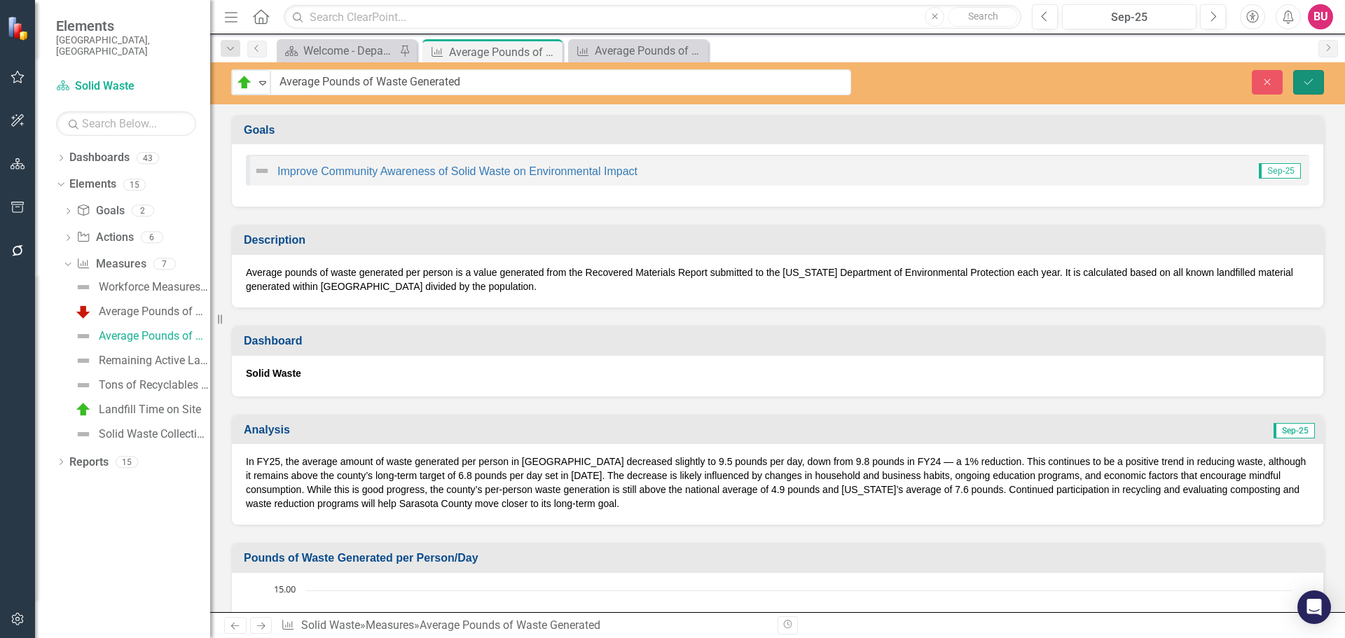
click at [1305, 78] on icon "Save" at bounding box center [1309, 82] width 13 height 10
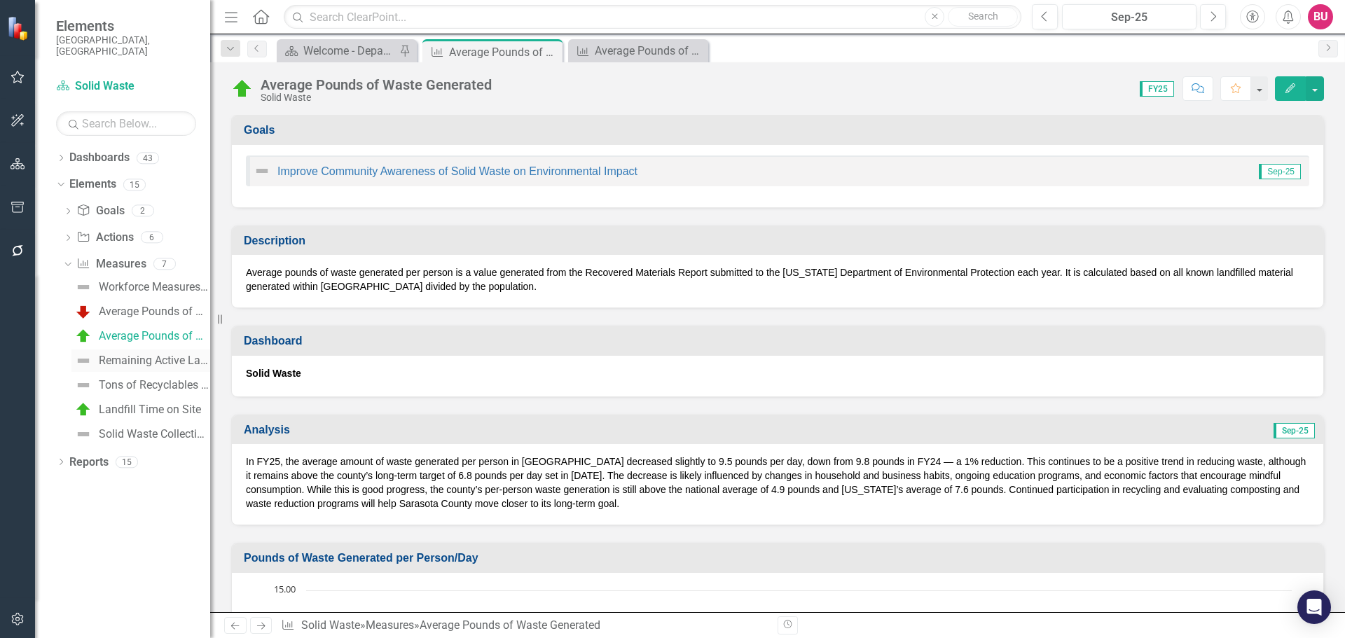
click at [120, 355] on div "Remaining Active Landfill Disposal Capacity" at bounding box center [154, 361] width 111 height 13
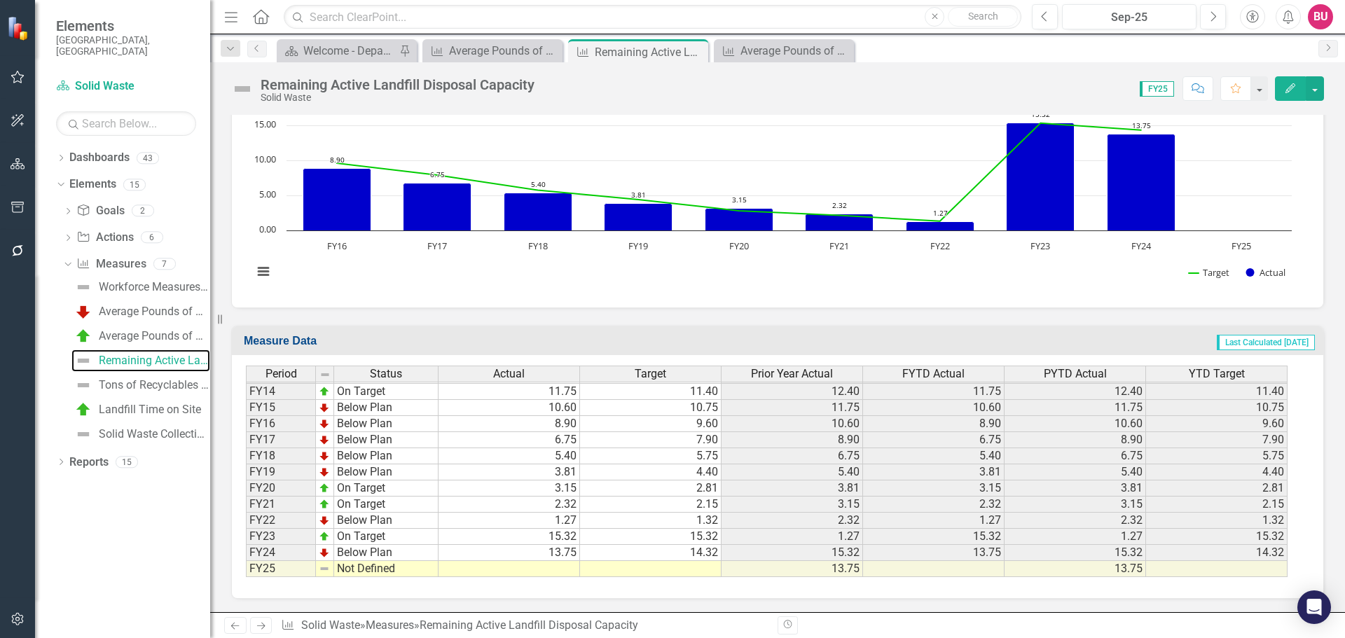
scroll to position [744, 0]
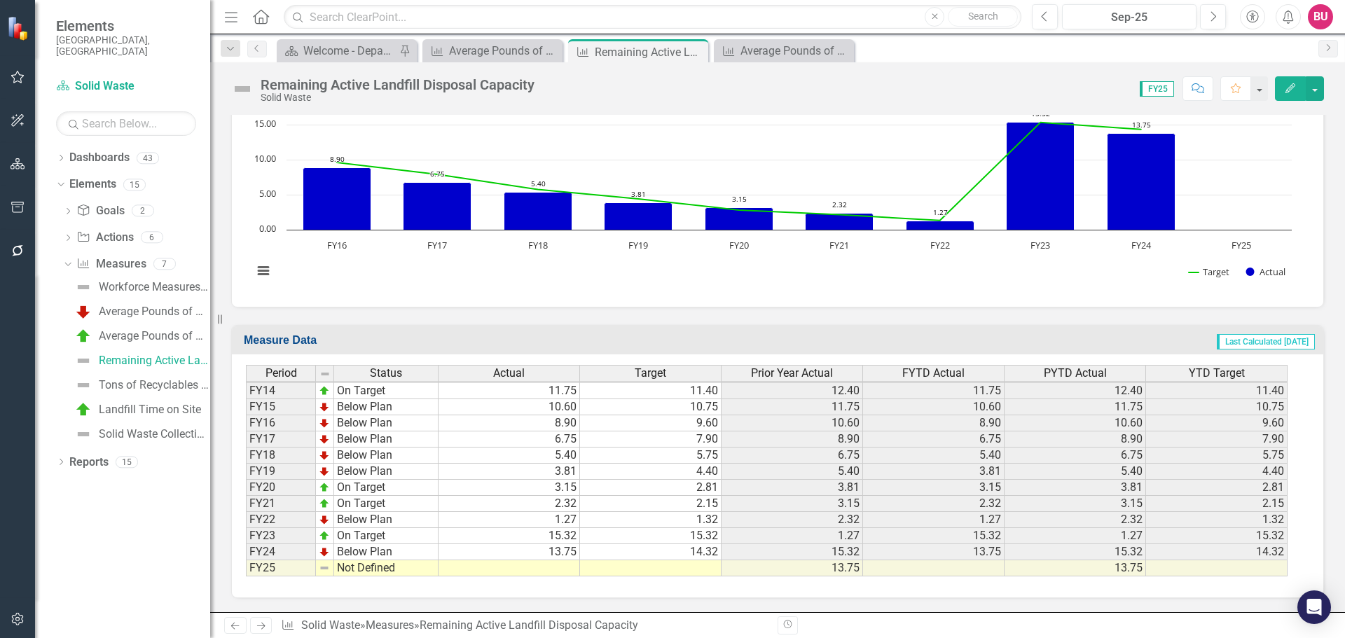
click at [476, 565] on td at bounding box center [510, 569] width 142 height 16
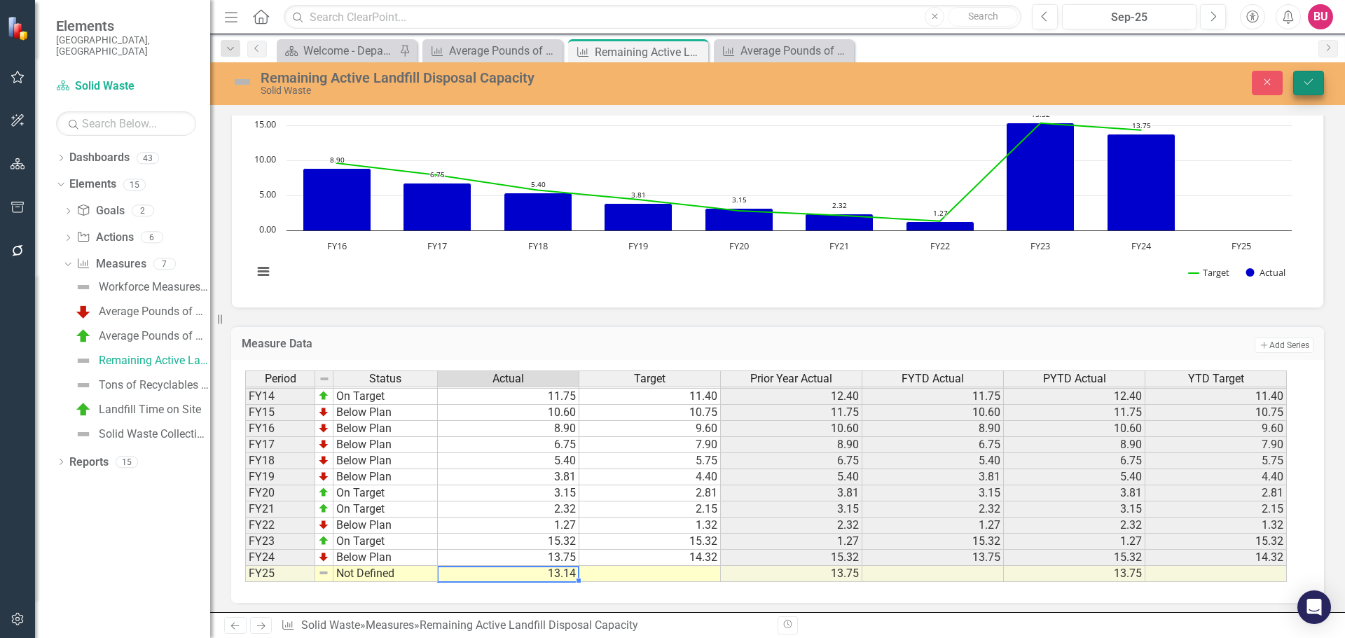
type textarea "13.14"
click at [1312, 84] on icon "Save" at bounding box center [1309, 82] width 13 height 10
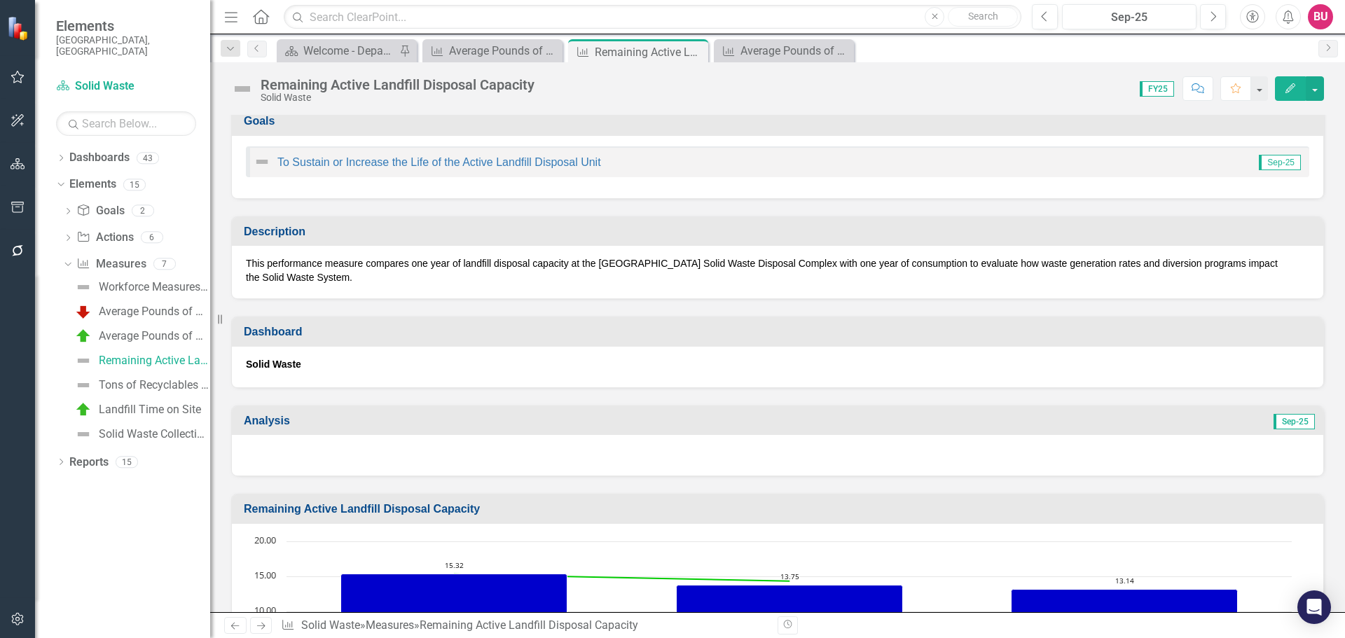
scroll to position [0, 0]
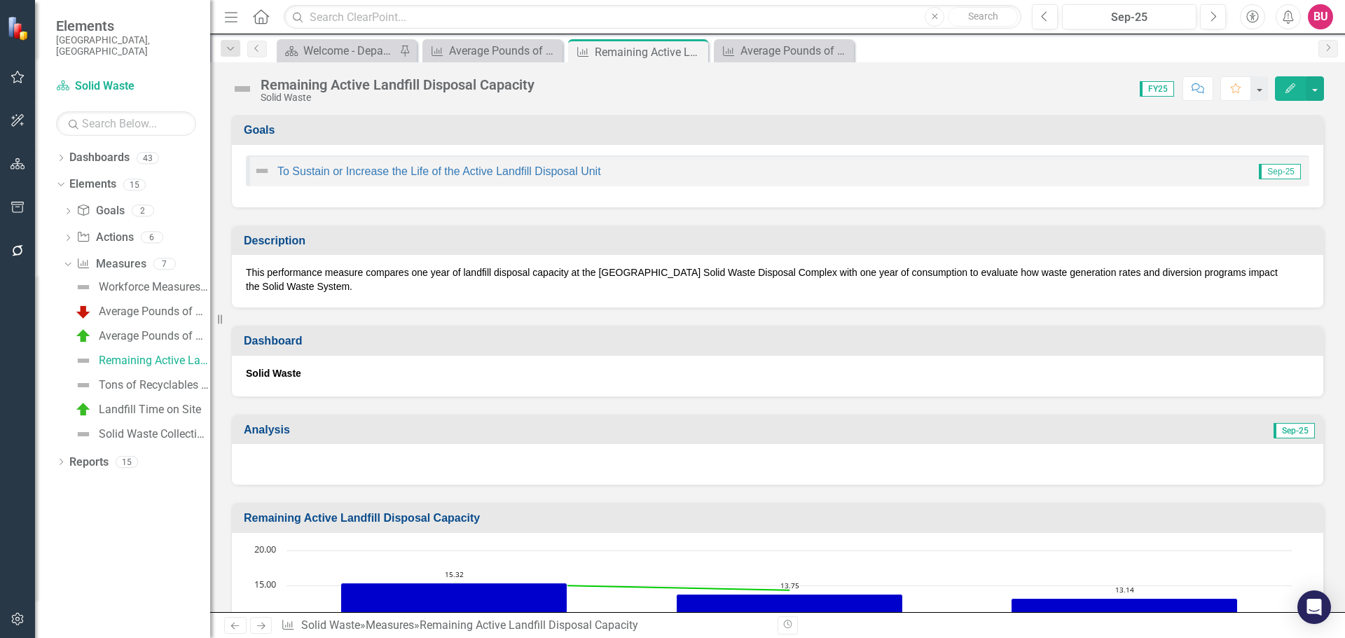
click at [469, 458] on div at bounding box center [778, 464] width 1092 height 41
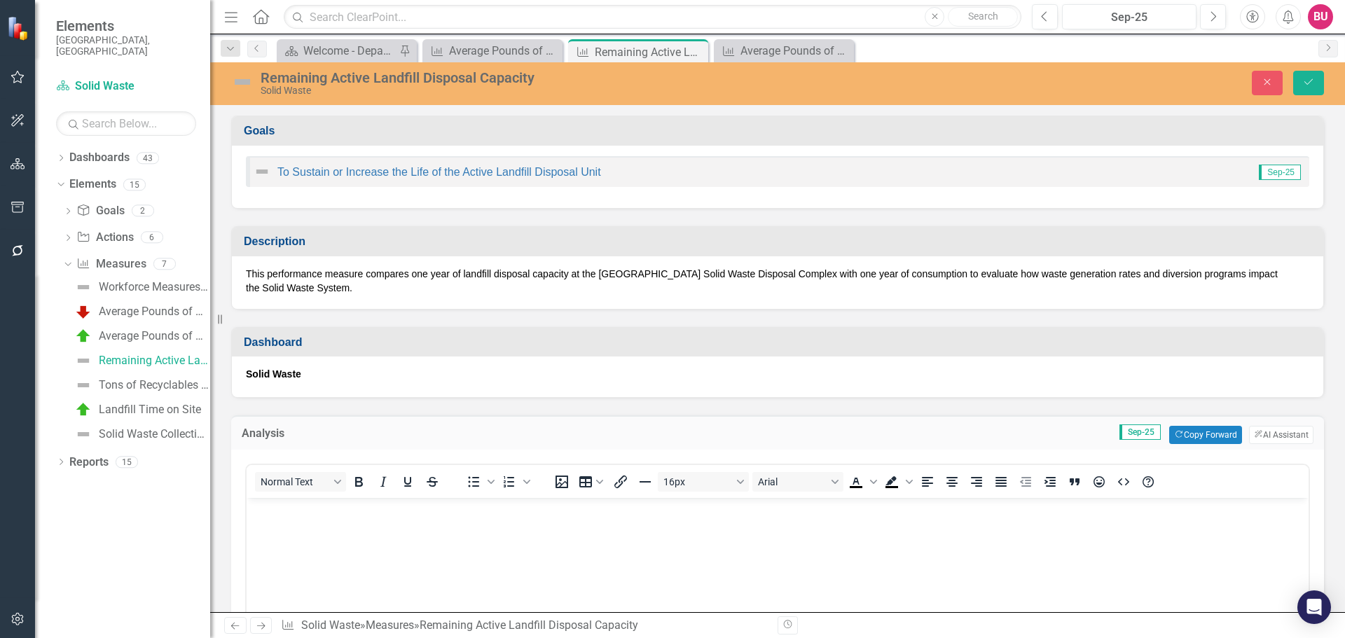
scroll to position [210, 0]
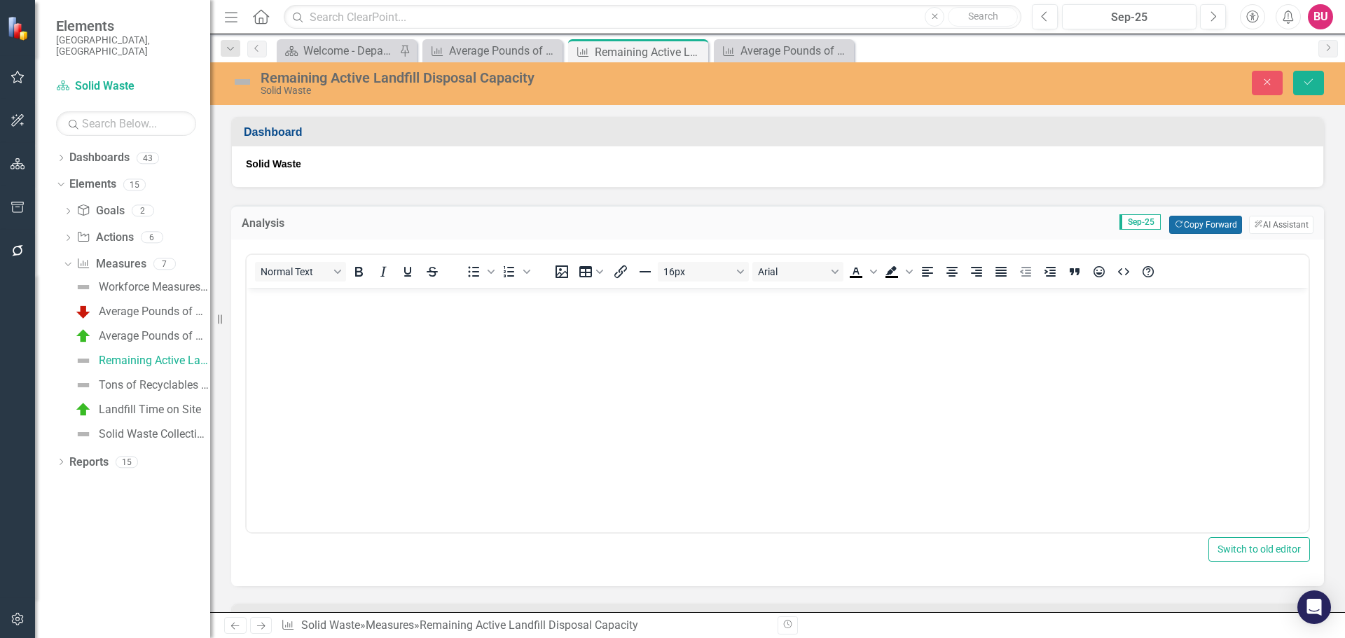
click at [1175, 231] on button "Copy Forward Copy Forward" at bounding box center [1205, 225] width 72 height 18
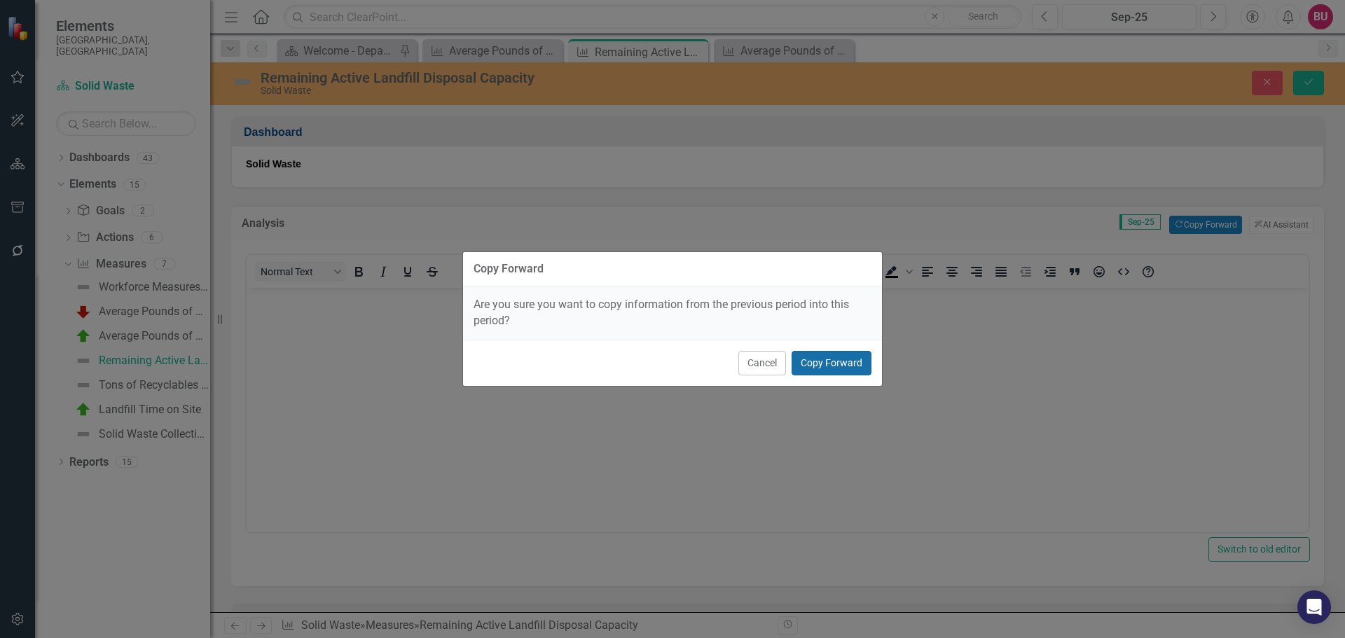
click at [845, 368] on button "Copy Forward" at bounding box center [832, 363] width 80 height 25
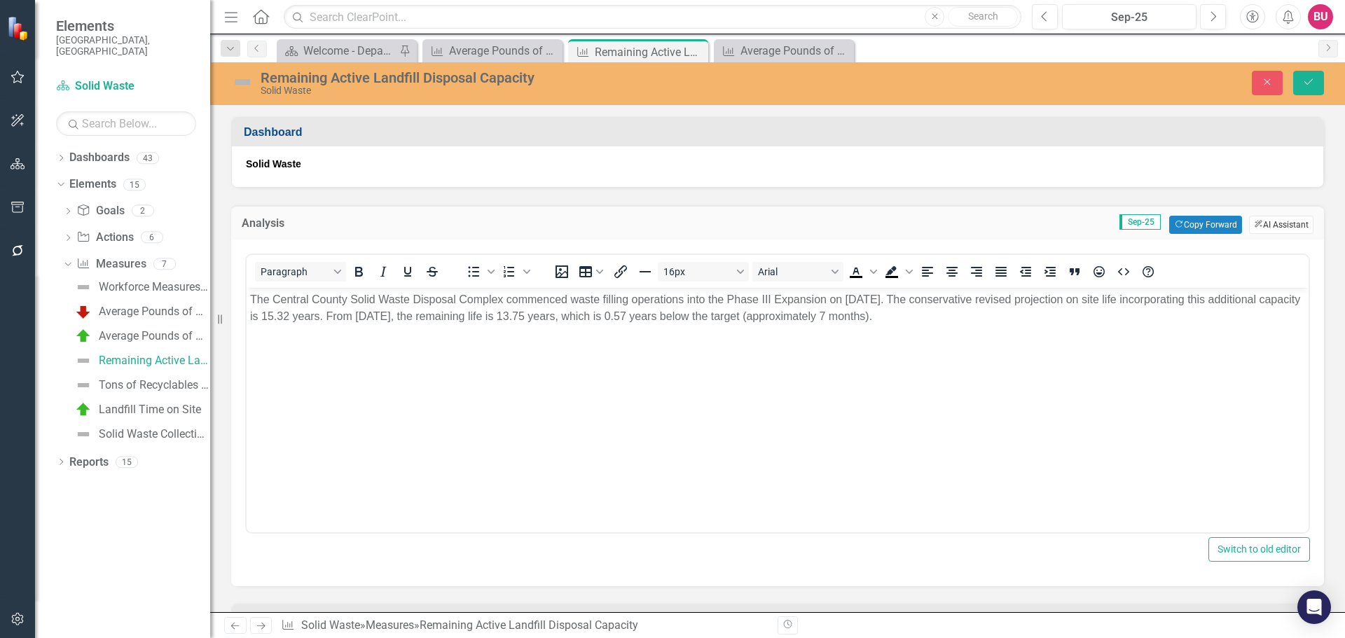
click at [1269, 222] on button "ClearPoint AI AI Assistant" at bounding box center [1281, 225] width 64 height 18
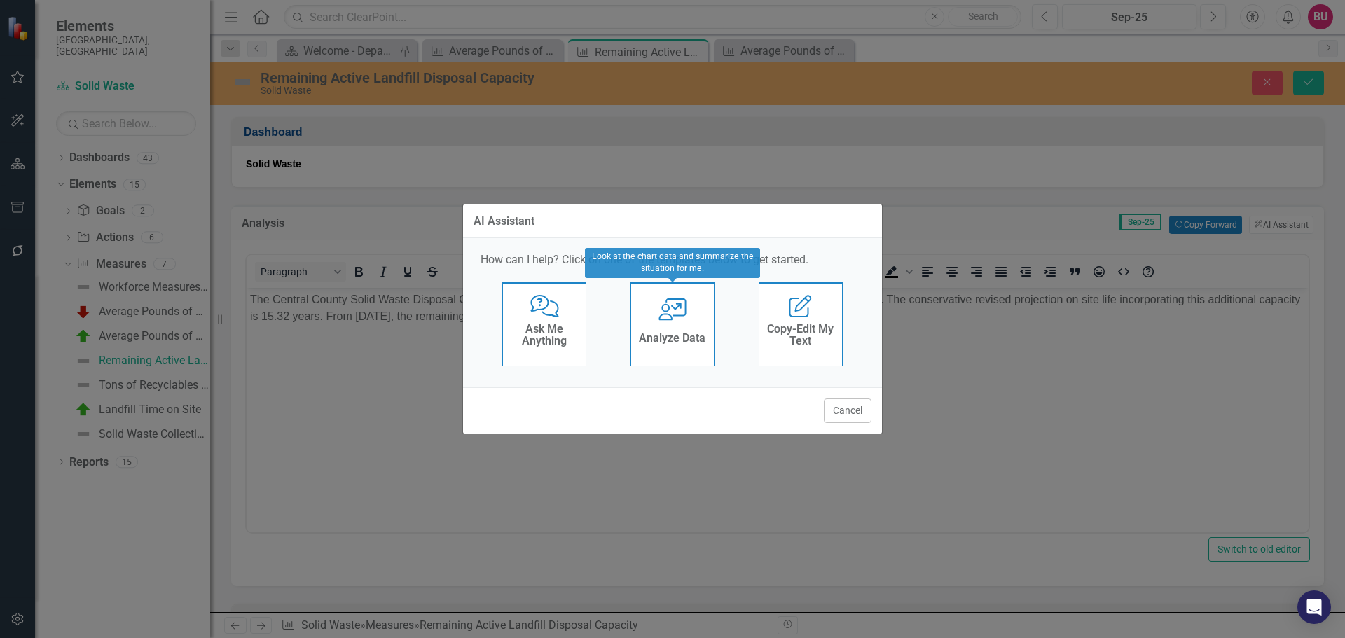
click at [699, 338] on h4 "Analyze Data" at bounding box center [672, 338] width 67 height 13
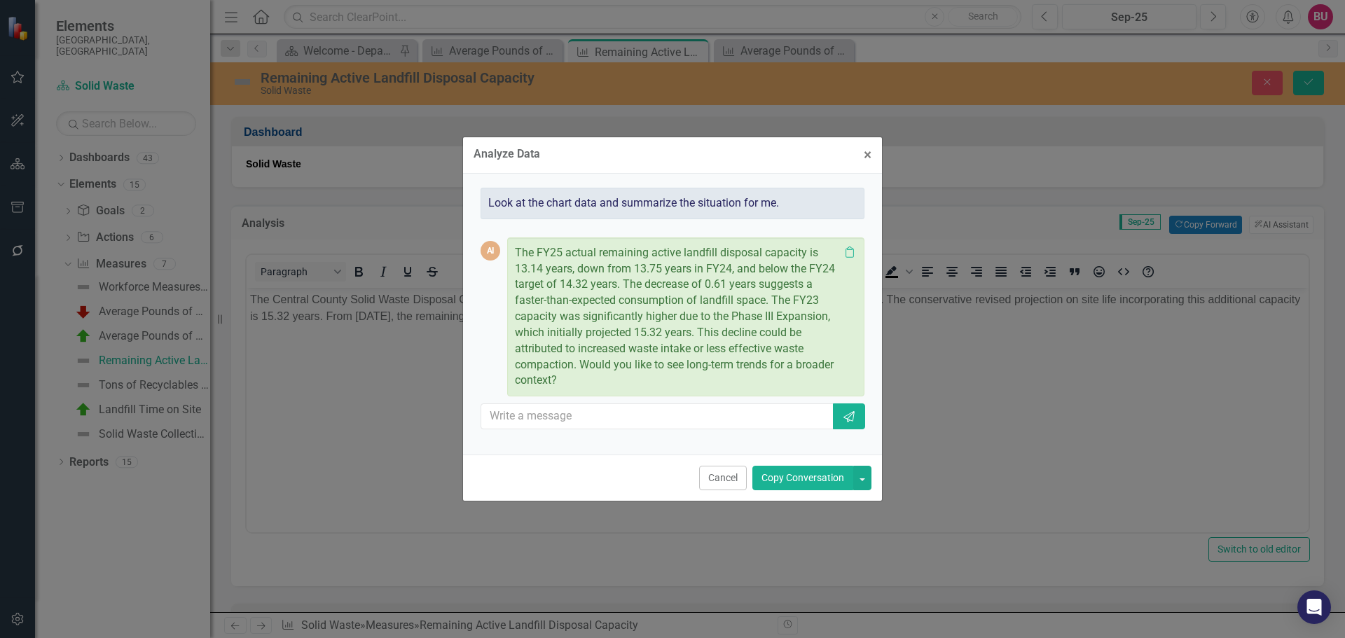
click at [778, 479] on button "Copy Conversation" at bounding box center [803, 478] width 101 height 25
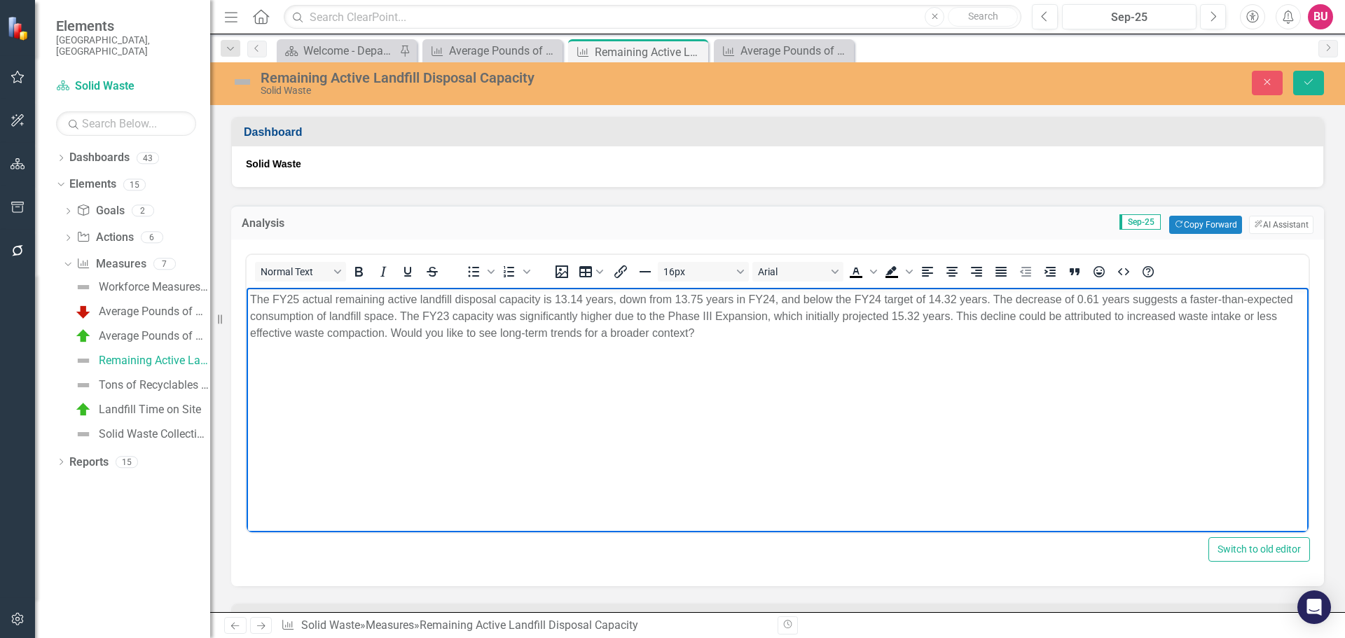
click at [996, 296] on p "The FY25 actual remaining active landfill disposal capacity is 13.14 years, dow…" at bounding box center [777, 316] width 1055 height 50
click at [1273, 298] on p "The FY25 actual remaining active landfill disposal capacity is 13.14 years, dow…" at bounding box center [777, 316] width 1055 height 50
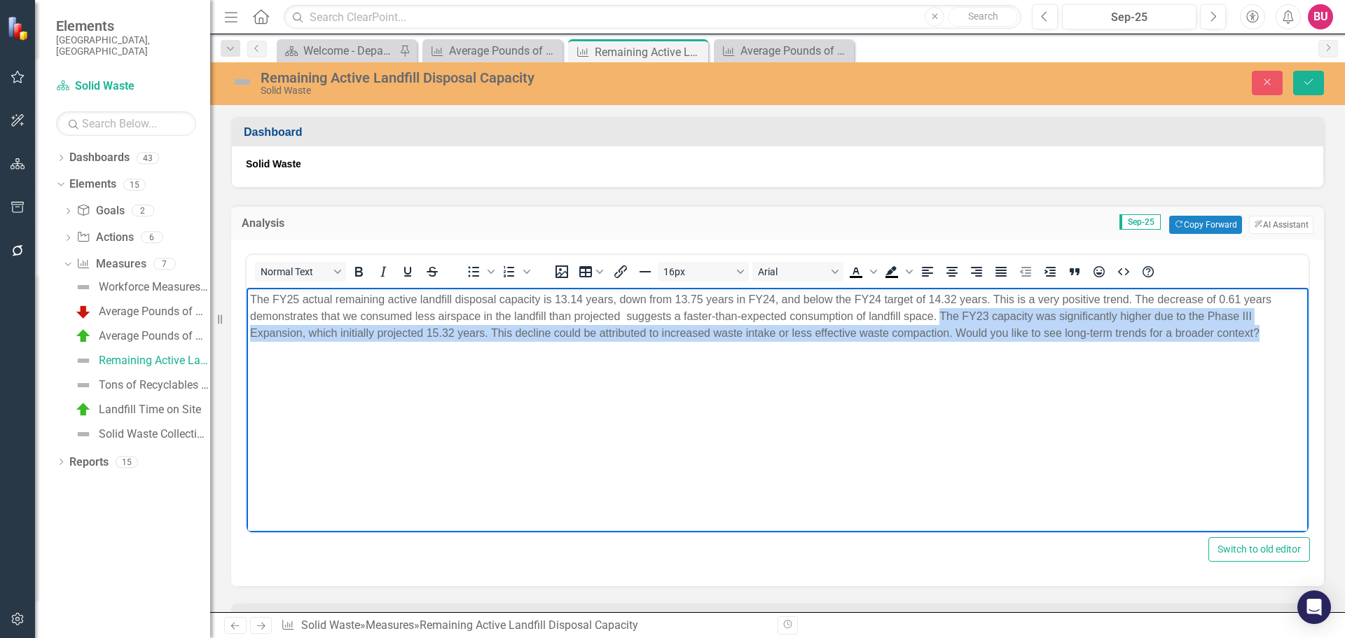
drag, startPoint x: 939, startPoint y: 315, endPoint x: 1261, endPoint y: 343, distance: 323.5
click at [1261, 343] on body "The FY25 actual remaining active landfill disposal capacity is 13.14 years, dow…" at bounding box center [778, 393] width 1062 height 210
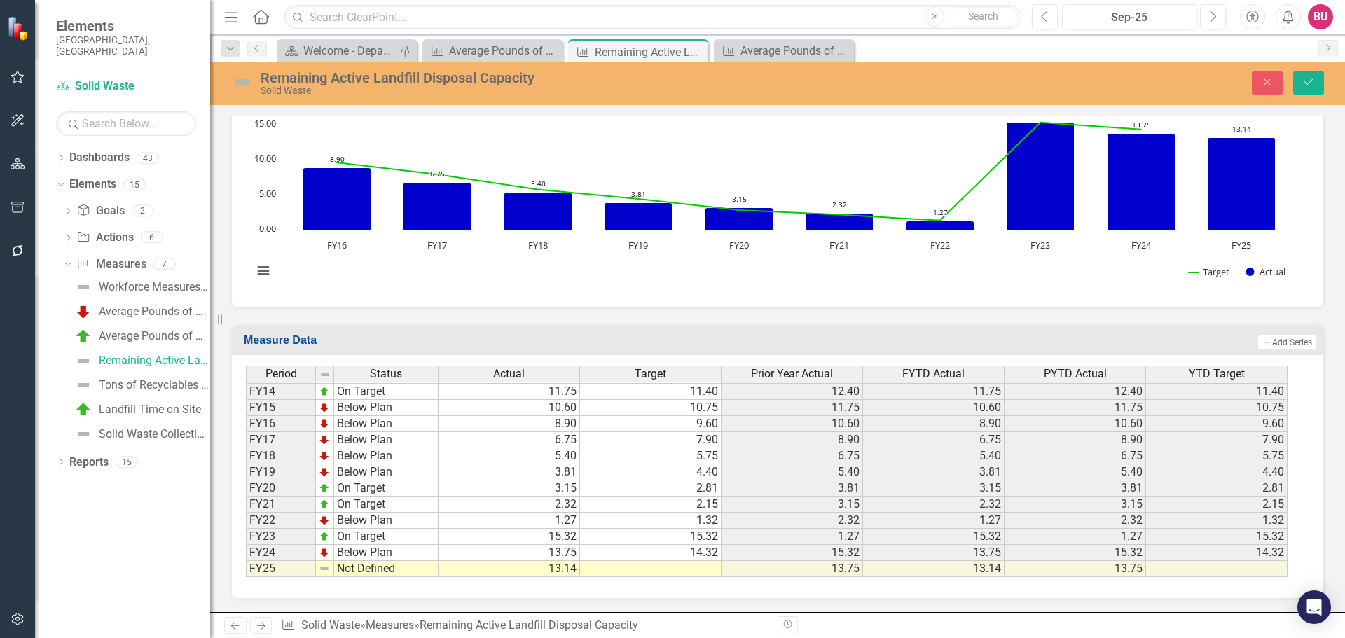
scroll to position [1055, 0]
click at [672, 567] on td at bounding box center [651, 569] width 142 height 16
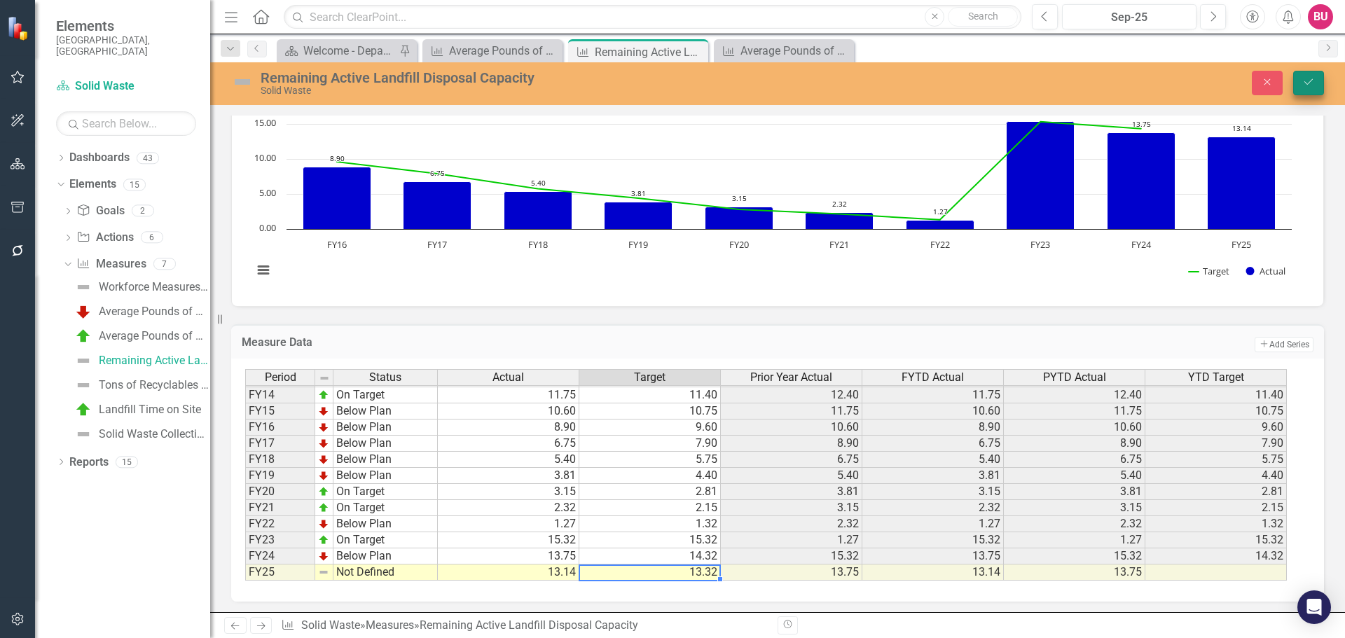
type textarea "13.32"
click at [1314, 81] on icon "Save" at bounding box center [1309, 82] width 13 height 10
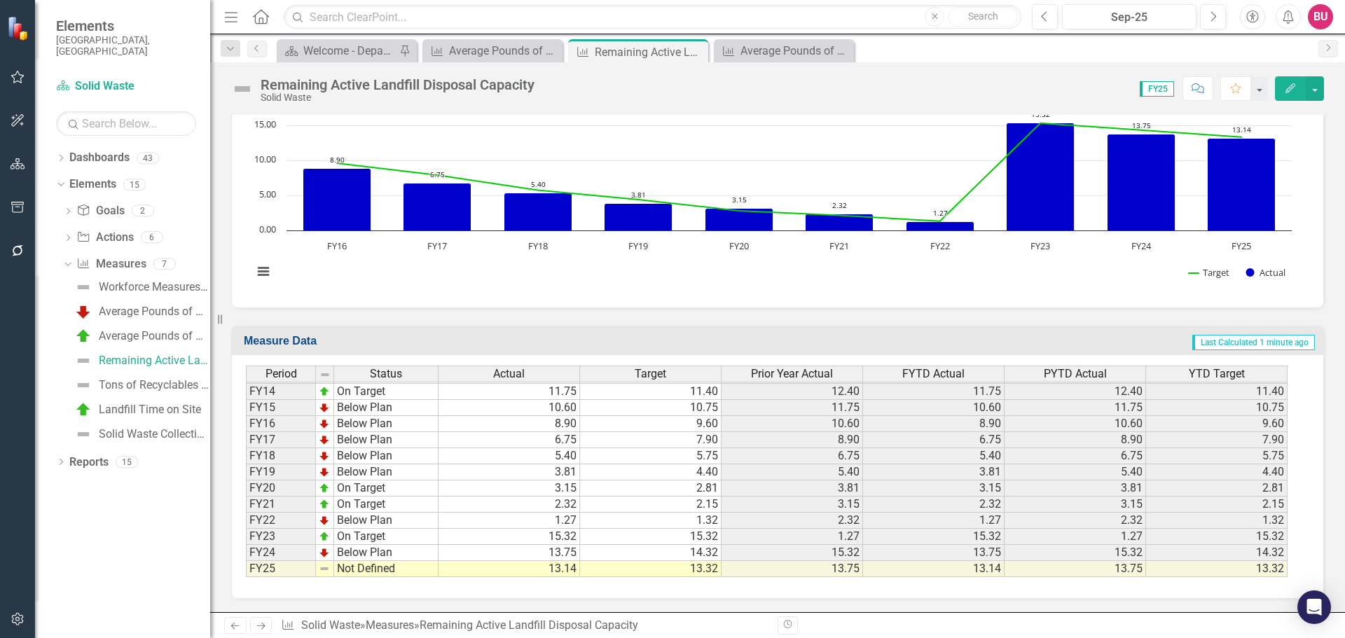
scroll to position [756, 0]
click at [685, 569] on td "13.32" at bounding box center [651, 569] width 142 height 16
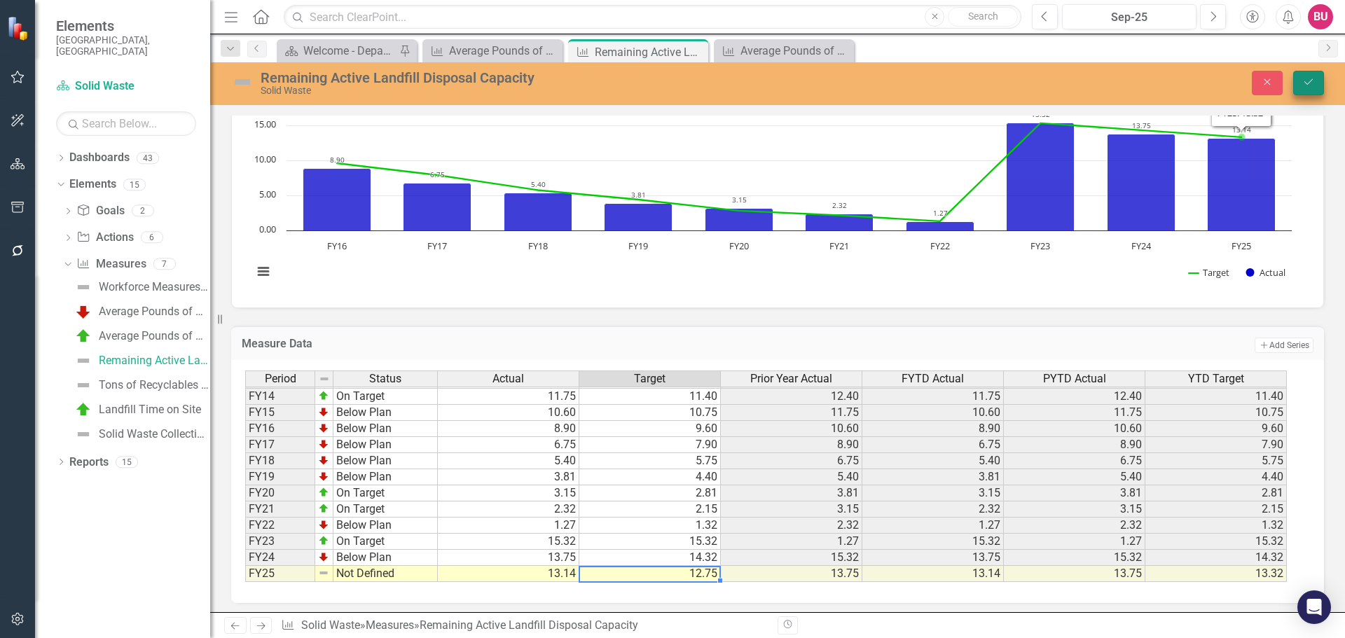
type textarea "12.75"
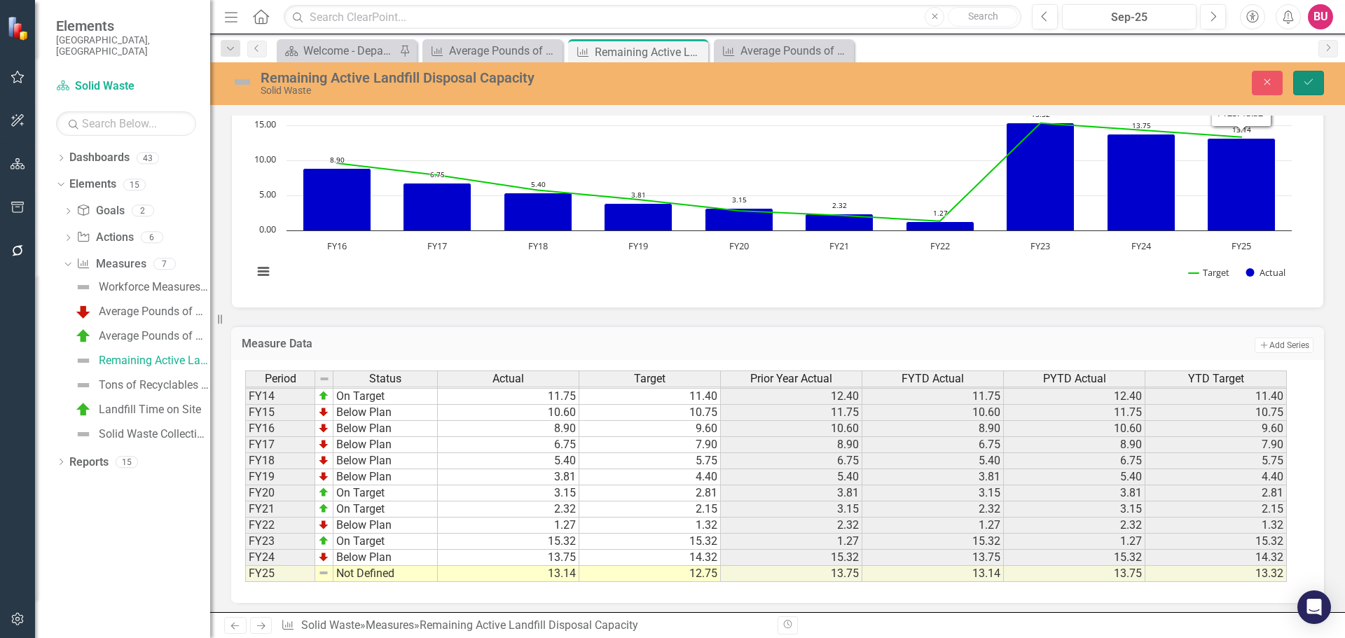
click at [1303, 76] on button "Save" at bounding box center [1308, 83] width 31 height 25
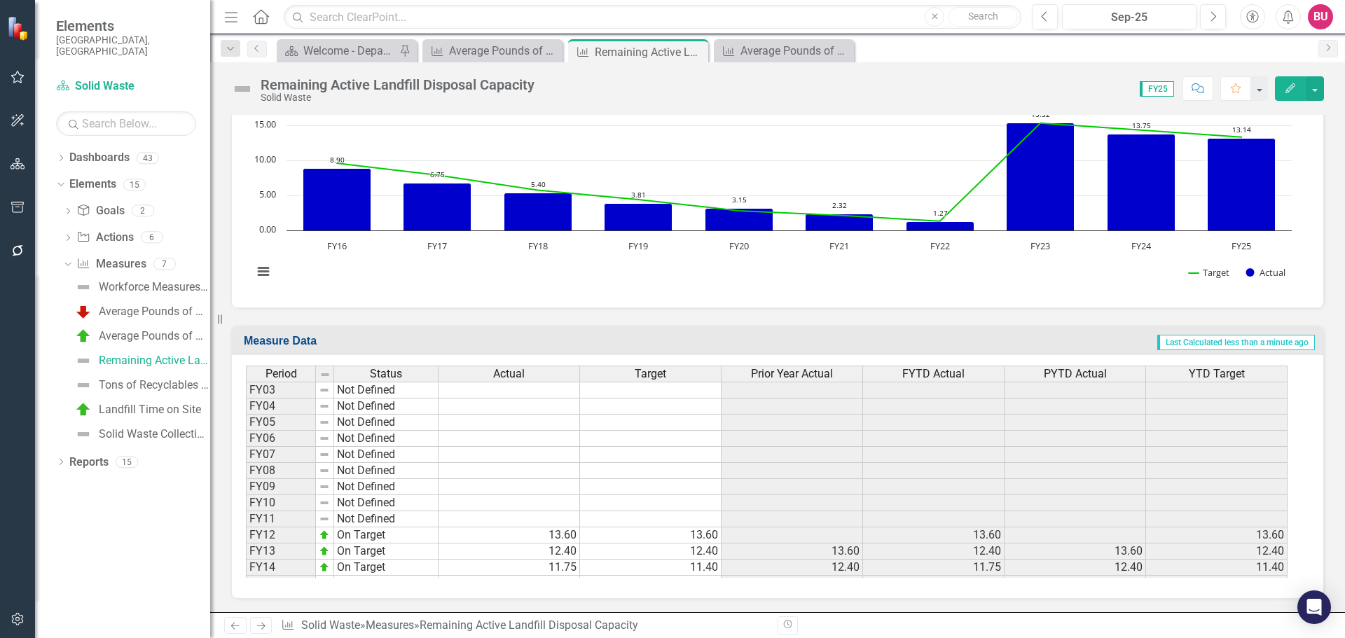
scroll to position [177, 0]
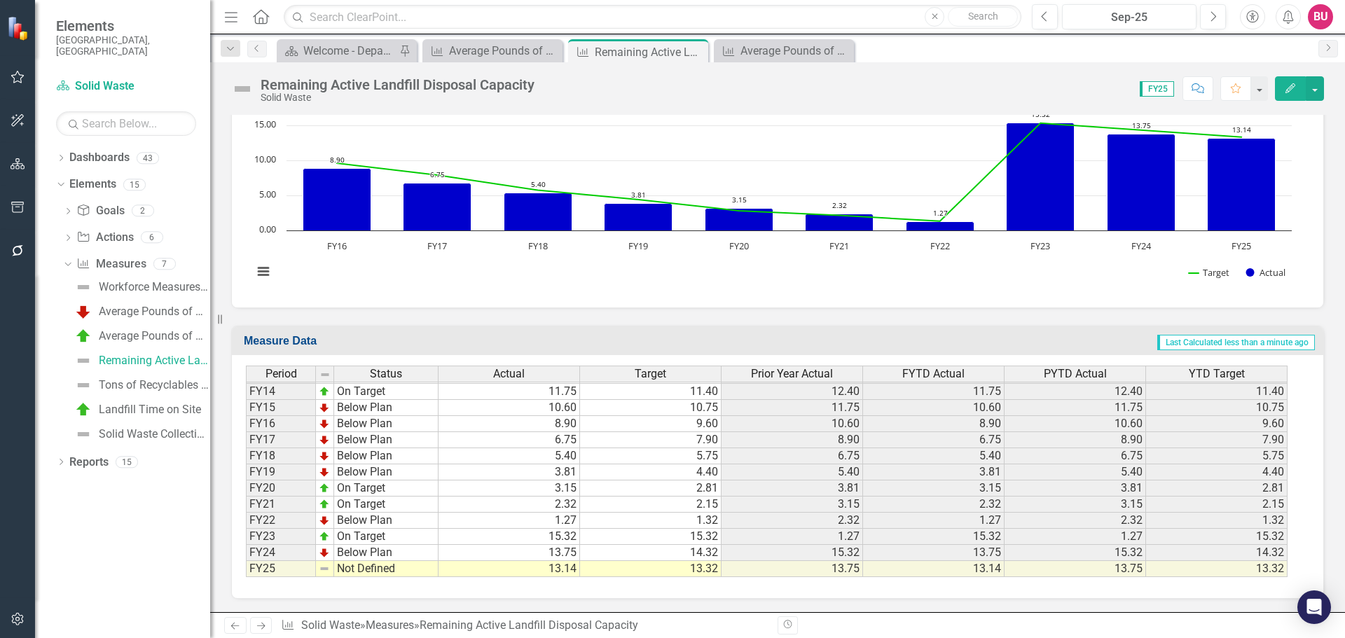
click at [631, 567] on td "13.32" at bounding box center [651, 569] width 142 height 16
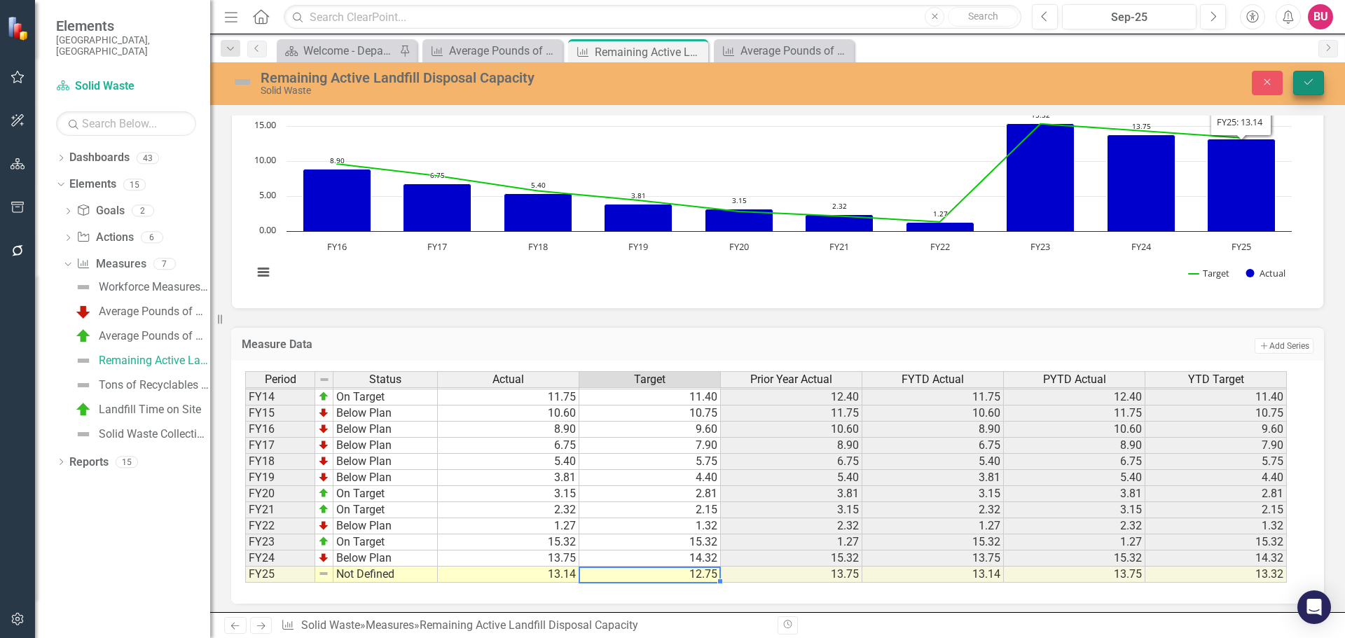
type textarea "12.75"
click at [1305, 88] on button "Save" at bounding box center [1308, 83] width 31 height 25
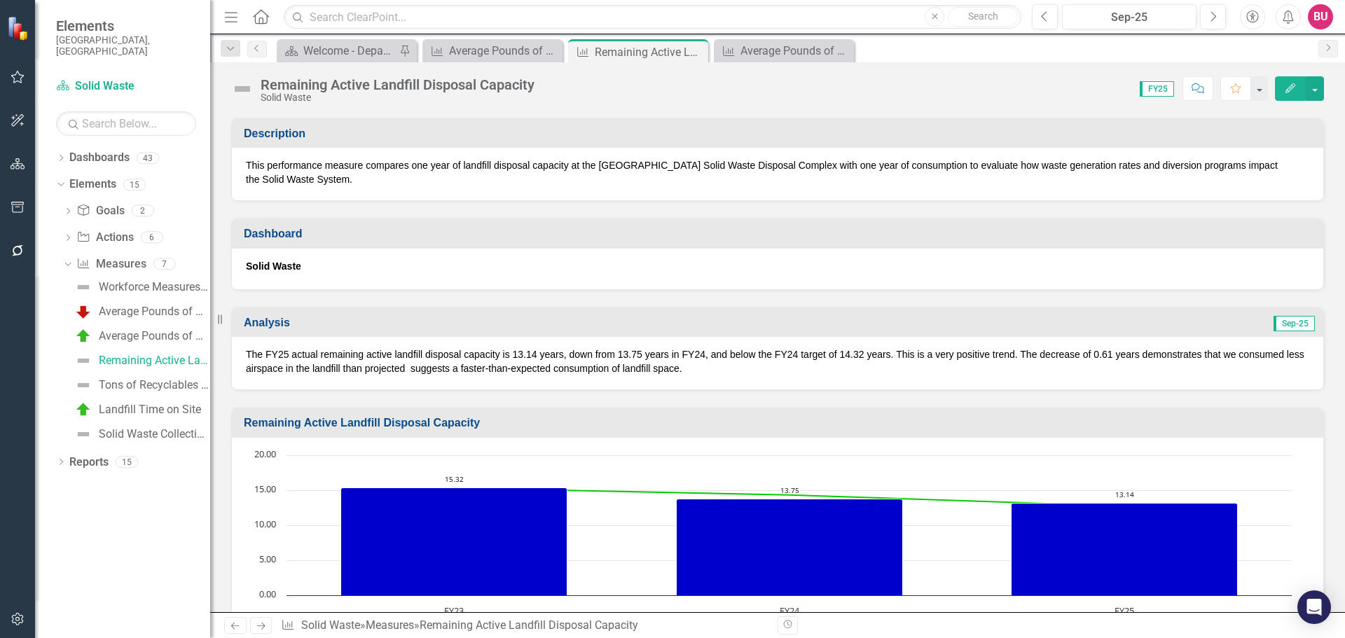
scroll to position [210, 0]
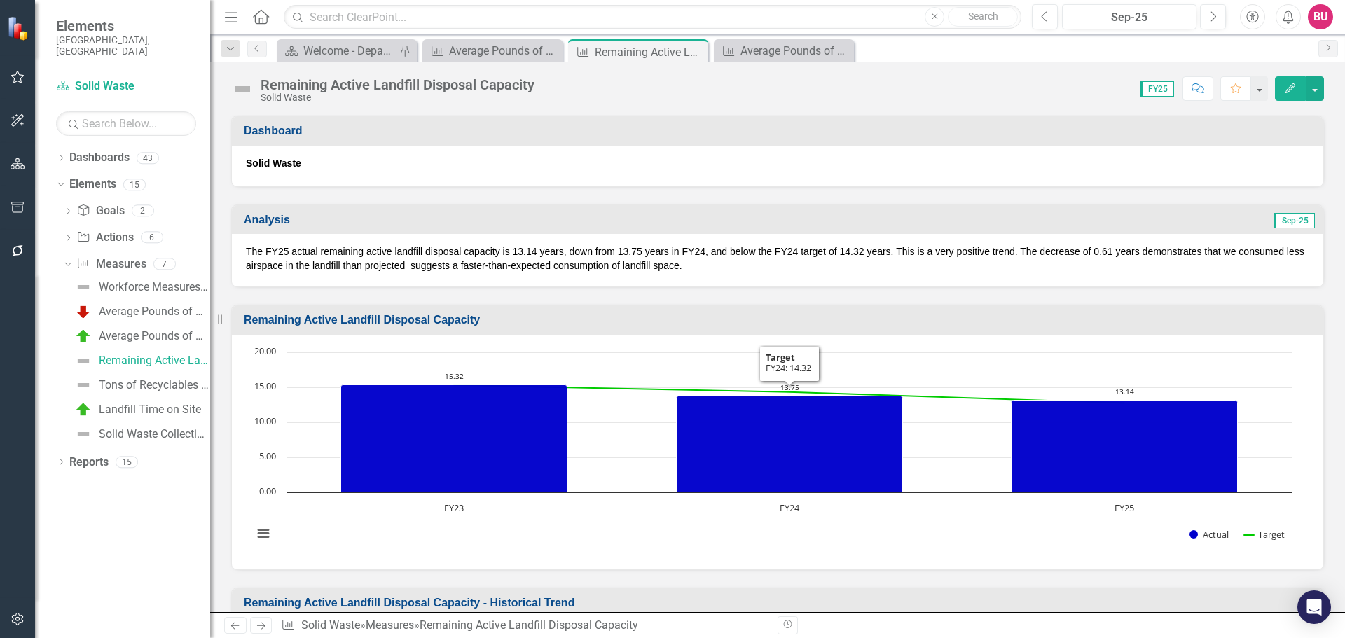
click at [707, 261] on p "The FY25 actual remaining active landfill disposal capacity is 13.14 years, dow…" at bounding box center [778, 259] width 1064 height 28
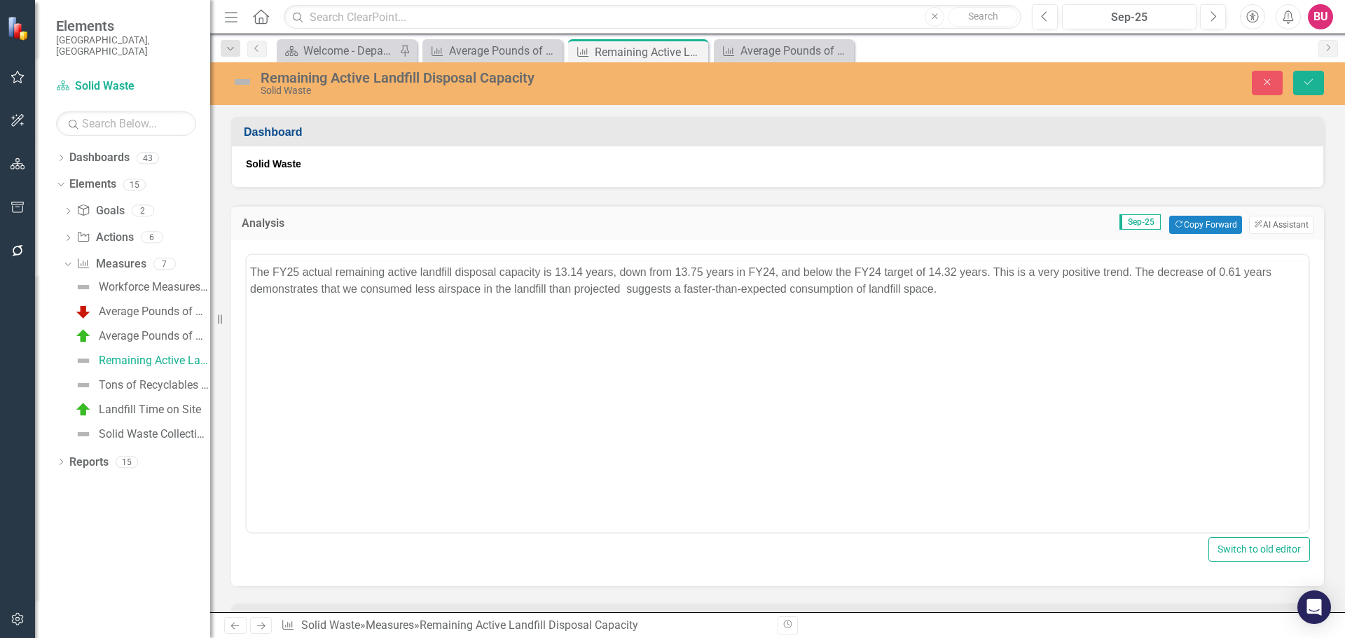
scroll to position [0, 0]
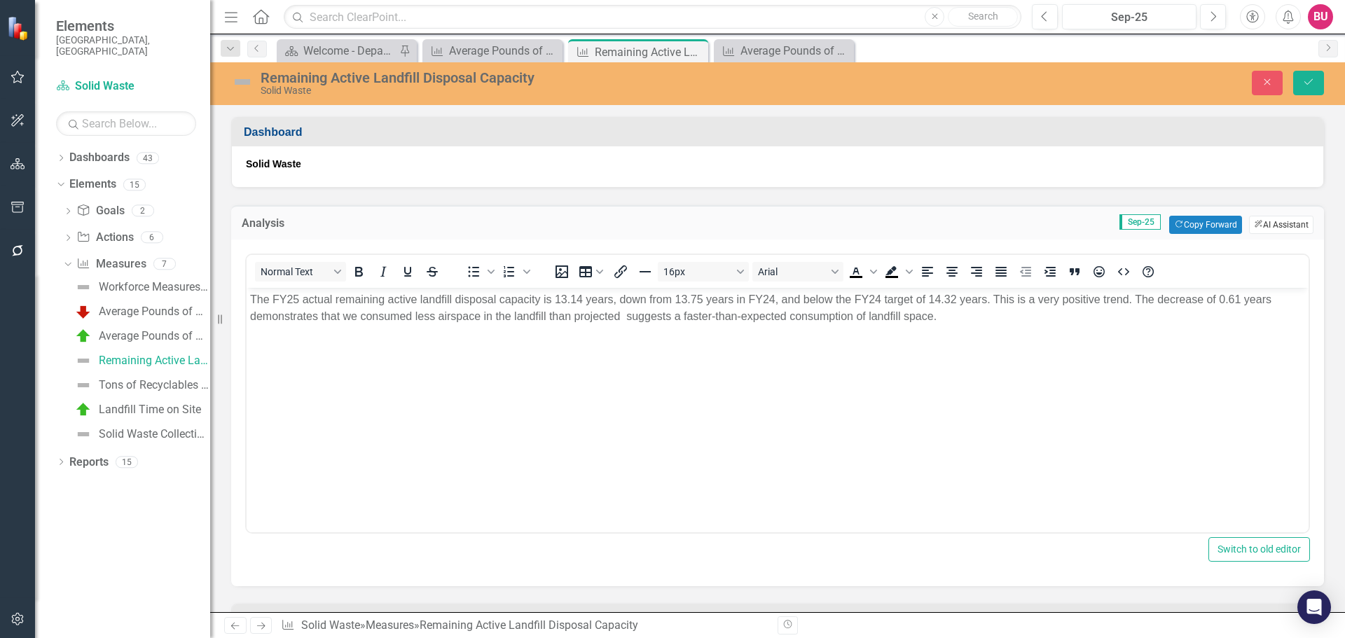
click at [1266, 225] on button "ClearPoint AI AI Assistant" at bounding box center [1281, 225] width 64 height 18
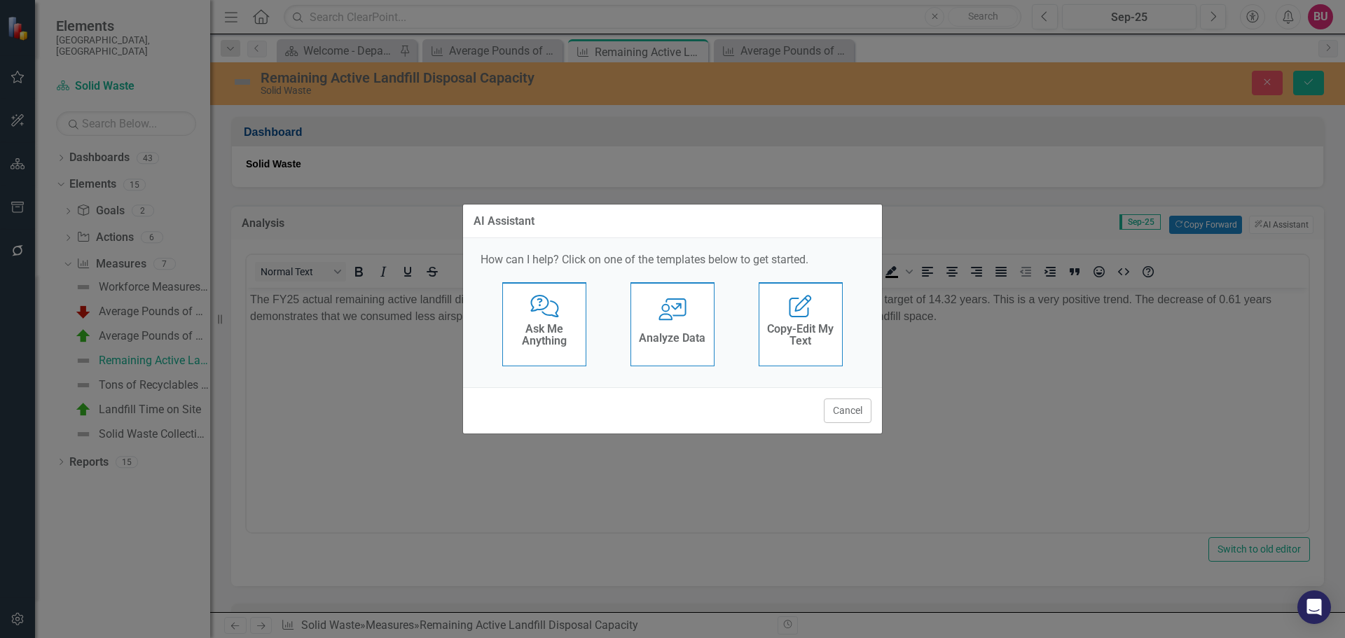
click at [693, 332] on h4 "Analyze Data" at bounding box center [672, 338] width 67 height 13
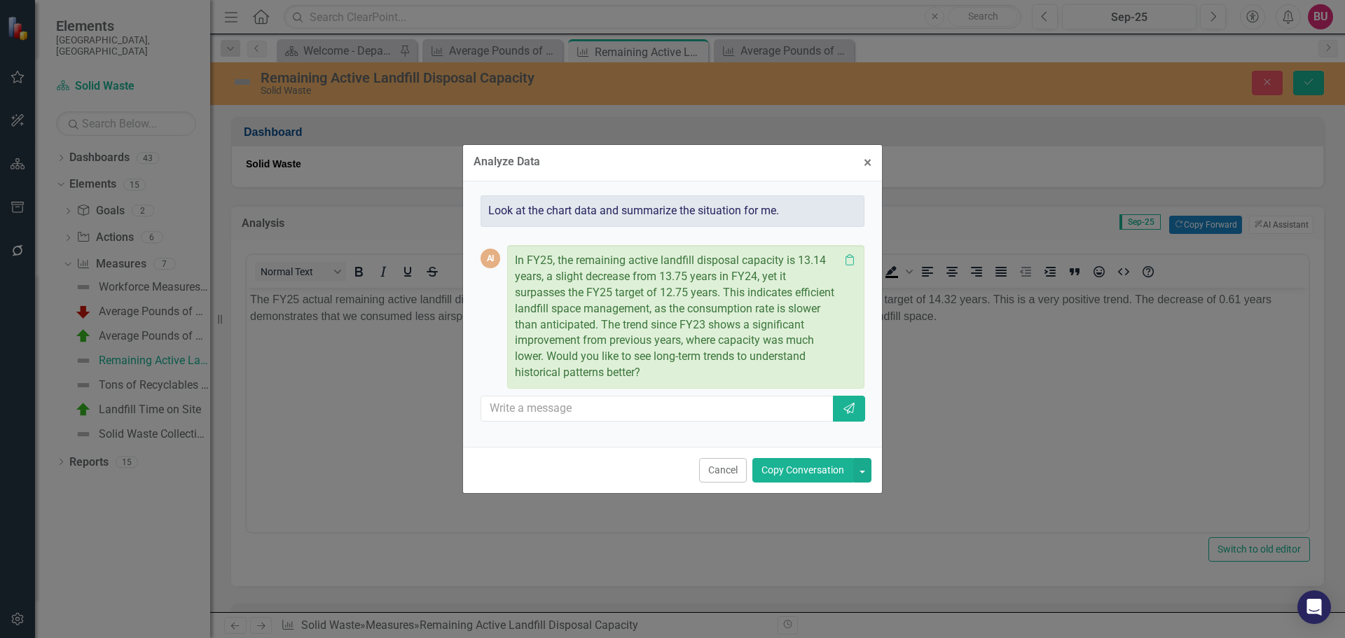
drag, startPoint x: 814, startPoint y: 464, endPoint x: 565, endPoint y: 174, distance: 381.7
click at [814, 464] on button "Copy Conversation" at bounding box center [803, 470] width 101 height 25
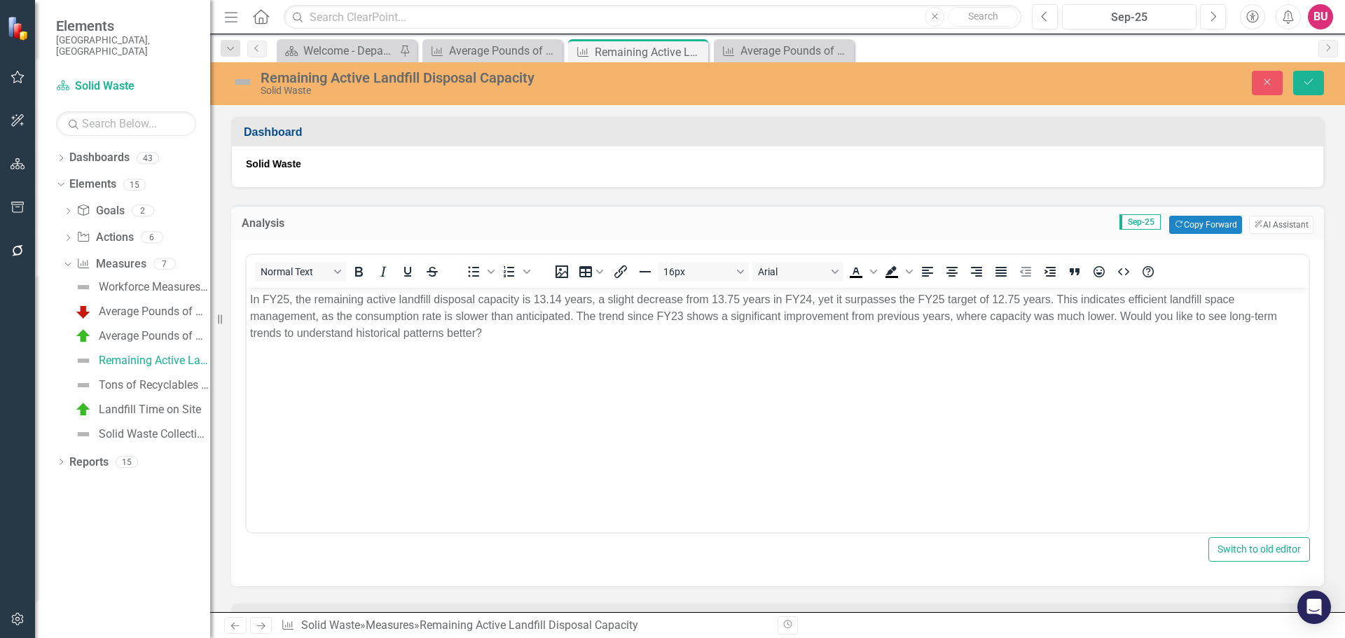
click at [869, 298] on p "In FY25, the remaining active landfill disposal capacity is 13.14 years, a slig…" at bounding box center [777, 316] width 1055 height 50
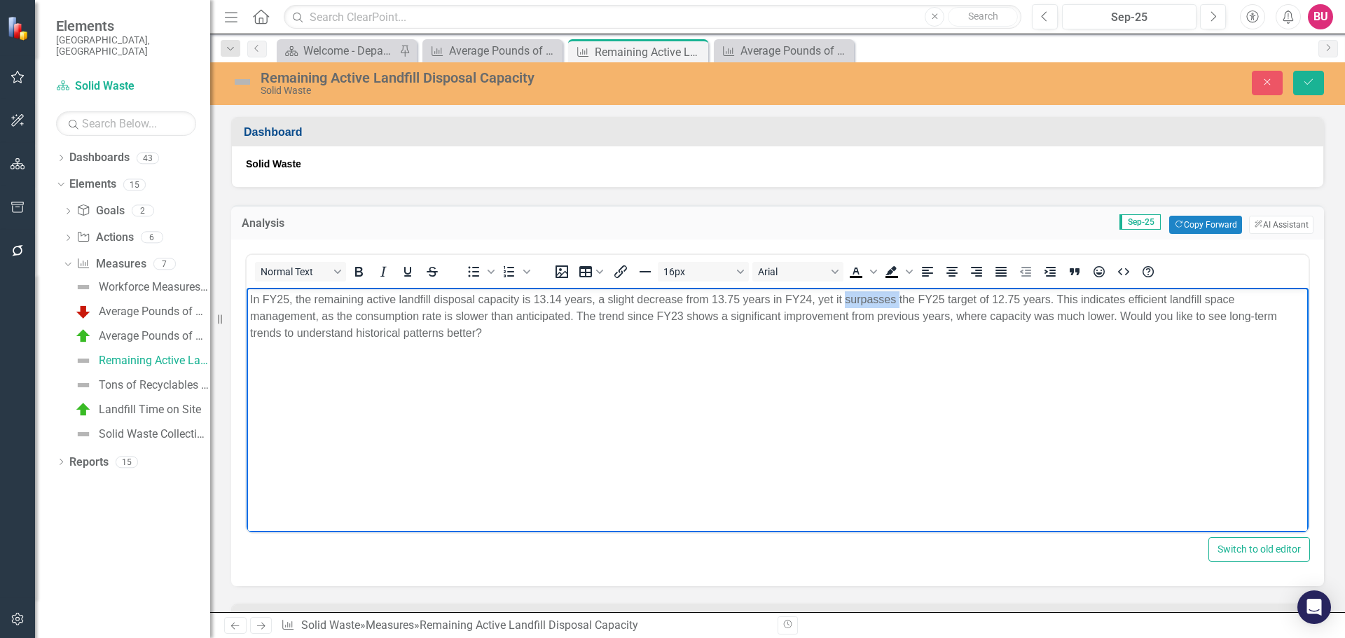
click at [869, 298] on p "In FY25, the remaining active landfill disposal capacity is 13.14 years, a slig…" at bounding box center [777, 316] width 1055 height 50
click at [876, 301] on p "In FY25, the remaining active landfill disposal capacity is 13.14 years, a slig…" at bounding box center [777, 316] width 1055 height 50
drag, startPoint x: 445, startPoint y: 315, endPoint x: 571, endPoint y: 315, distance: 126.1
click at [571, 315] on p "In FY25, the remaining active landfill disposal capacity is 13.14 years, a slig…" at bounding box center [777, 316] width 1055 height 50
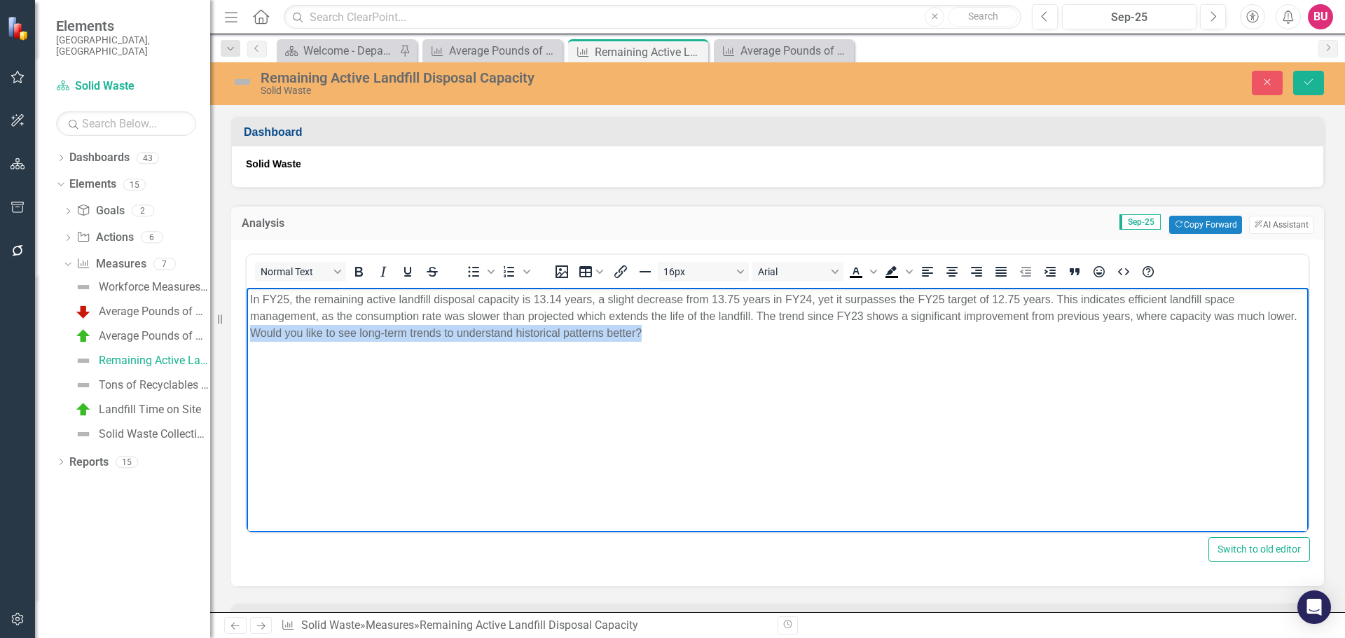
drag, startPoint x: 283, startPoint y: 334, endPoint x: 675, endPoint y: 334, distance: 391.7
click at [675, 334] on p "In FY25, the remaining active landfill disposal capacity is 13.14 years, a slig…" at bounding box center [777, 316] width 1055 height 50
click at [759, 316] on p "In FY25, the remaining active landfill disposal capacity is 13.14 years, a slig…" at bounding box center [777, 308] width 1055 height 34
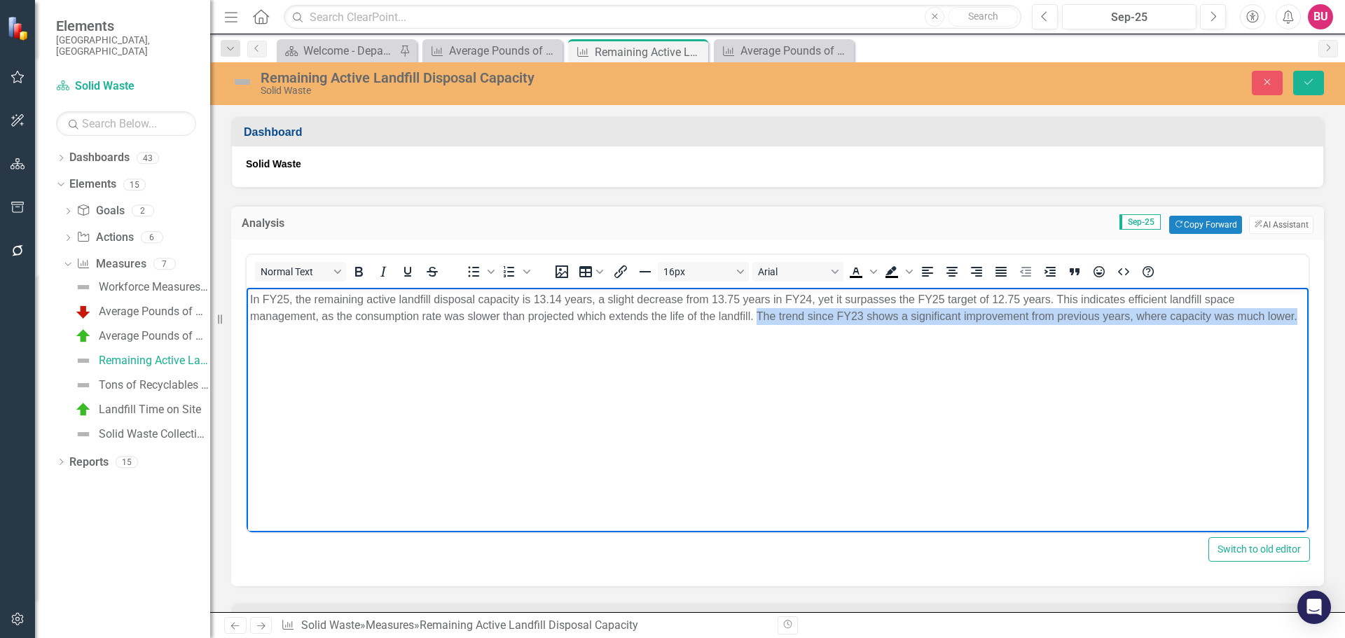
drag, startPoint x: 759, startPoint y: 314, endPoint x: 279, endPoint y: 332, distance: 480.3
click at [279, 325] on p "In FY25, the remaining active landfill disposal capacity is 13.14 years, a slig…" at bounding box center [777, 308] width 1055 height 34
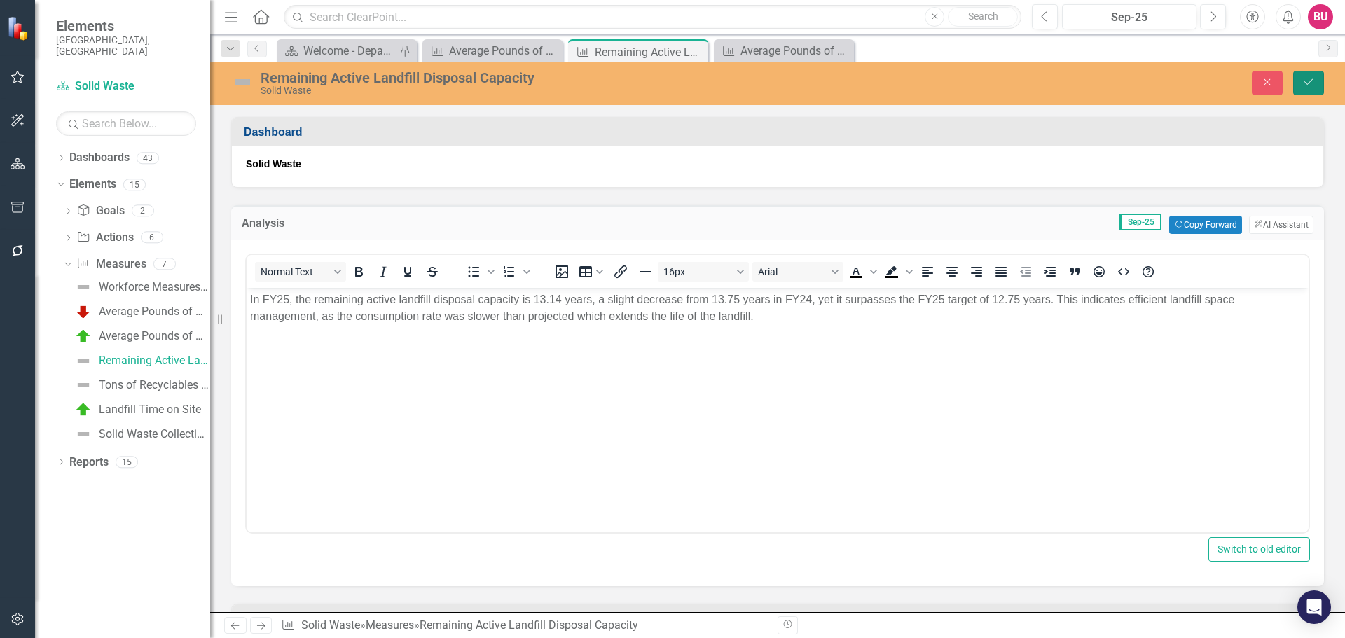
click at [1311, 85] on icon "Save" at bounding box center [1309, 82] width 13 height 10
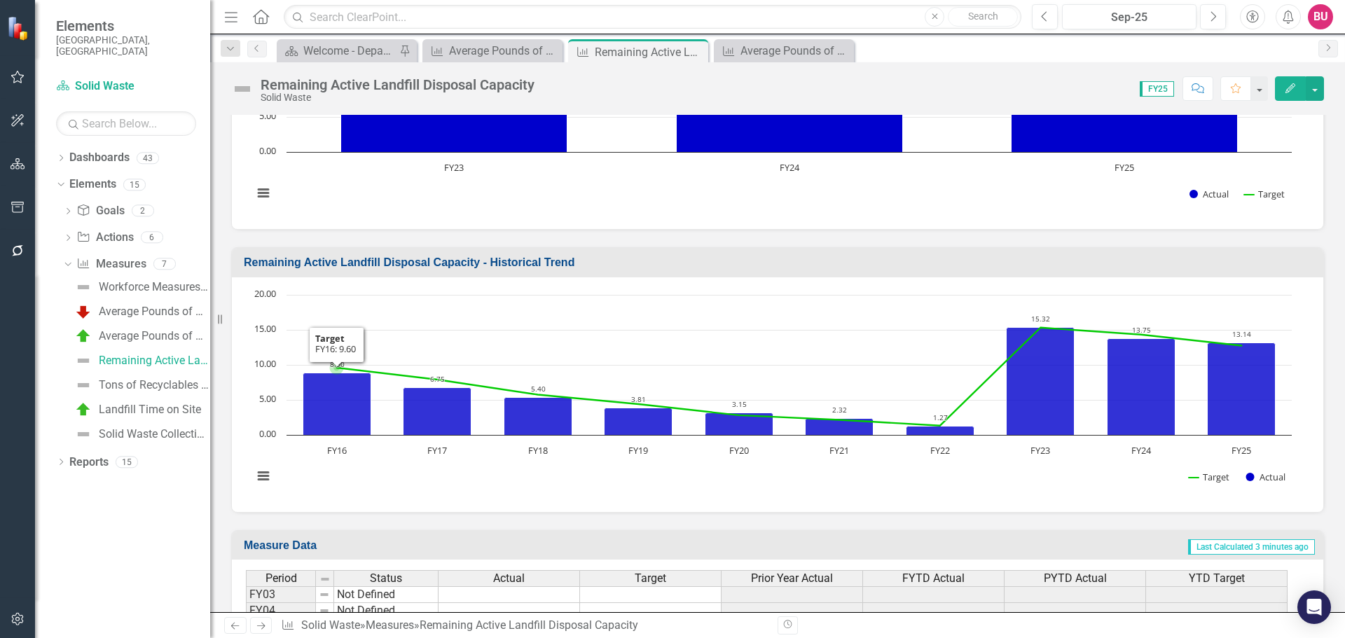
scroll to position [546, 0]
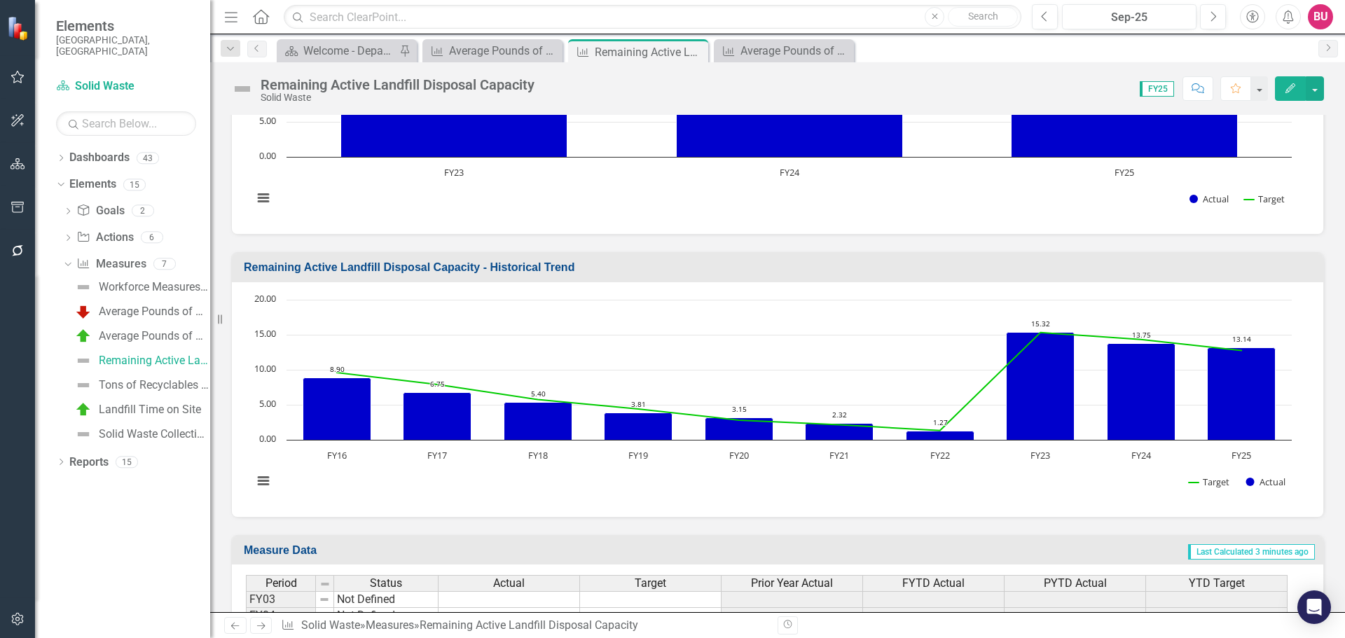
click at [243, 91] on img at bounding box center [242, 89] width 22 height 22
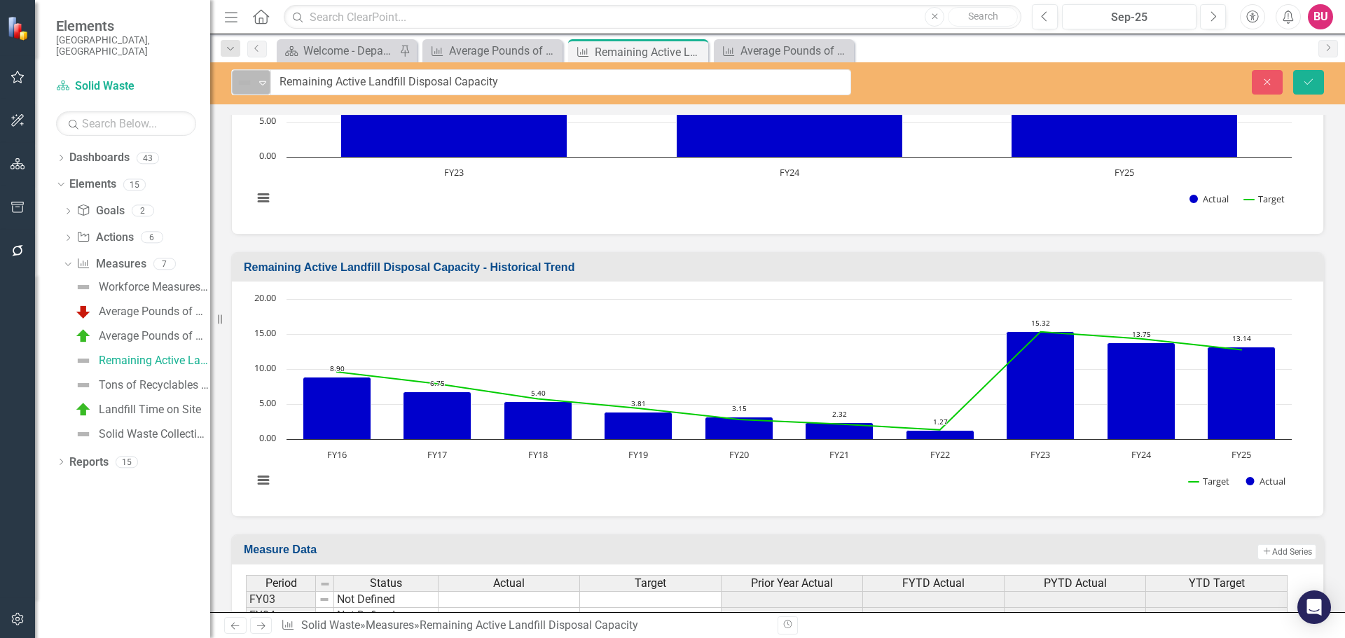
click at [257, 78] on icon "Expand" at bounding box center [263, 82] width 14 height 11
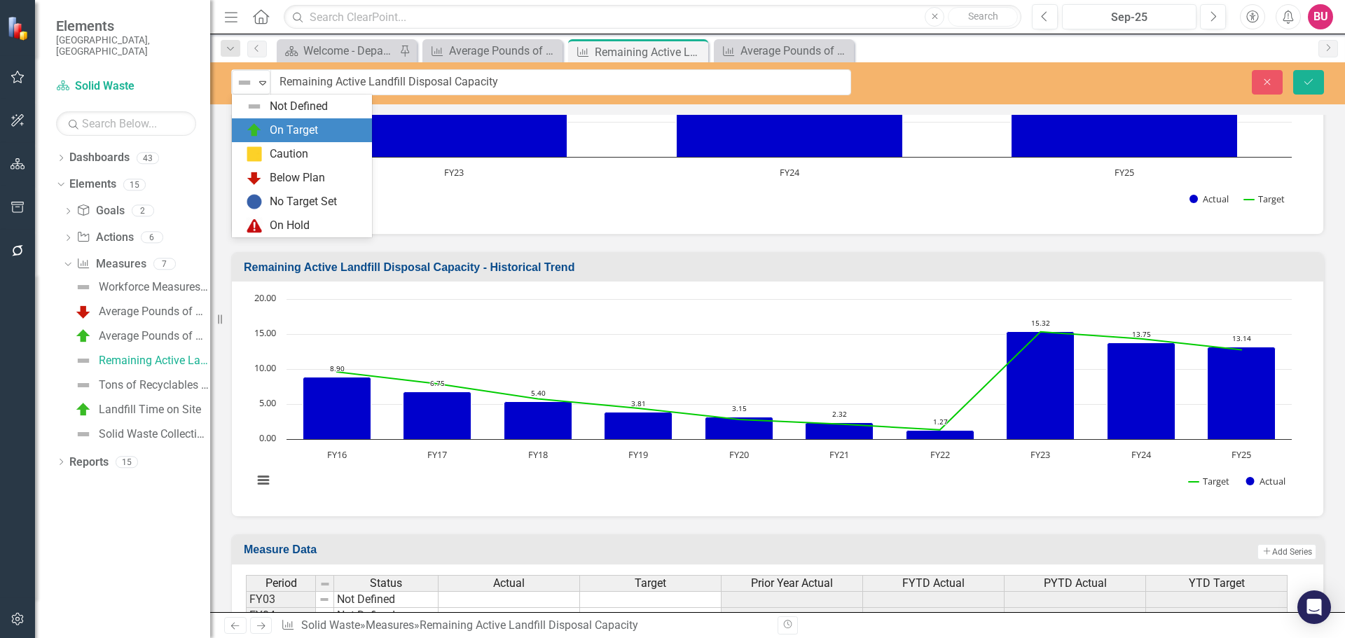
click at [284, 127] on div "On Target" at bounding box center [294, 131] width 48 height 16
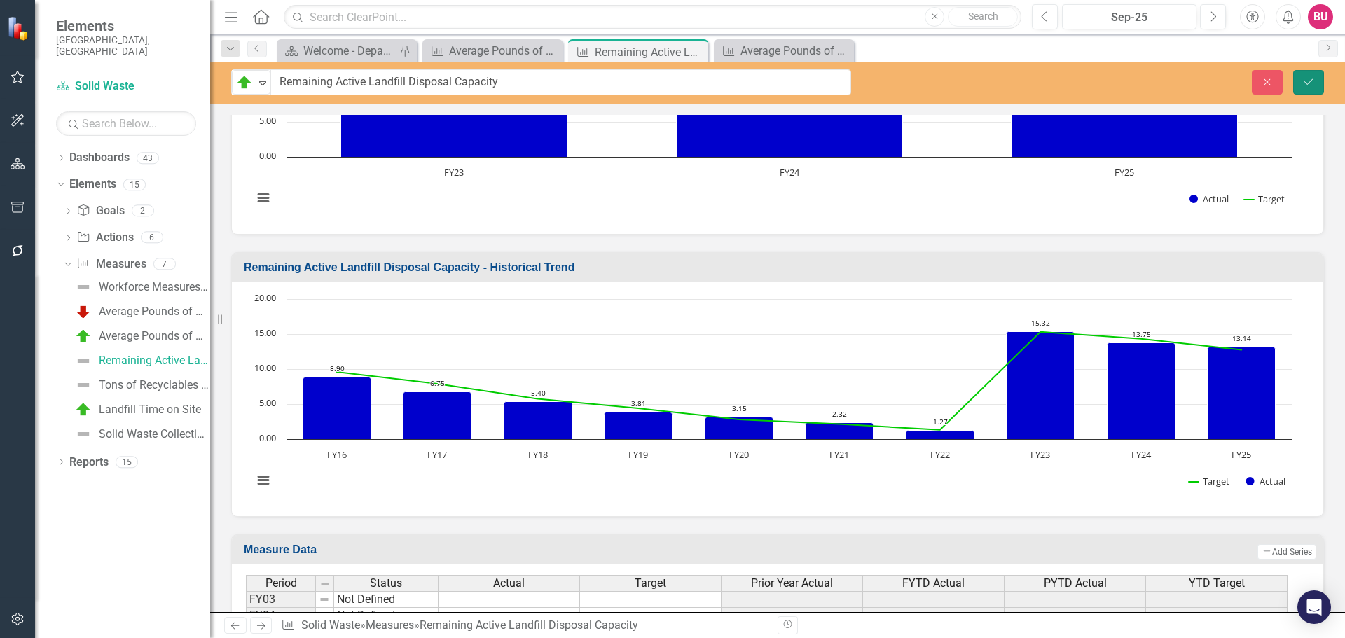
click at [1313, 77] on icon "Save" at bounding box center [1309, 82] width 13 height 10
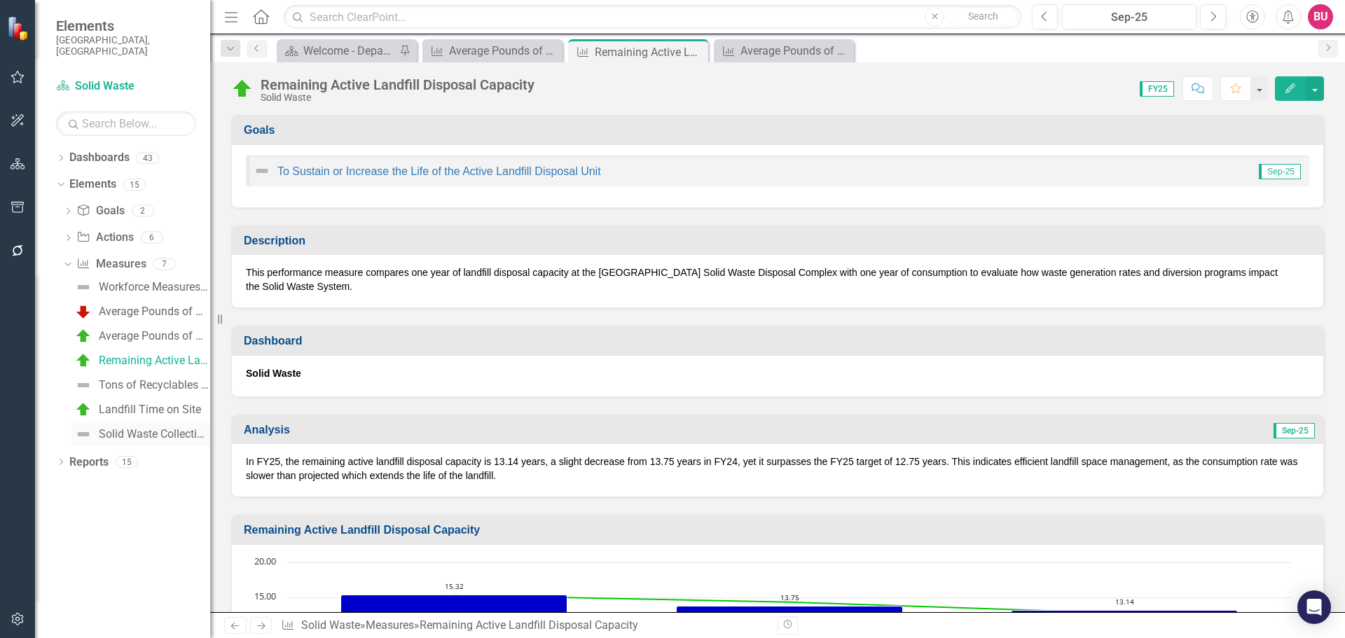
click at [124, 428] on div "Solid Waste Collection Efficiency" at bounding box center [154, 434] width 111 height 13
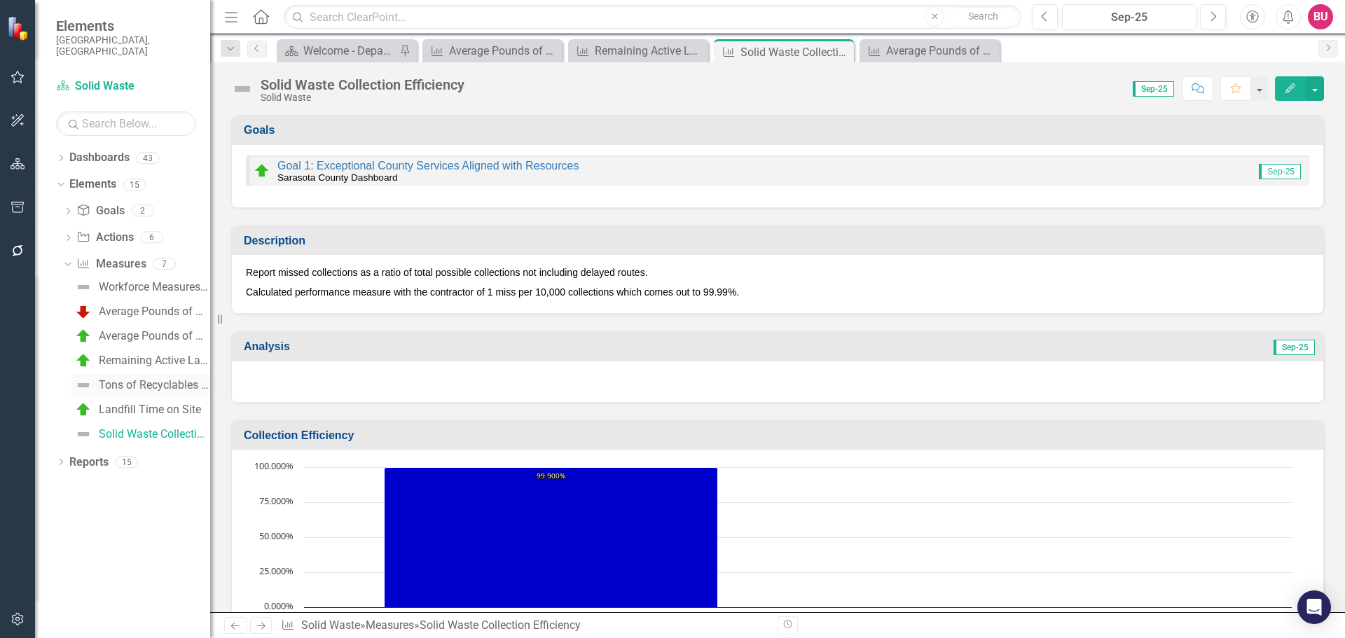
click at [118, 379] on div "Tons of Recyclables Collected" at bounding box center [154, 385] width 111 height 13
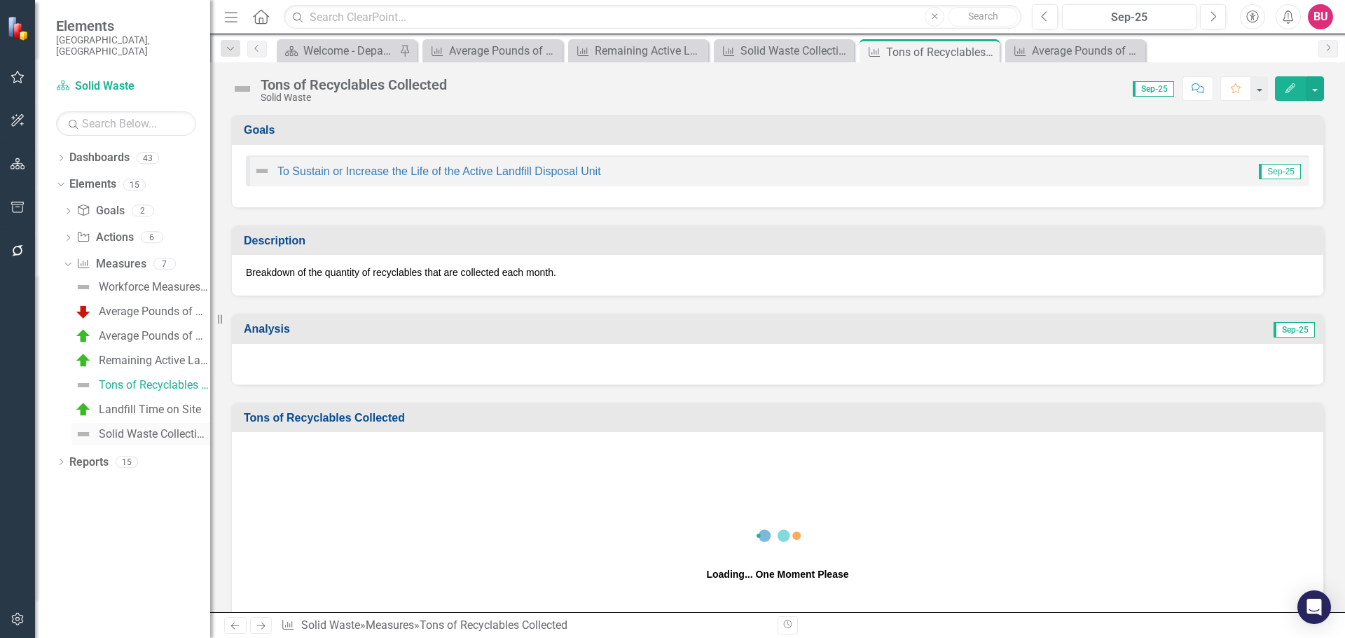
click at [124, 428] on div "Solid Waste Collection Efficiency" at bounding box center [154, 434] width 111 height 13
